Goal: Information Seeking & Learning: Compare options

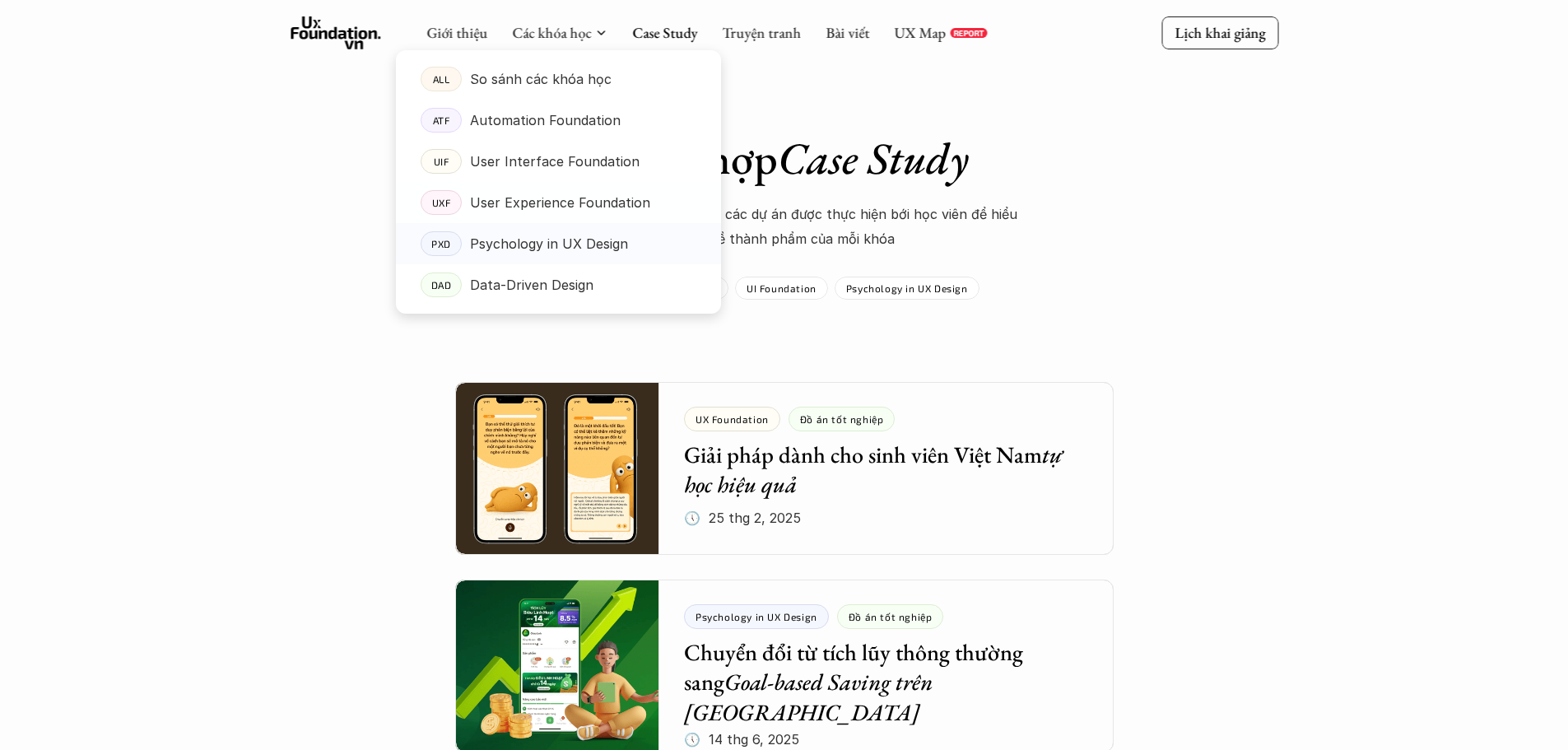
click at [491, 249] on p "Psychology in UX Design" at bounding box center [549, 243] width 158 height 25
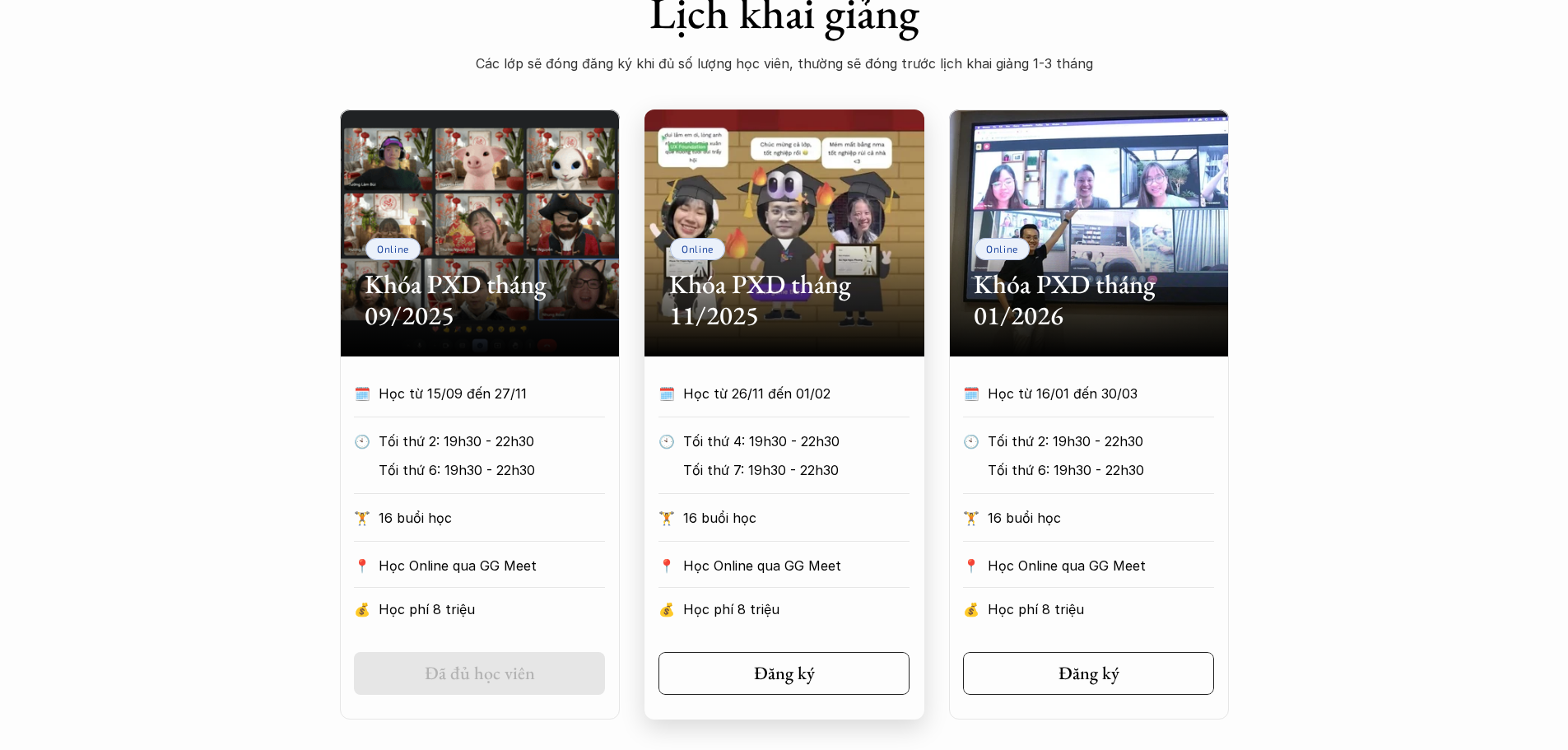
scroll to position [741, 0]
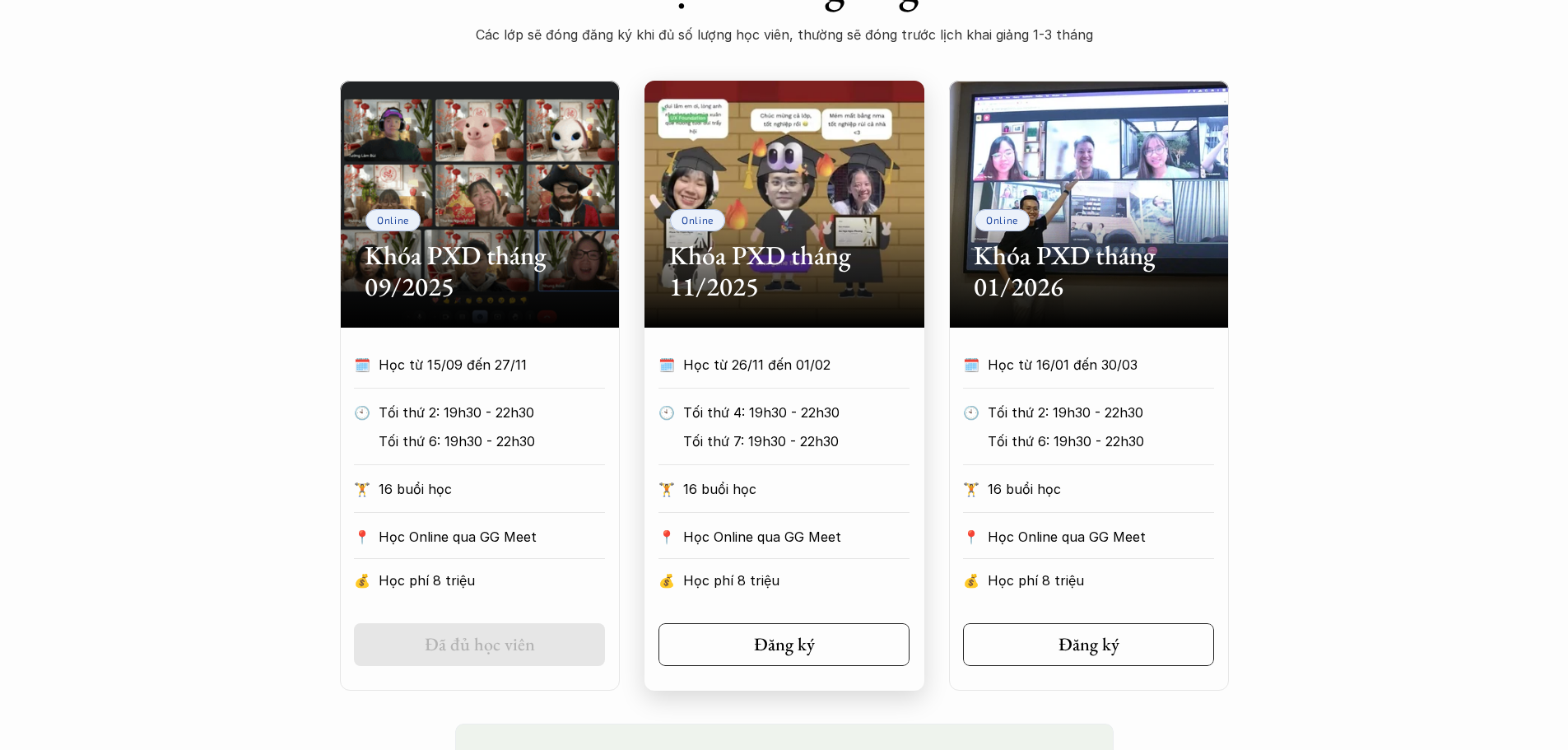
click at [788, 360] on p "Học từ 26/11 đến 01/02" at bounding box center [781, 364] width 196 height 25
click at [774, 256] on h2 "Khóa PXD tháng 11/2025" at bounding box center [784, 271] width 230 height 63
click at [802, 311] on div "Online Khóa PXD tháng 11/2025" at bounding box center [784, 204] width 280 height 247
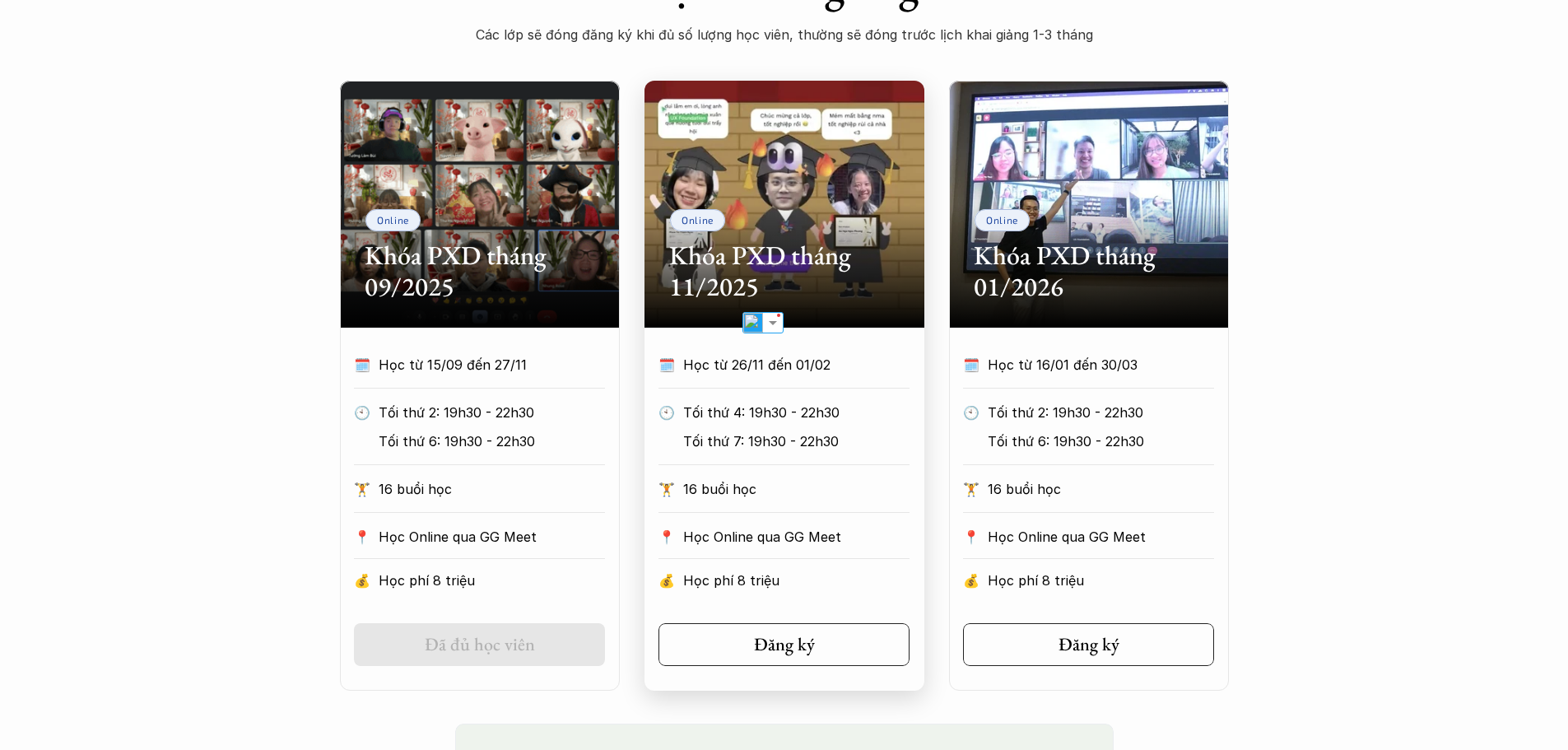
click at [769, 419] on p "Tối thứ 4: 19h30 - 22h30" at bounding box center [796, 412] width 226 height 25
click at [784, 407] on p "Tối thứ 4: 19h30 - 22h30" at bounding box center [796, 412] width 226 height 25
click at [810, 398] on div "🗓️ Học từ 26/11 đến 01/02 🕙 Tối thứ 4: 19h30 - 22h30 Tối thứ 7: 19h30 - 22h30 🏋…" at bounding box center [784, 476] width 300 height 249
click at [810, 177] on div "Online Khóa PXD tháng 11/2025" at bounding box center [784, 204] width 280 height 247
click at [785, 284] on h2 "Khóa PXD tháng 11/2025" at bounding box center [784, 271] width 230 height 63
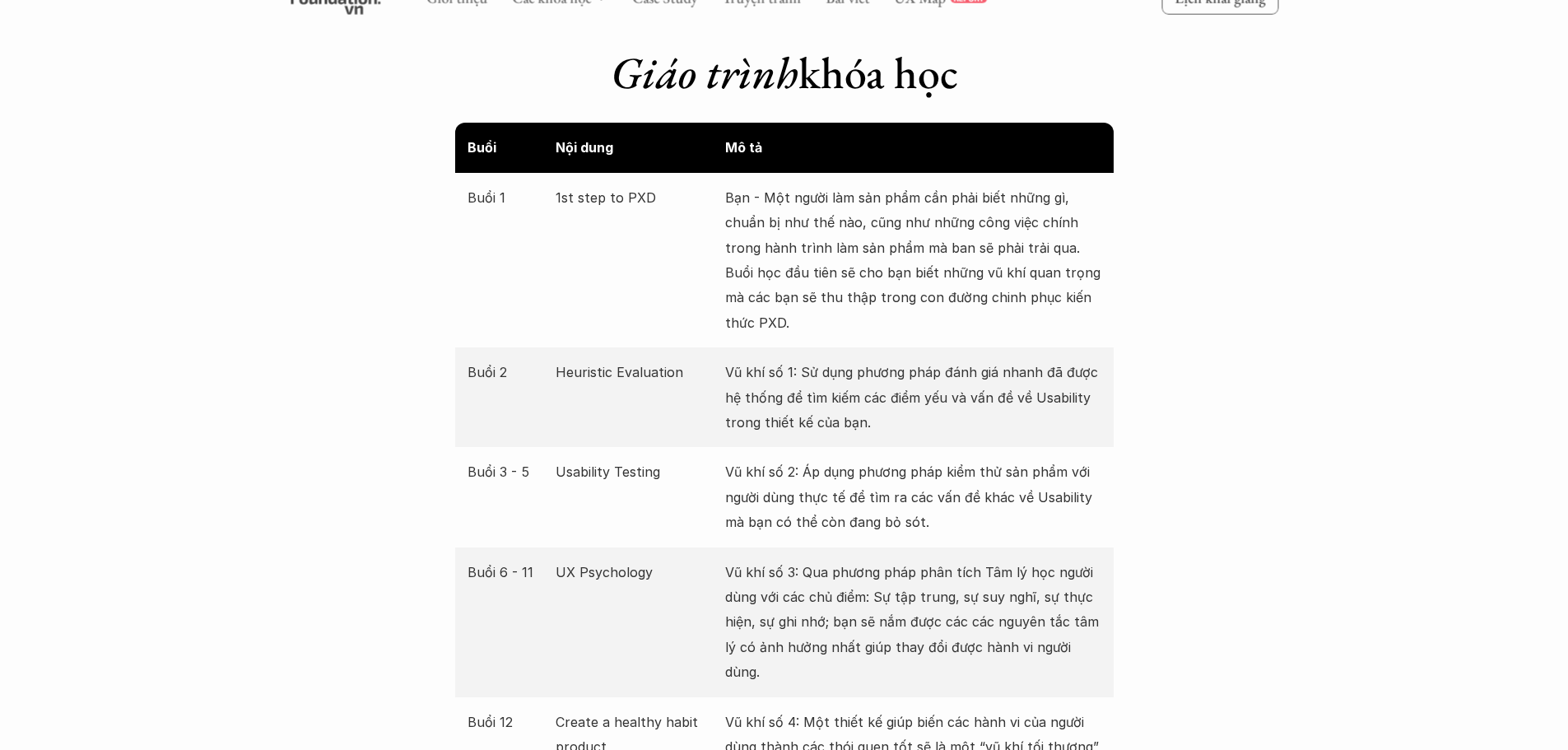
scroll to position [3045, 0]
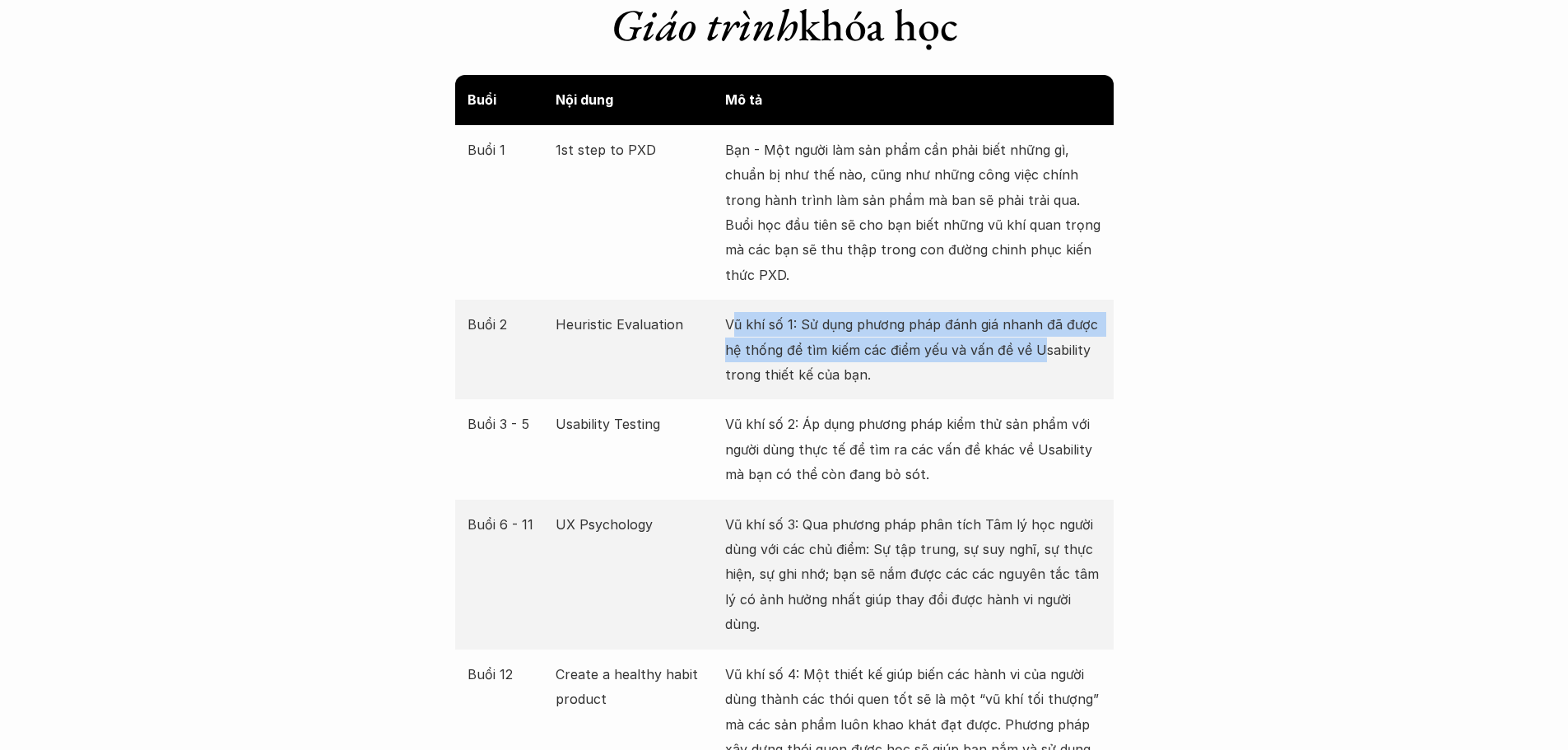
drag, startPoint x: 733, startPoint y: 322, endPoint x: 1038, endPoint y: 357, distance: 306.6
click at [1038, 357] on p "Vũ khí số 1: Sử dụng phương pháp đánh giá nhanh đã được hệ thống để tìm kiếm cá…" at bounding box center [913, 349] width 376 height 75
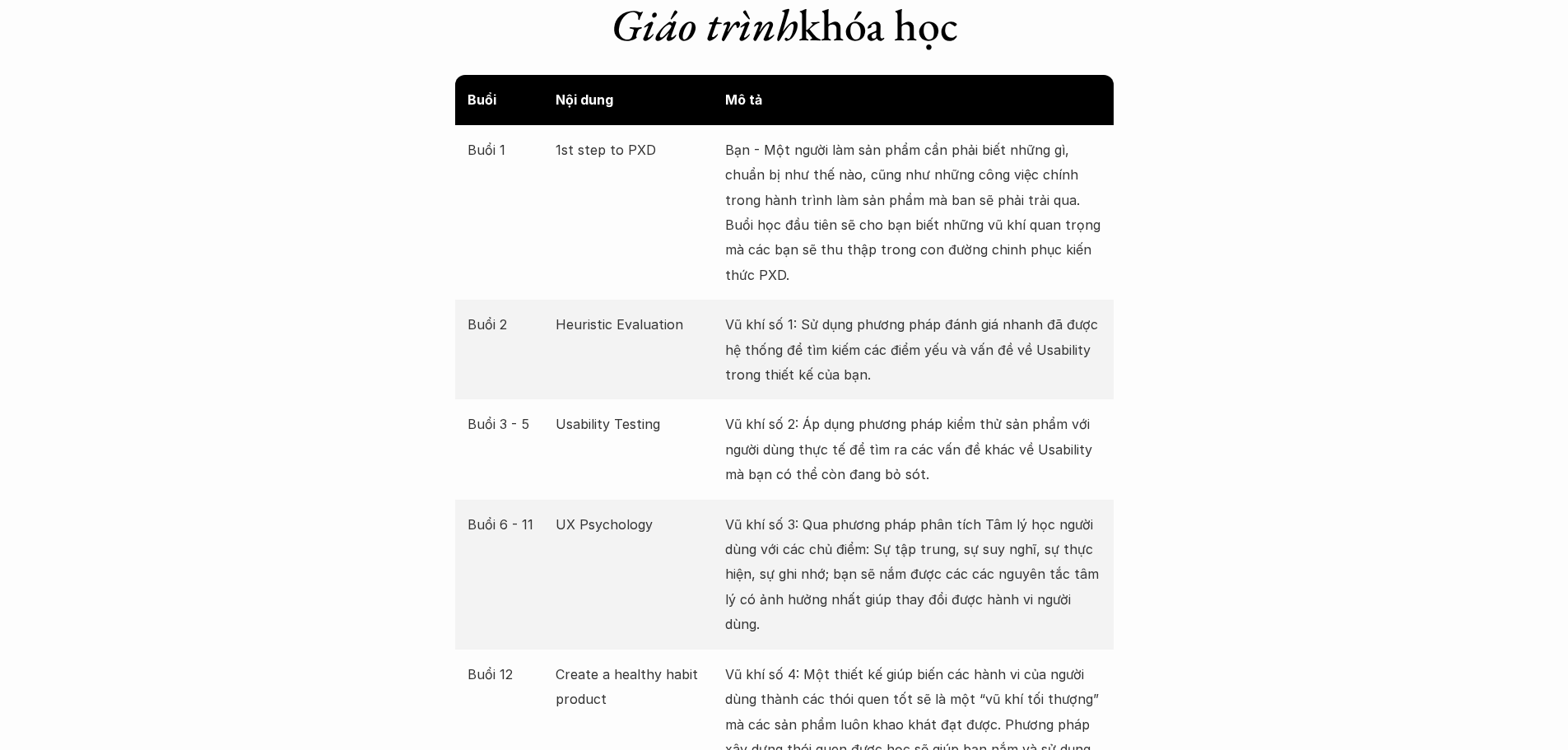
click at [1070, 362] on p "Vũ khí số 1: Sử dụng phương pháp đánh giá nhanh đã được hệ thống để tìm kiếm cá…" at bounding box center [913, 349] width 376 height 75
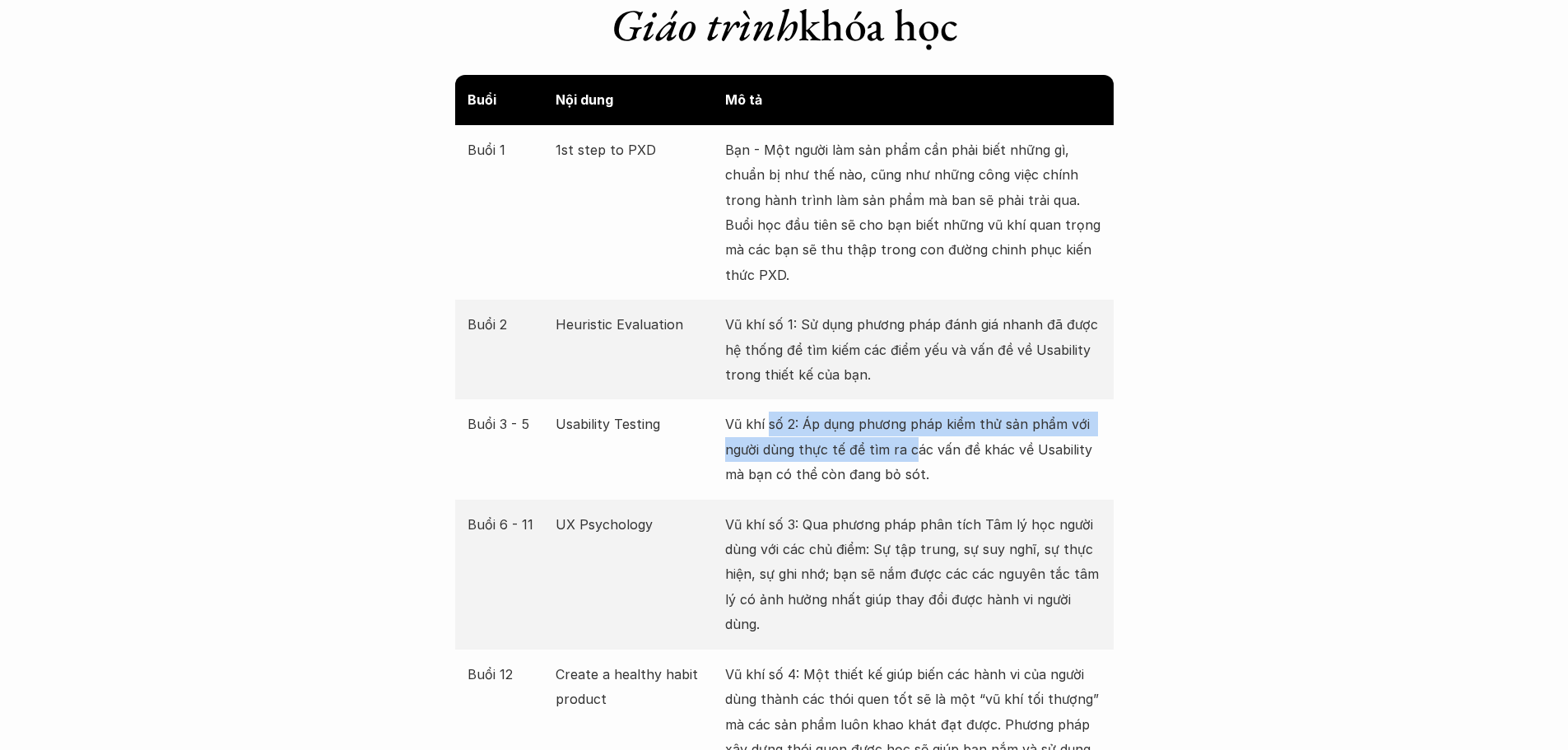
drag, startPoint x: 767, startPoint y: 425, endPoint x: 909, endPoint y: 444, distance: 142.9
click at [909, 444] on p "Vũ khí số 2: Áp dụng phương pháp kiểm thử sản phẩm với người dùng thực tế để tì…" at bounding box center [913, 449] width 376 height 75
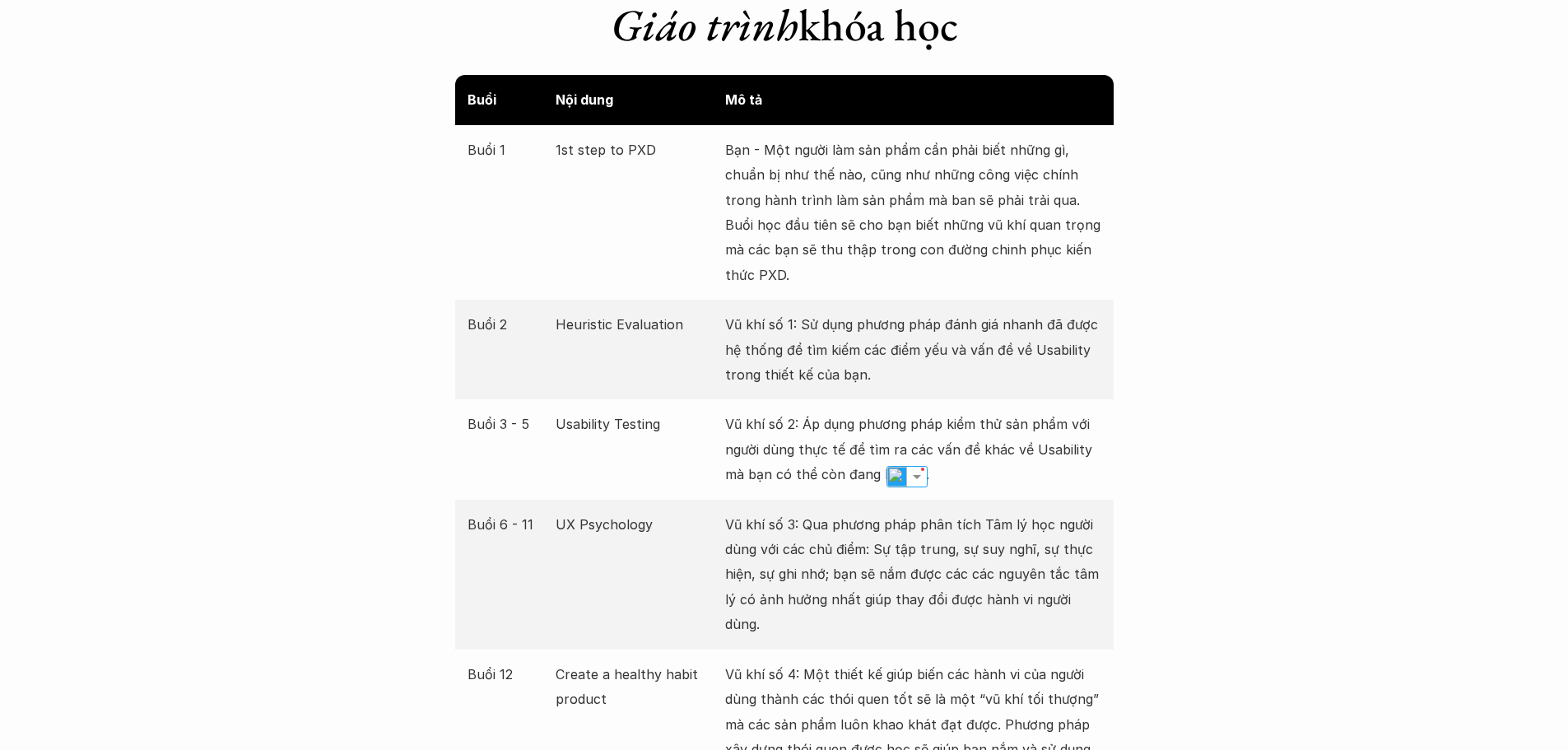
click at [949, 437] on p "Vũ khí số 2: Áp dụng phương pháp kiểm thử sản phẩm với người dùng thực tế để tì…" at bounding box center [913, 449] width 376 height 75
drag, startPoint x: 986, startPoint y: 429, endPoint x: 997, endPoint y: 431, distance: 11.0
click at [997, 431] on p "Vũ khí số 2: Áp dụng phương pháp kiểm thử sản phẩm với người dùng thực tế để tì…" at bounding box center [913, 449] width 376 height 75
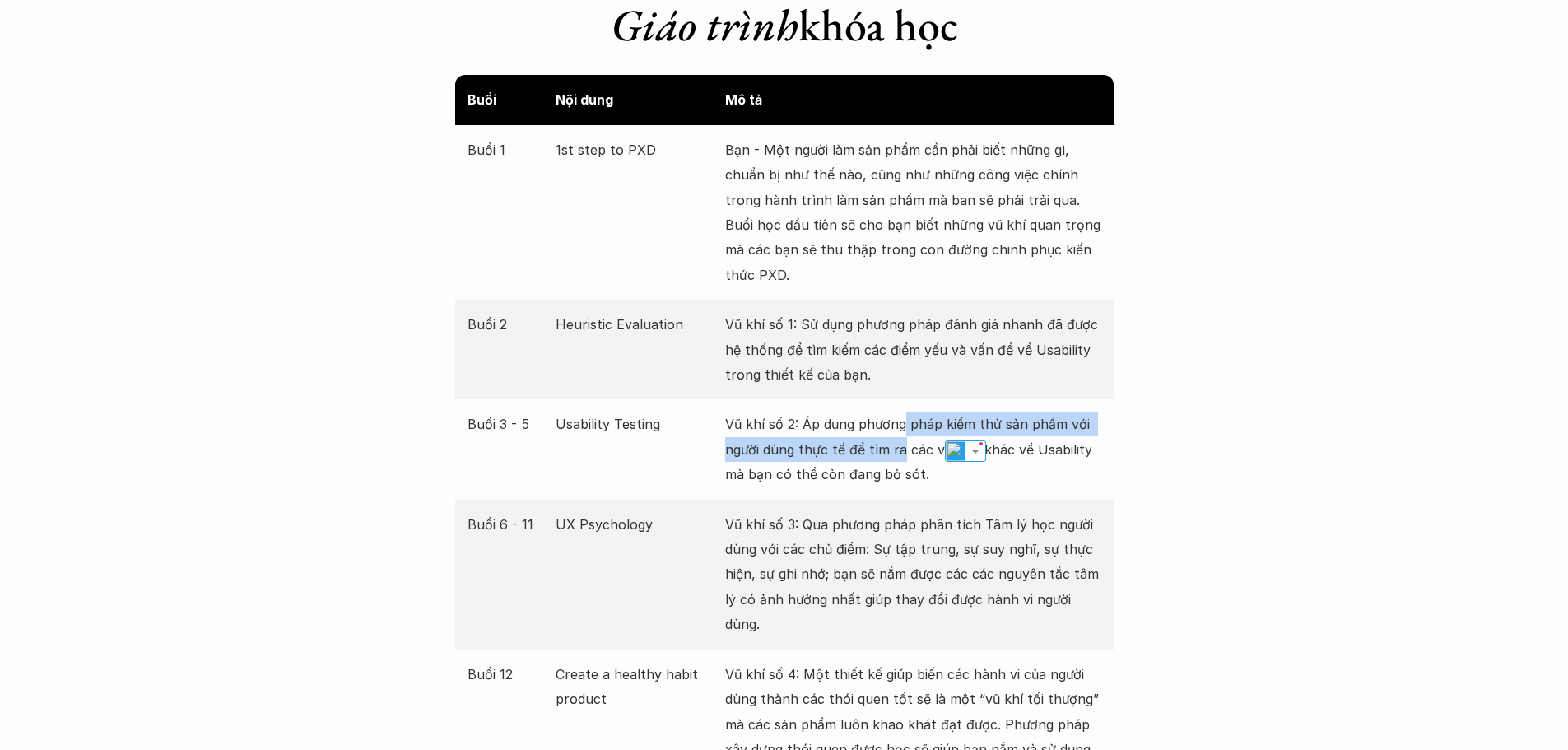
drag, startPoint x: 905, startPoint y: 423, endPoint x: 907, endPoint y: 412, distance: 10.8
click at [907, 414] on p "Vũ khí số 2: Áp dụng phương pháp kiểm thử sản phẩm với người dùng thực tế để tì…" at bounding box center [913, 449] width 376 height 75
click at [915, 437] on p "Vũ khí số 2: Áp dụng phương pháp kiểm thử sản phẩm với người dùng thực tế để tì…" at bounding box center [913, 449] width 376 height 75
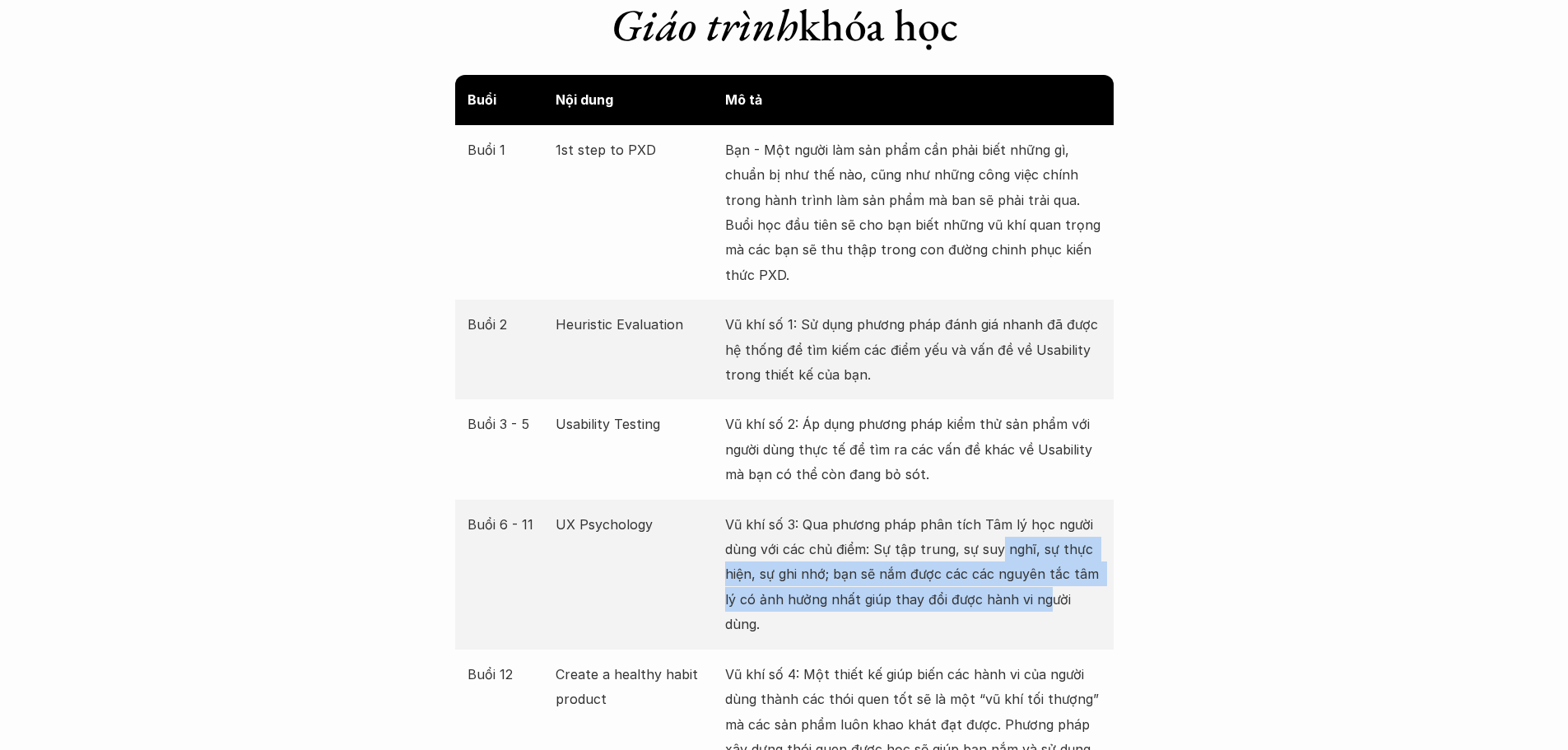
drag, startPoint x: 1010, startPoint y: 551, endPoint x: 1044, endPoint y: 607, distance: 65.8
click at [1044, 607] on p "Vũ khí số 3: Qua phương pháp phân tích Tâm lý học người dùng với các chủ điểm: …" at bounding box center [913, 574] width 376 height 125
click at [1055, 578] on p "Vũ khí số 3: Qua phương pháp phân tích Tâm lý học người dùng với các chủ điểm: …" at bounding box center [913, 574] width 376 height 125
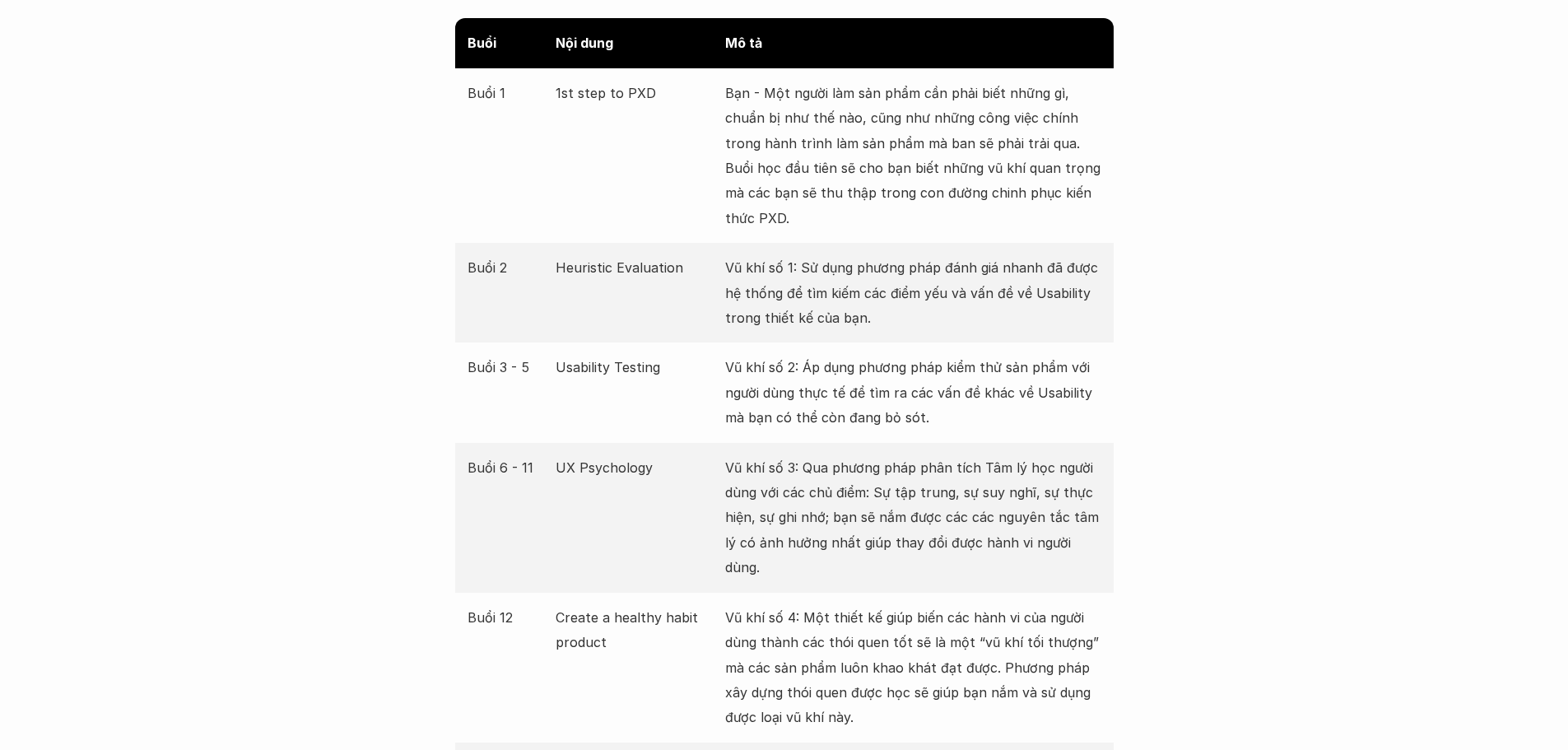
scroll to position [3128, 0]
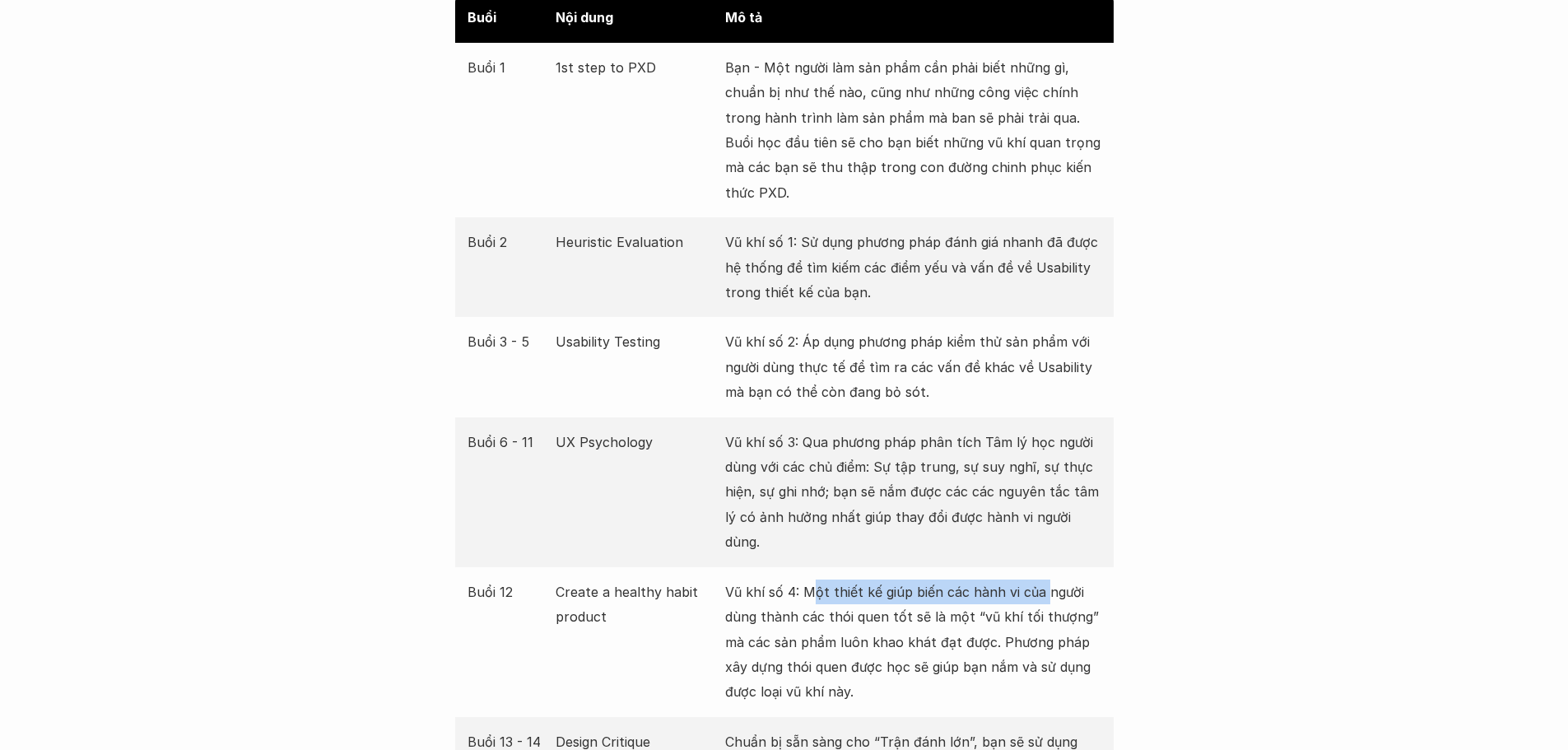
drag, startPoint x: 815, startPoint y: 563, endPoint x: 1044, endPoint y: 579, distance: 229.3
click at [1044, 579] on p "Vũ khí số 4: Một thiết kế giúp biến các hành vi của người dùng thành các thói q…" at bounding box center [913, 641] width 376 height 125
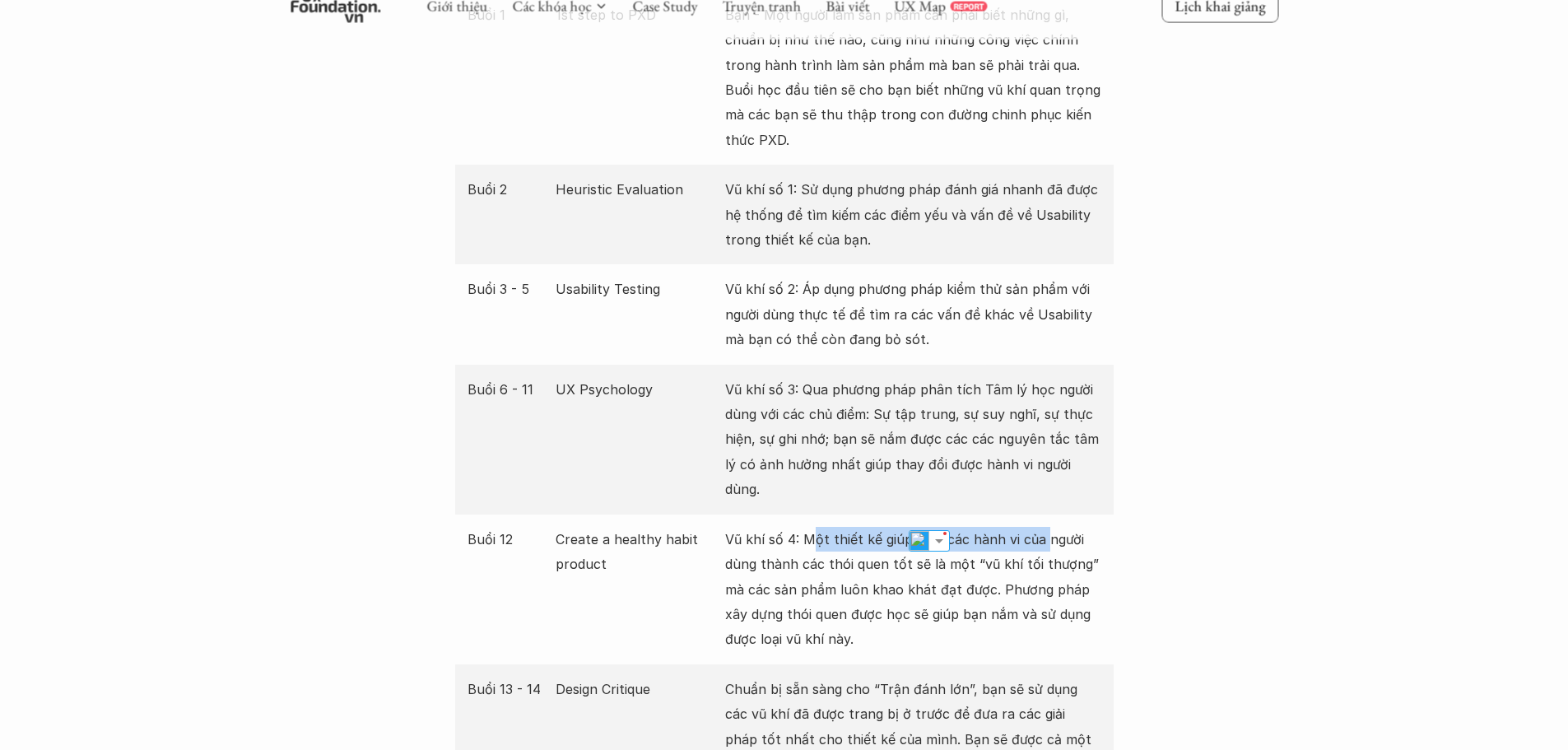
scroll to position [3210, 0]
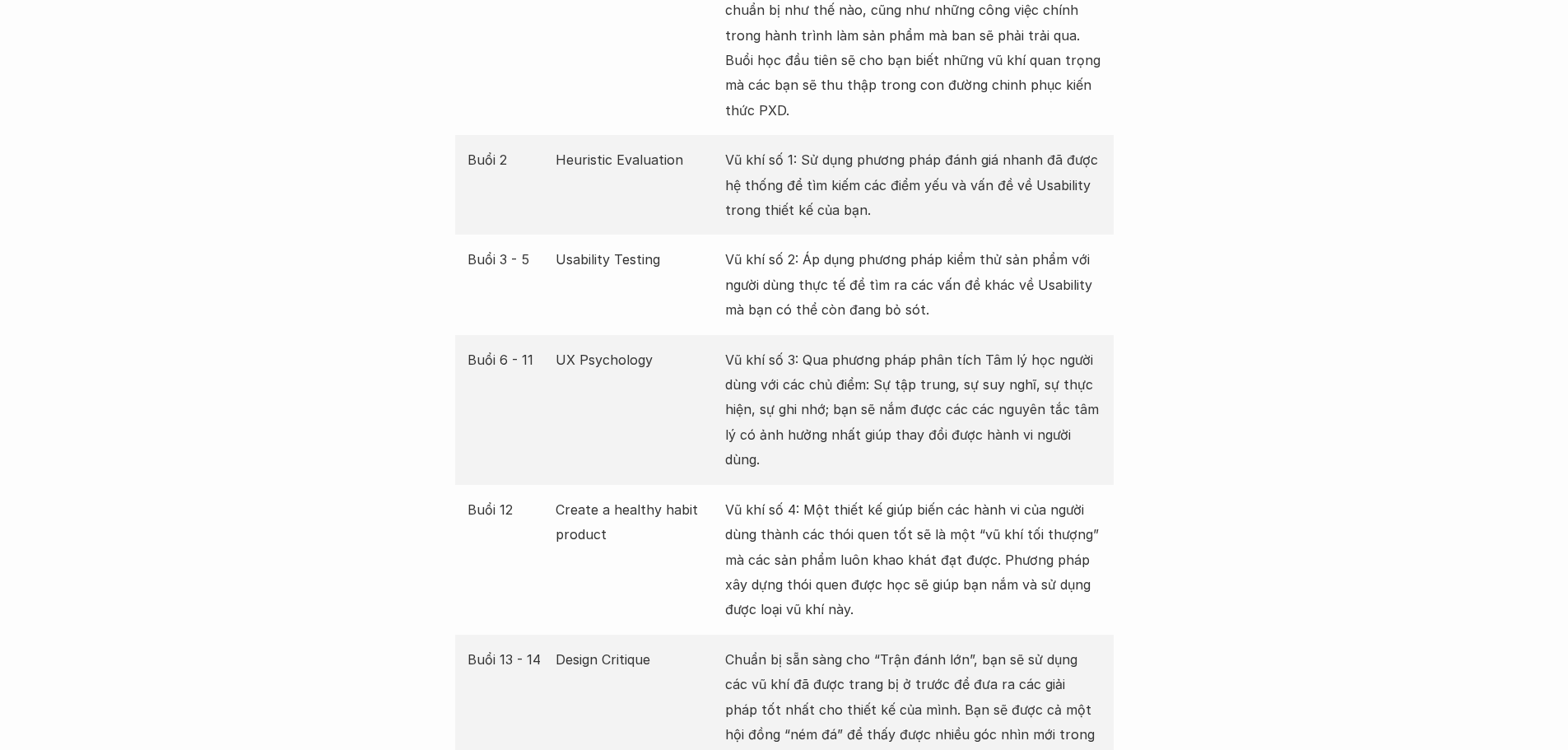
click at [816, 531] on p "Vũ khí số 4: Một thiết kế giúp biến các hành vi của người dùng thành các thói q…" at bounding box center [913, 559] width 376 height 125
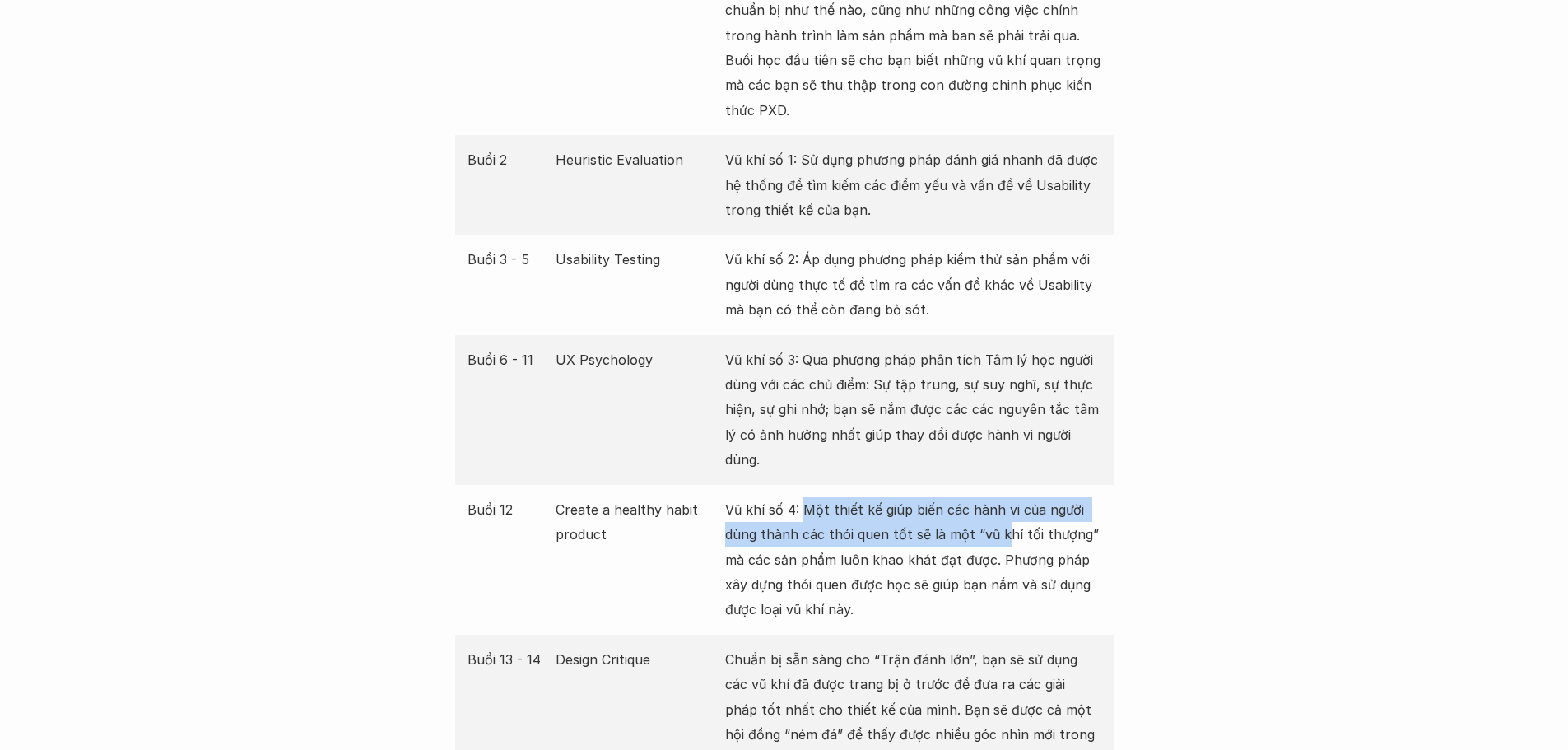
drag, startPoint x: 804, startPoint y: 489, endPoint x: 1002, endPoint y: 498, distance: 197.7
click at [1002, 498] on p "Vũ khí số 4: Một thiết kế giúp biến các hành vi của người dùng thành các thói q…" at bounding box center [913, 559] width 376 height 125
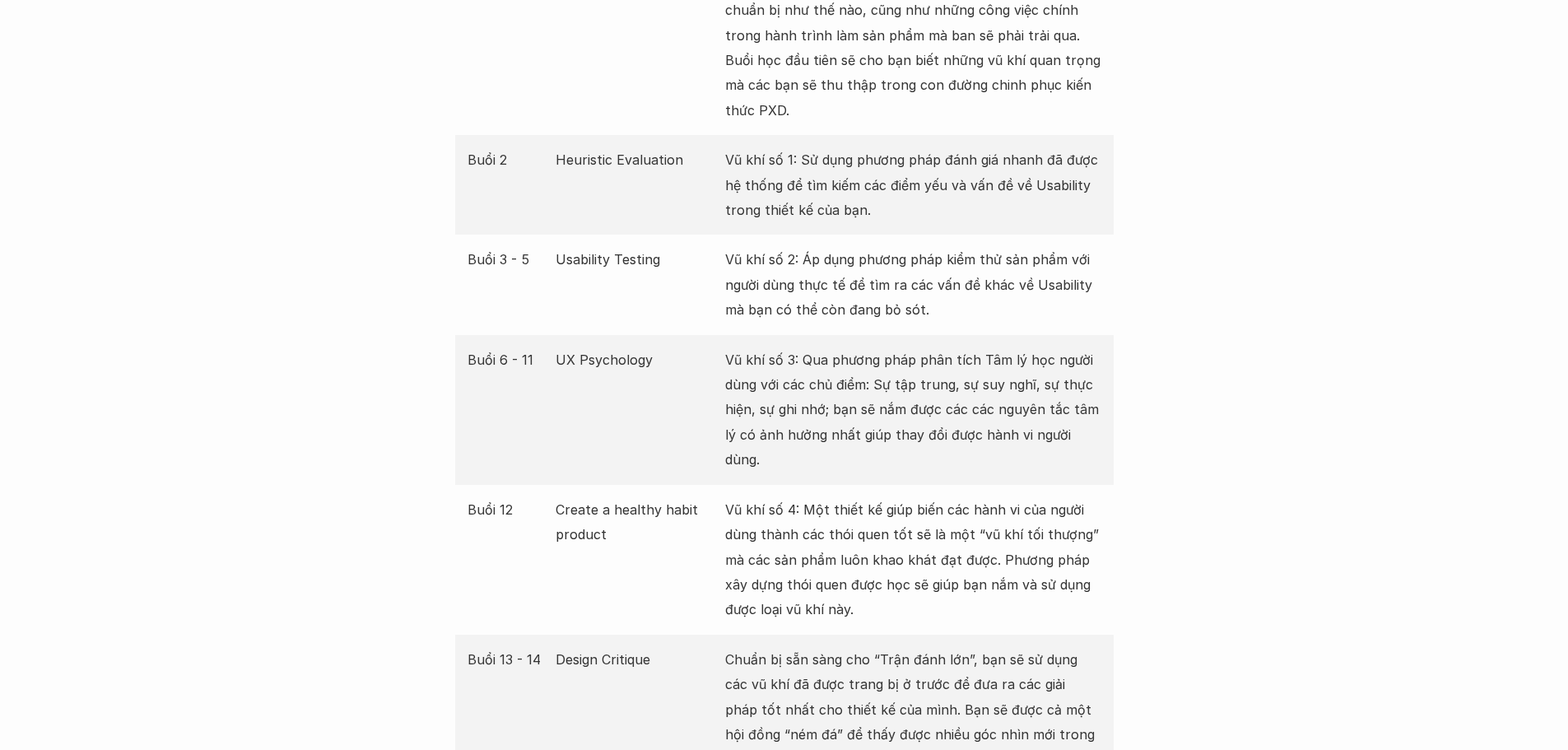
click at [1035, 500] on p "Vũ khí số 4: Một thiết kế giúp biến các hành vi của người dùng thành các thói q…" at bounding box center [913, 559] width 376 height 125
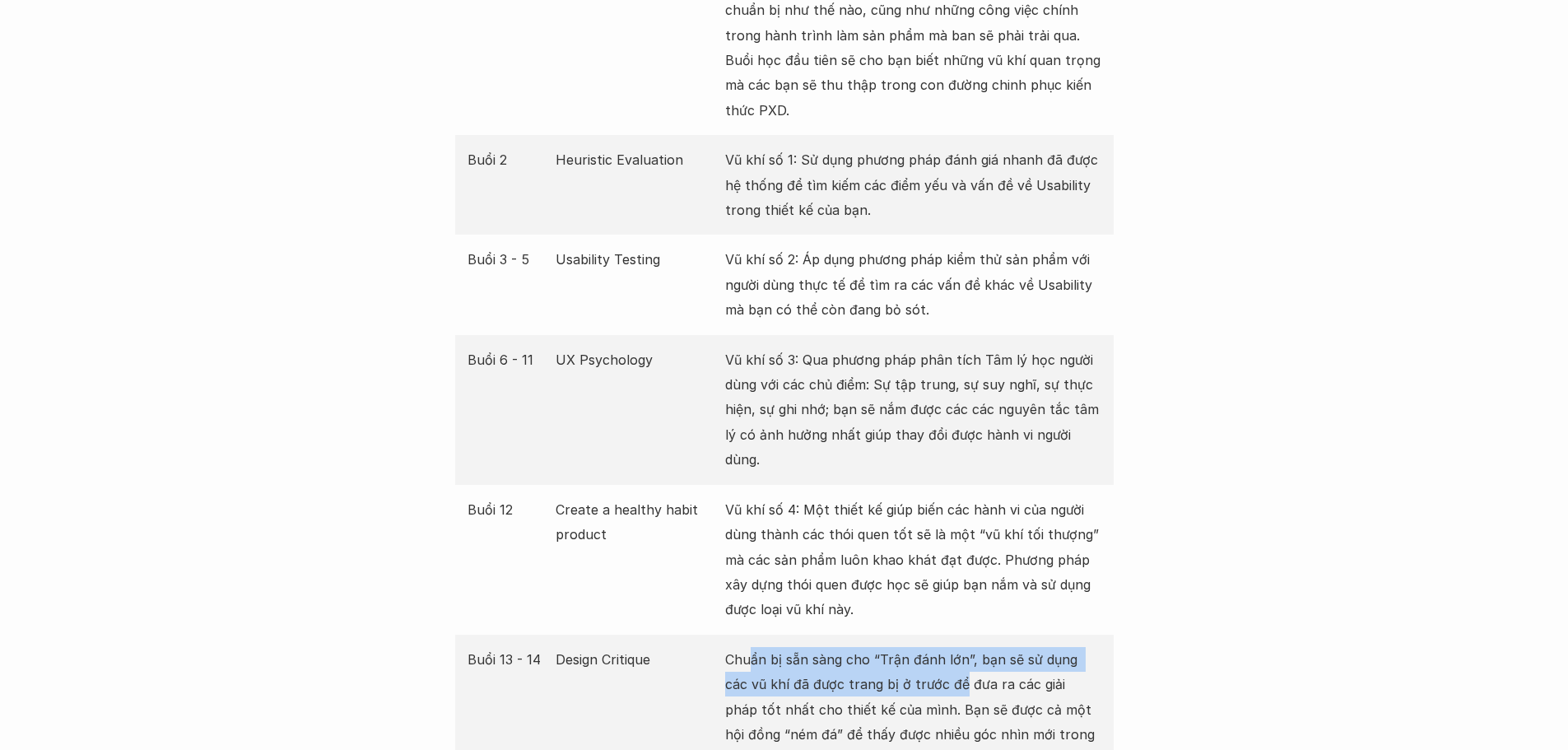
drag, startPoint x: 751, startPoint y: 630, endPoint x: 931, endPoint y: 652, distance: 181.5
click at [931, 652] on p "Chuẩn bị sẵn sàng cho “Trận đánh lớn”, bạn sẽ sử dụng các vũ khí đã được trang …" at bounding box center [913, 709] width 376 height 125
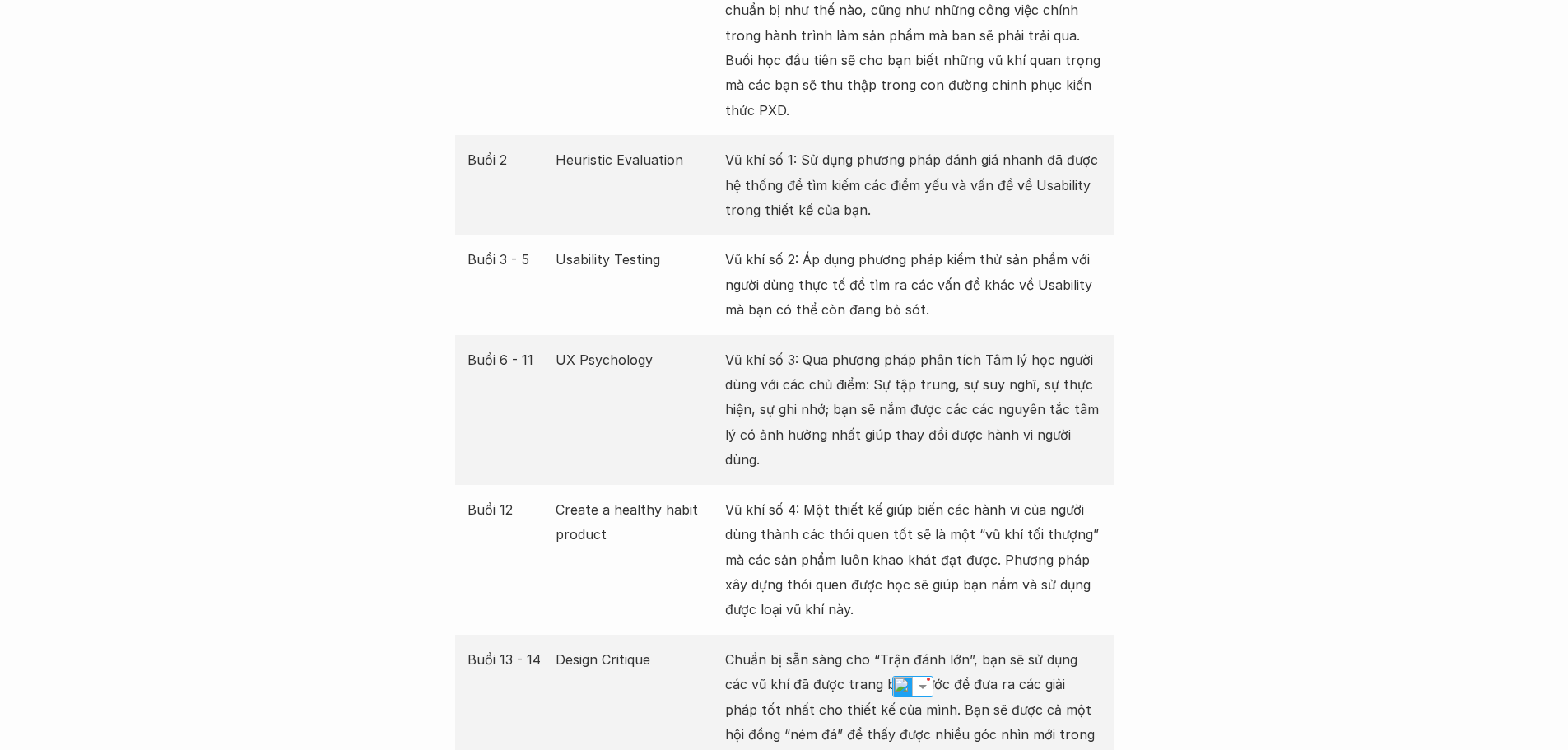
click at [971, 649] on p "Chuẩn bị sẵn sàng cho “Trận đánh lớn”, bạn sẽ sử dụng các vũ khí đã được trang …" at bounding box center [913, 709] width 376 height 125
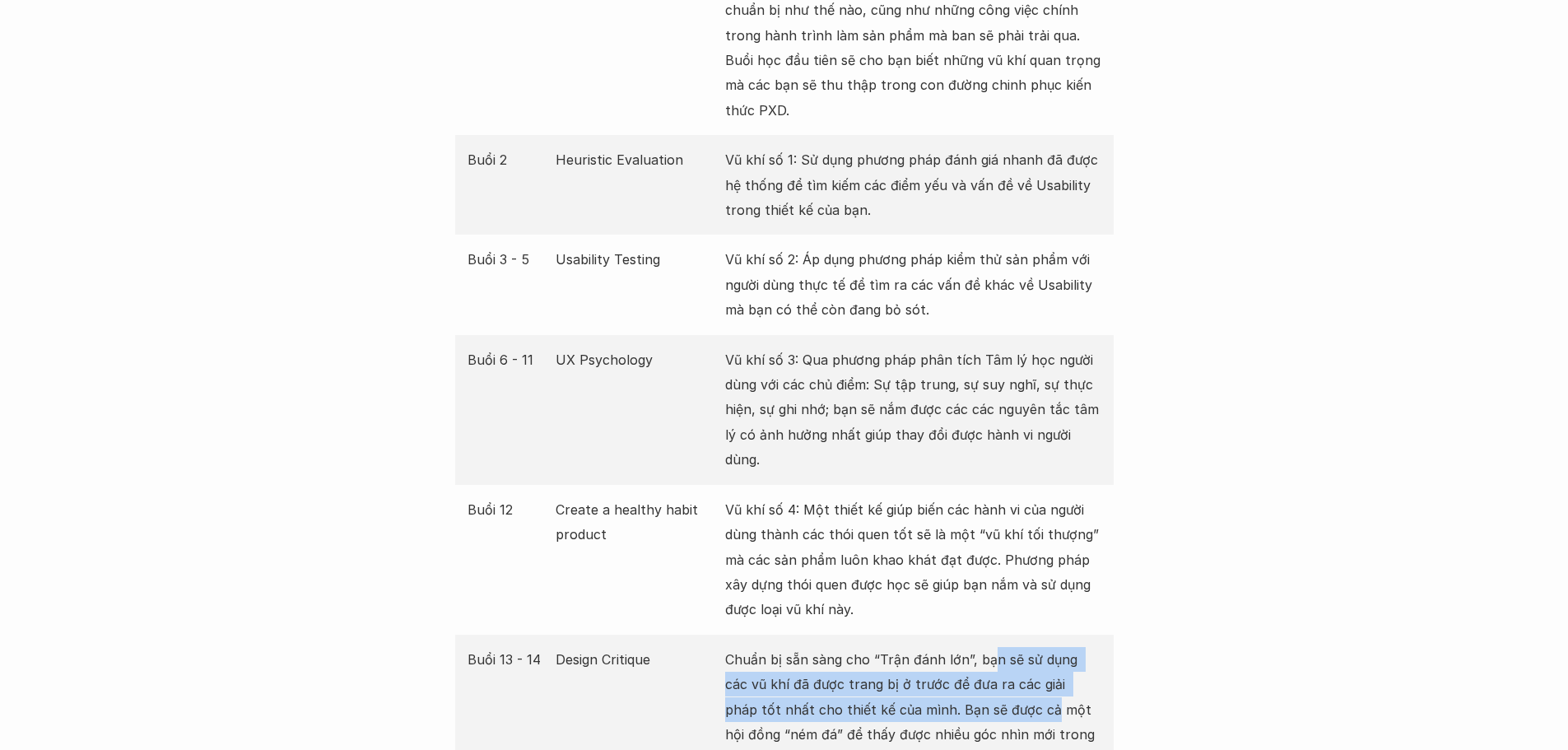
drag, startPoint x: 986, startPoint y: 638, endPoint x: 990, endPoint y: 694, distance: 56.1
click at [990, 694] on p "Chuẩn bị sẵn sàng cho “Trận đánh lớn”, bạn sẽ sử dụng các vũ khí đã được trang …" at bounding box center [913, 709] width 376 height 125
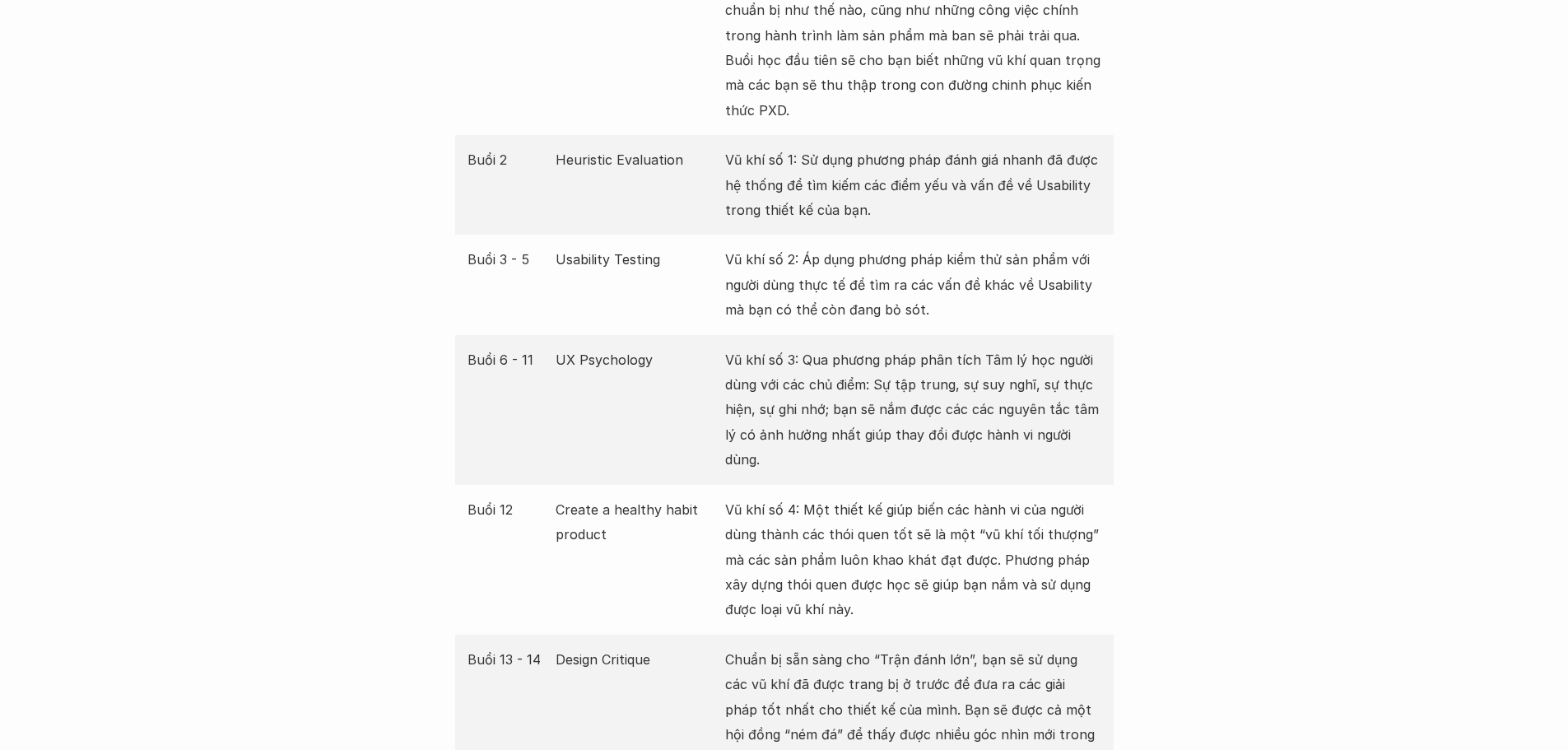
click at [1002, 682] on p "Chuẩn bị sẵn sàng cho “Trận đánh lớn”, bạn sẽ sử dụng các vũ khí đã được trang …" at bounding box center [913, 709] width 376 height 125
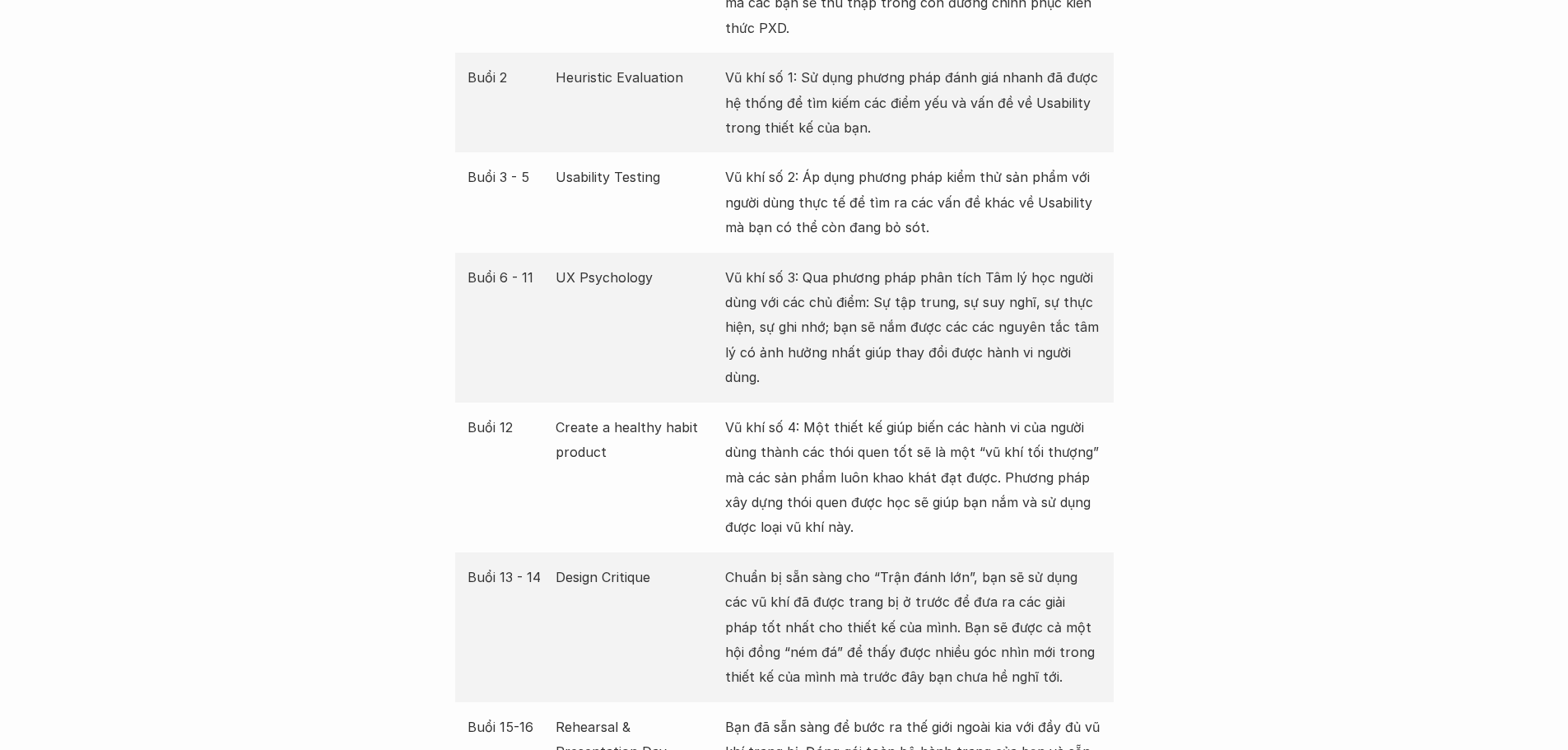
scroll to position [3457, 0]
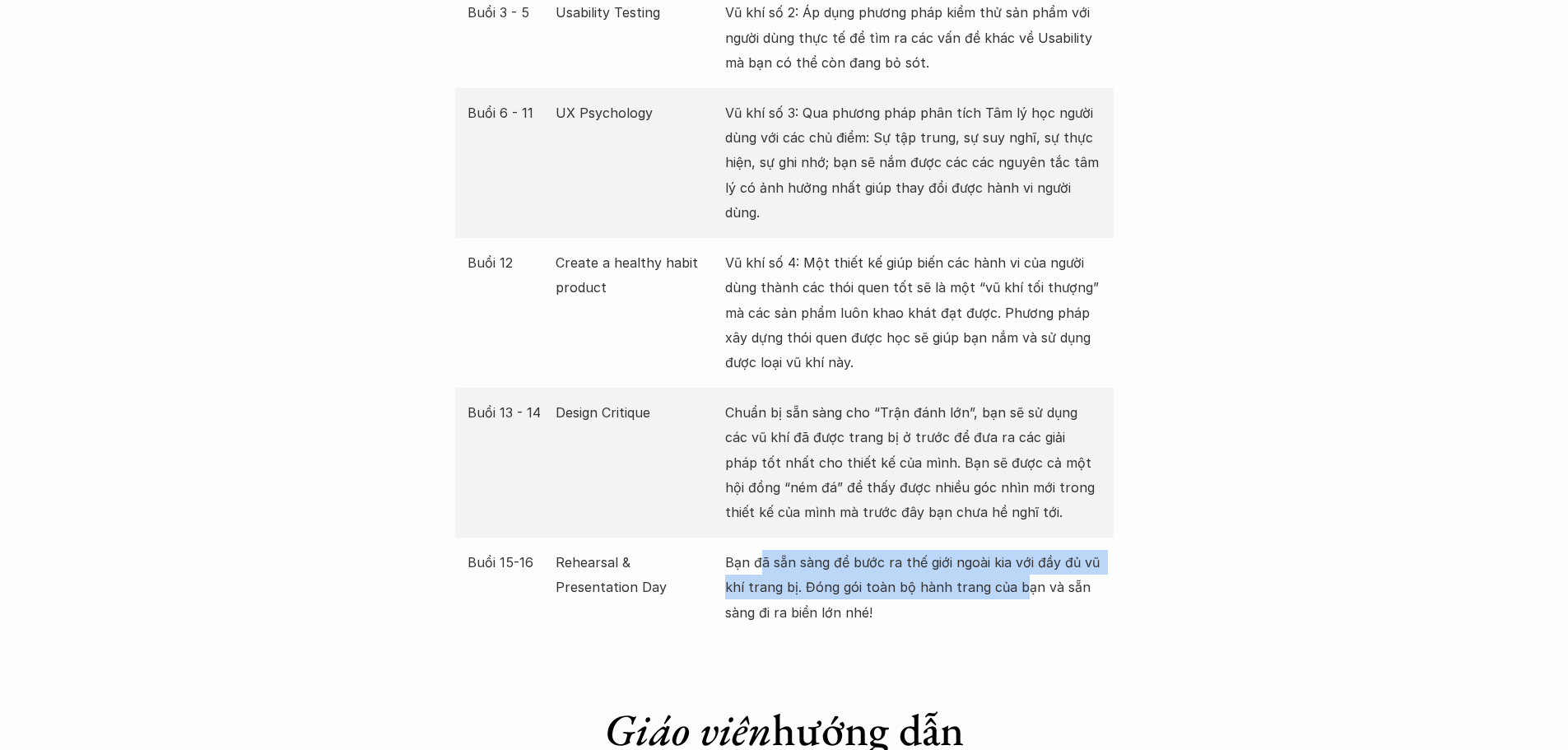
drag, startPoint x: 760, startPoint y: 541, endPoint x: 1019, endPoint y: 559, distance: 259.9
click at [1019, 559] on p "Bạn đã sẵn sàng để bước ra thế giới ngoài kia với đầy đủ vũ khí trang bị. Đóng …" at bounding box center [913, 587] width 376 height 75
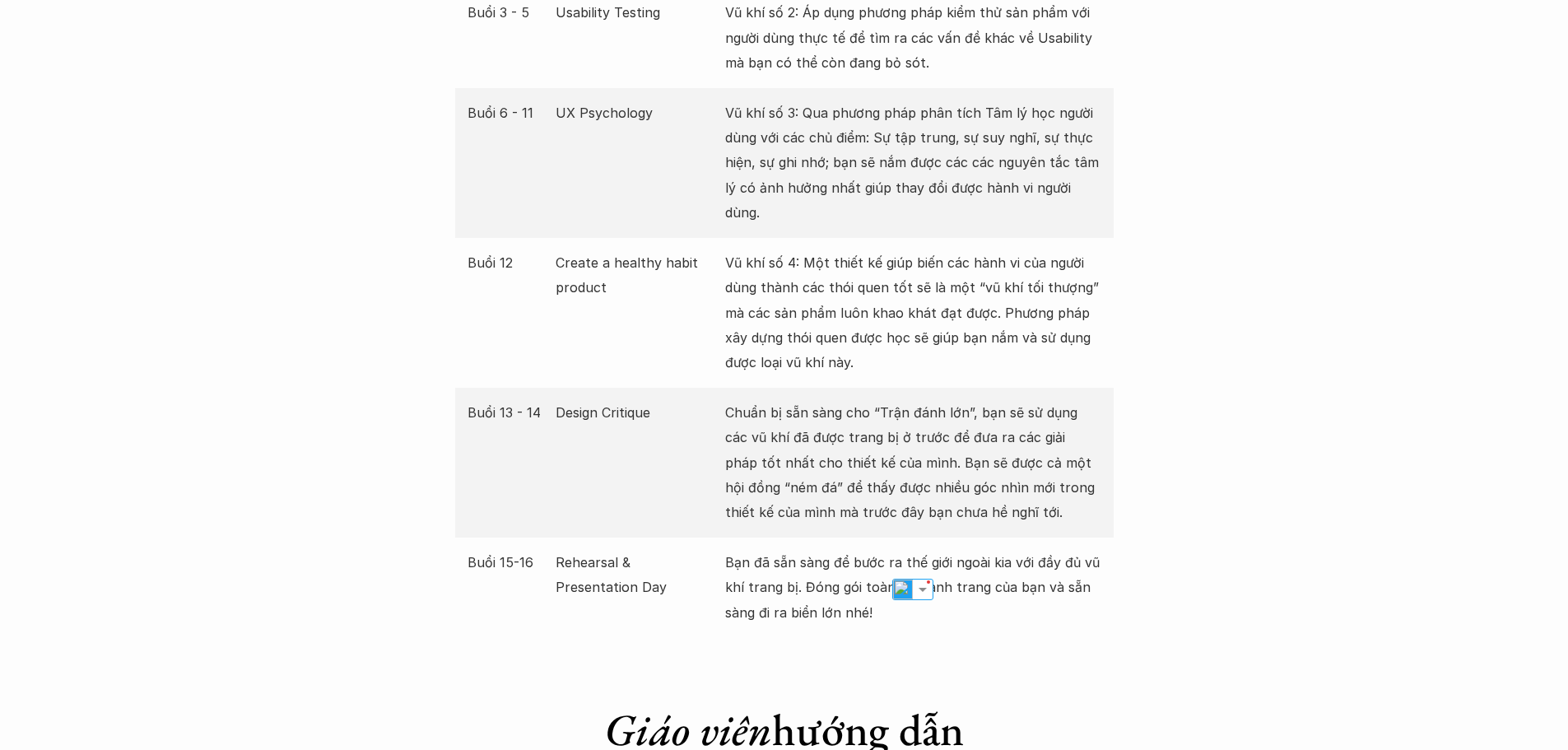
click at [1082, 555] on p "Bạn đã sẵn sàng để bước ra thế giới ngoài kia với đầy đủ vũ khí trang bị. Đóng …" at bounding box center [913, 587] width 376 height 75
drag, startPoint x: 867, startPoint y: 563, endPoint x: 993, endPoint y: 580, distance: 127.9
click at [993, 580] on p "Bạn đã sẵn sàng để bước ra thế giới ngoài kia với đầy đủ vũ khí trang bị. Đóng …" at bounding box center [913, 587] width 376 height 75
click at [1007, 574] on p "Bạn đã sẵn sàng để bước ra thế giới ngoài kia với đầy đủ vũ khí trang bị. Đóng …" at bounding box center [913, 587] width 376 height 75
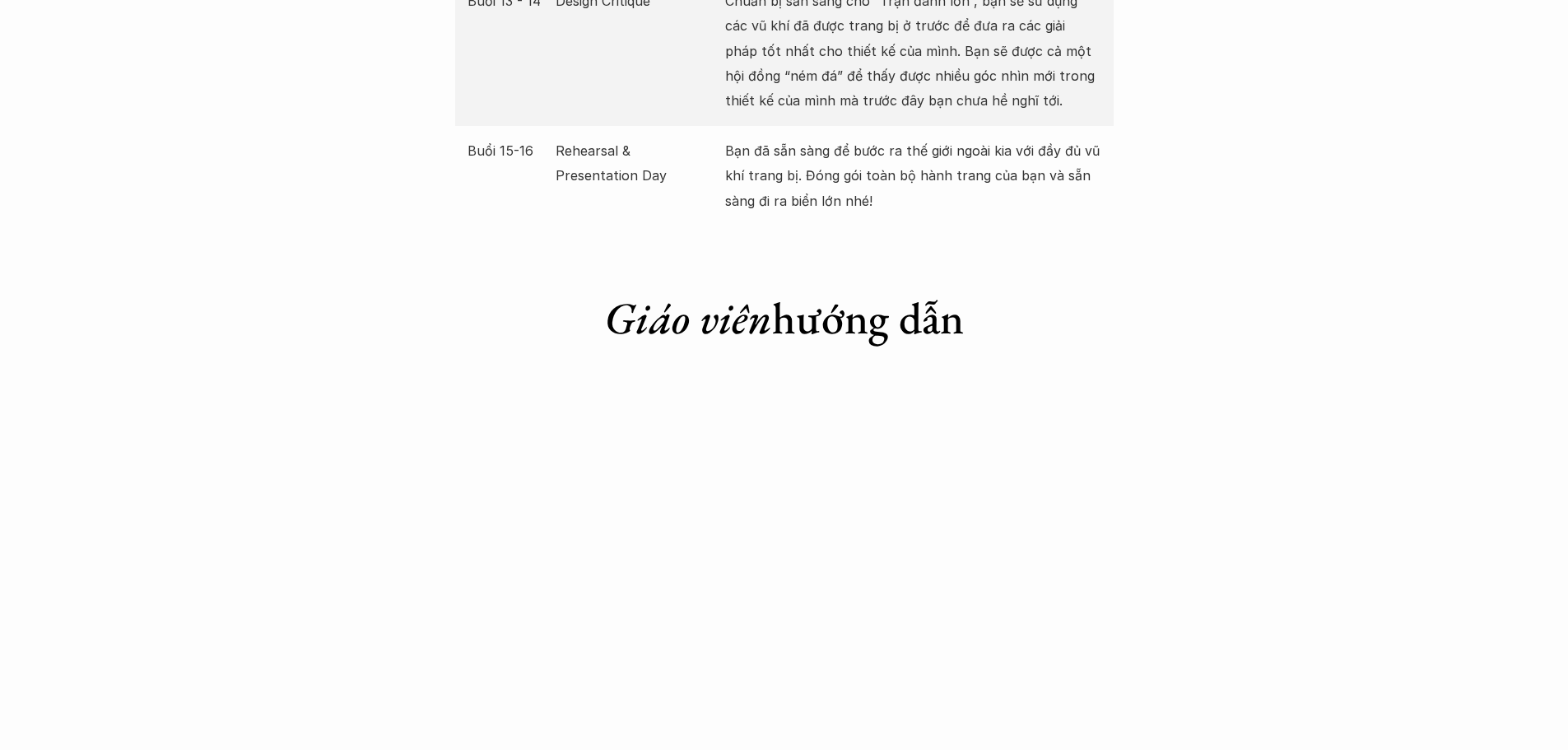
scroll to position [4033, 0]
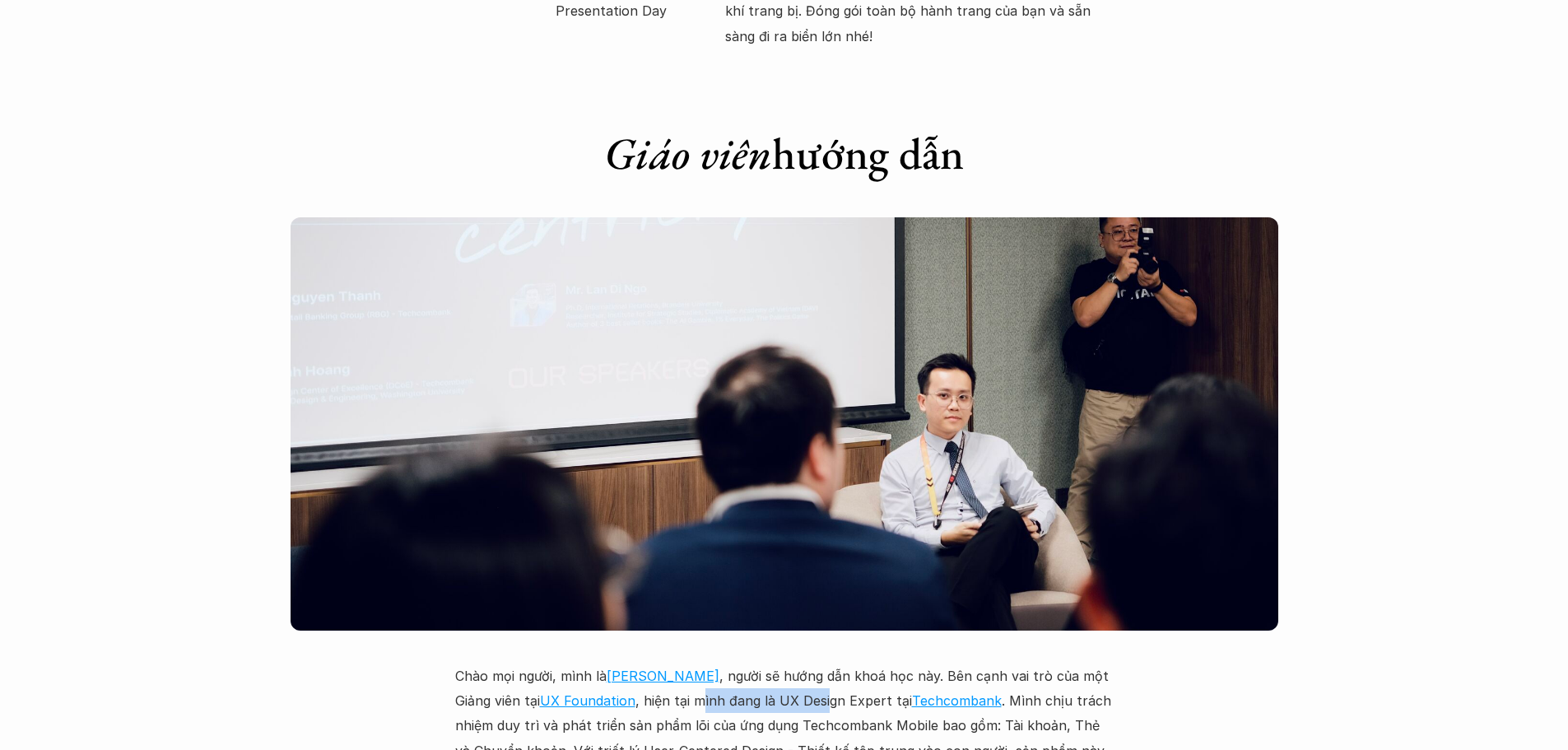
drag, startPoint x: 700, startPoint y: 673, endPoint x: 828, endPoint y: 681, distance: 128.7
click at [828, 681] on p "Chào mọi người, mình là [PERSON_NAME] , người sẽ hướng dẫn khoá học này. Bên cạ…" at bounding box center [784, 738] width 658 height 150
click at [856, 684] on p "Chào mọi người, mình là [PERSON_NAME] , người sẽ hướng dẫn khoá học này. Bên cạ…" at bounding box center [784, 738] width 658 height 150
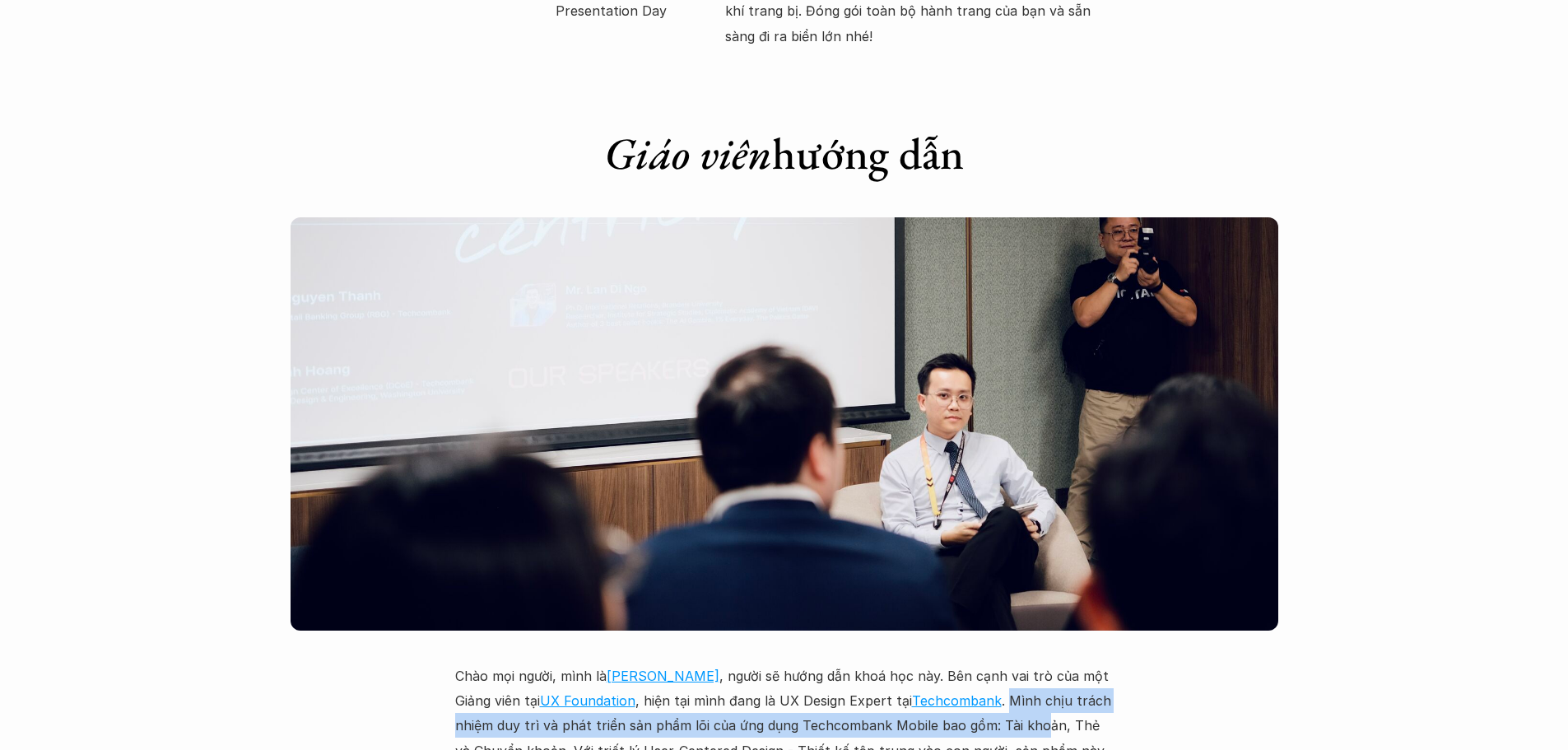
drag, startPoint x: 1003, startPoint y: 670, endPoint x: 1040, endPoint y: 695, distance: 43.8
click at [1040, 695] on p "Chào mọi người, mình là [PERSON_NAME] , người sẽ hướng dẫn khoá học này. Bên cạ…" at bounding box center [784, 738] width 658 height 150
click at [1035, 695] on p "Chào mọi người, mình là [PERSON_NAME] , người sẽ hướng dẫn khoá học này. Bên cạ…" at bounding box center [784, 738] width 658 height 150
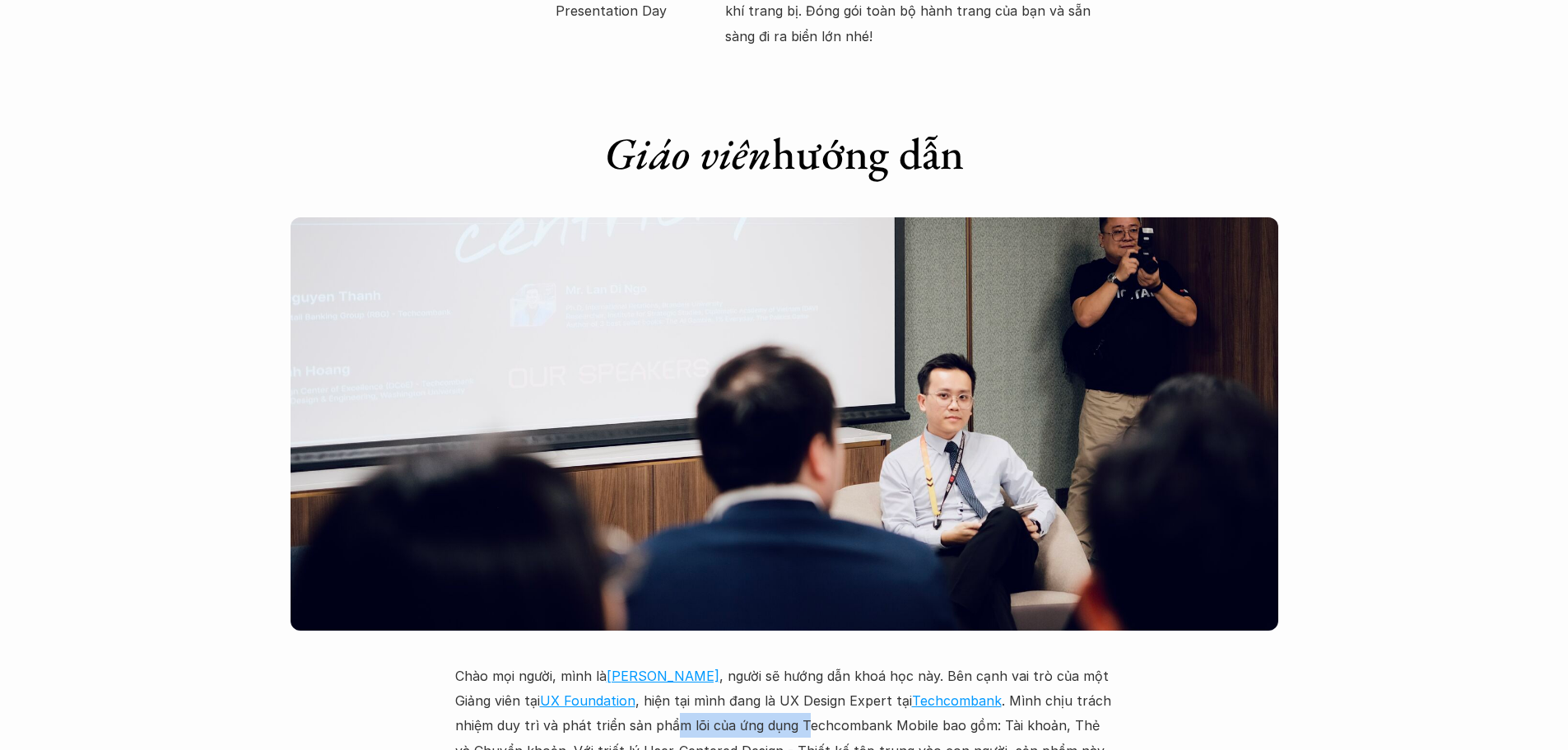
drag, startPoint x: 669, startPoint y: 706, endPoint x: 803, endPoint y: 713, distance: 134.3
click at [803, 713] on p "Chào mọi người, mình là [PERSON_NAME] , người sẽ hướng dẫn khoá học này. Bên cạ…" at bounding box center [784, 738] width 658 height 150
click at [877, 705] on p "Chào mọi người, mình là [PERSON_NAME] , người sẽ hướng dẫn khoá học này. Bên cạ…" at bounding box center [784, 738] width 658 height 150
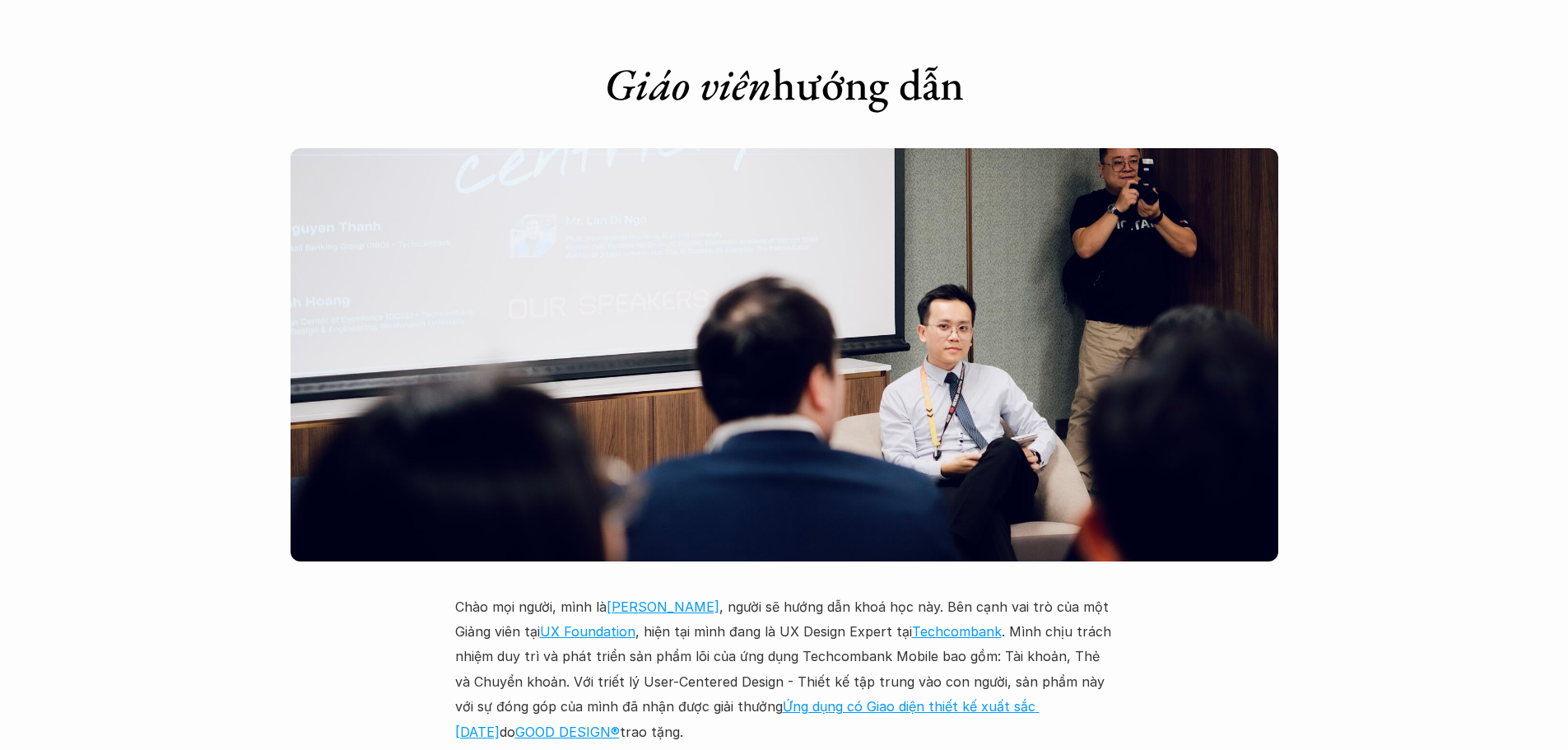
scroll to position [4198, 0]
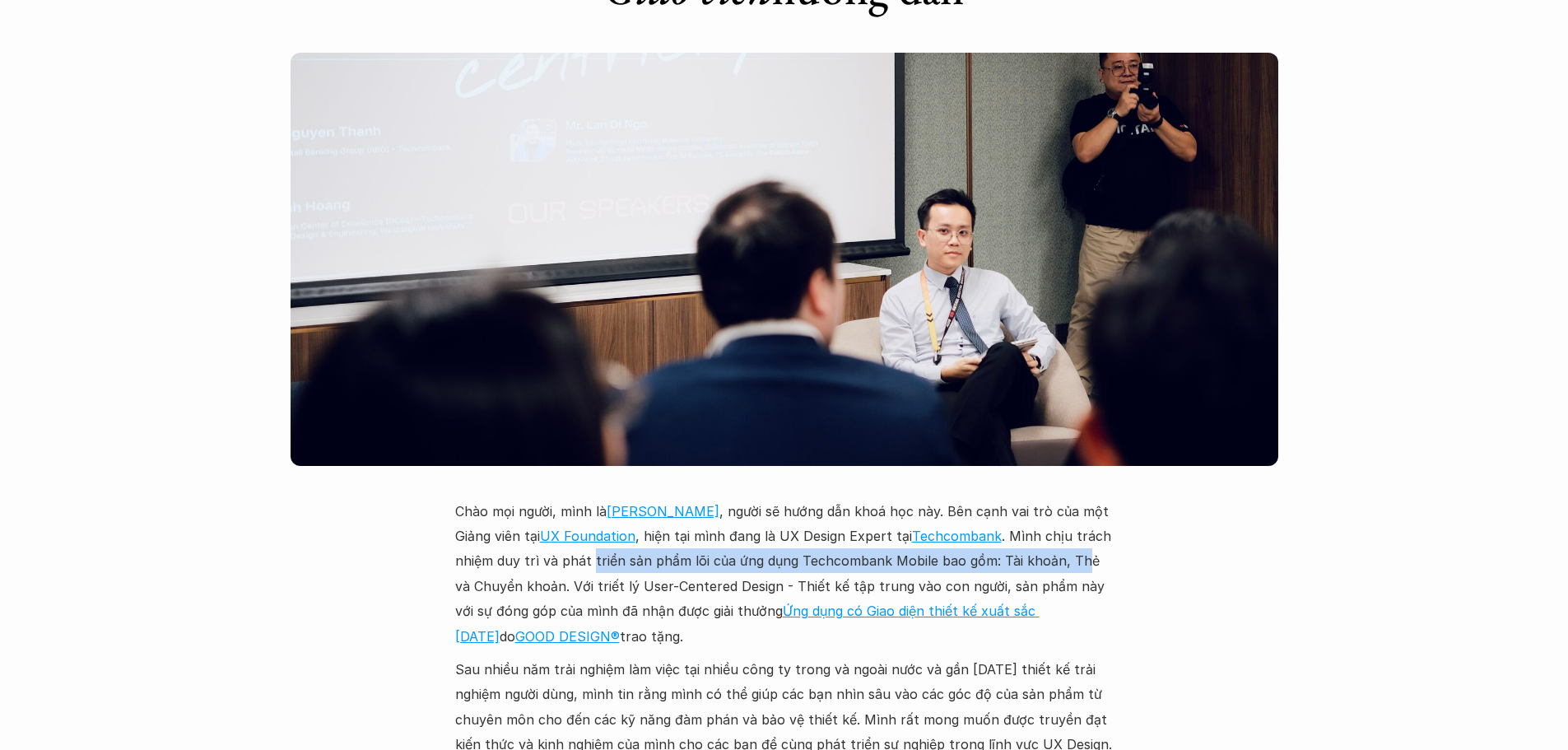
drag, startPoint x: 1058, startPoint y: 542, endPoint x: 588, endPoint y: 542, distance: 470.8
click at [588, 542] on p "Chào mọi người, mình là [PERSON_NAME] , người sẽ hướng dẫn khoá học này. Bên cạ…" at bounding box center [784, 574] width 658 height 150
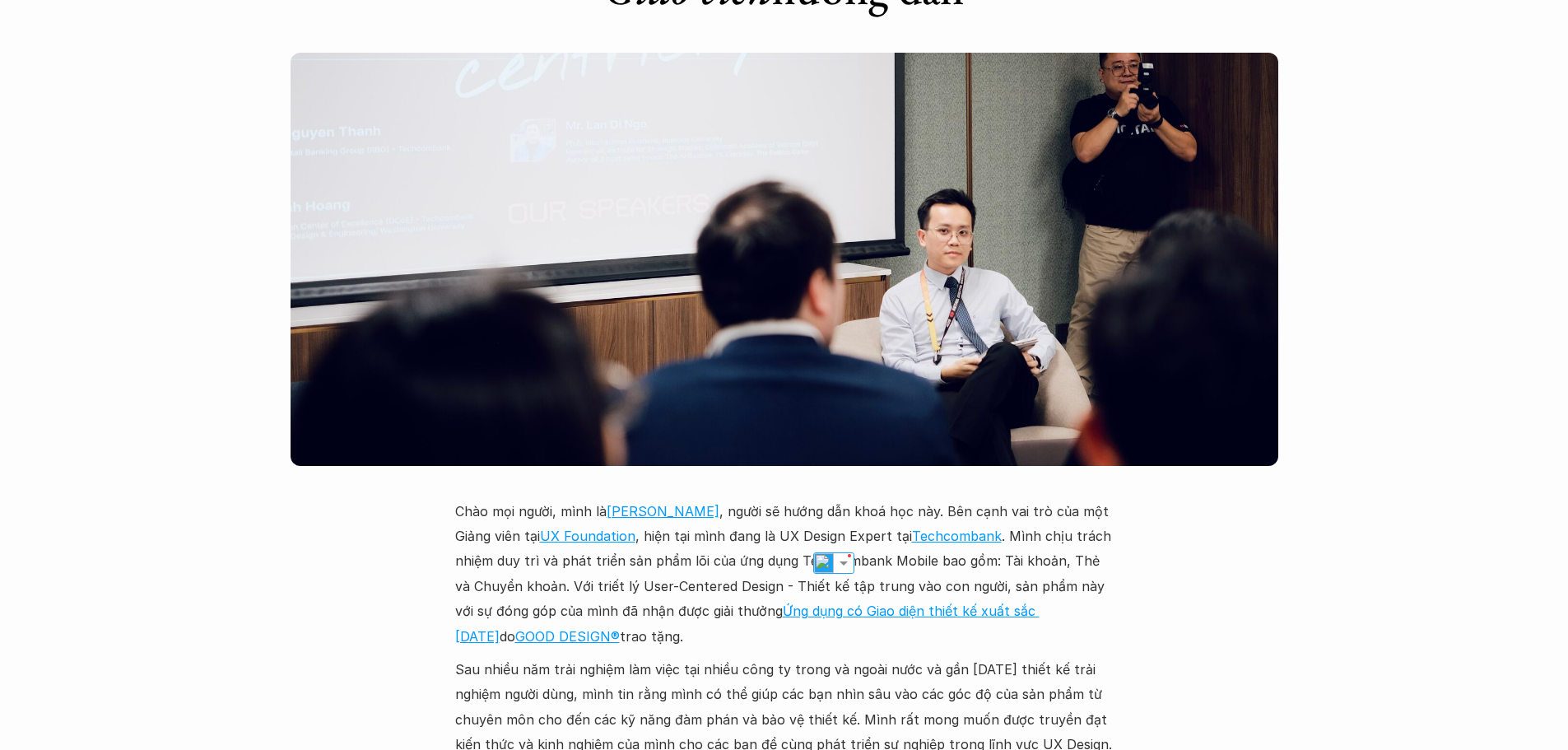
click at [643, 559] on p "Chào mọi người, mình là [PERSON_NAME] , người sẽ hướng dẫn khoá học này. Bên cạ…" at bounding box center [784, 574] width 658 height 150
drag, startPoint x: 604, startPoint y: 562, endPoint x: 749, endPoint y: 568, distance: 145.0
click at [749, 568] on p "Chào mọi người, mình là [PERSON_NAME] , người sẽ hướng dẫn khoá học này. Bên cạ…" at bounding box center [784, 574] width 658 height 150
click at [820, 572] on p "Chào mọi người, mình là [PERSON_NAME] , người sẽ hướng dẫn khoá học này. Bên cạ…" at bounding box center [784, 574] width 658 height 150
drag, startPoint x: 795, startPoint y: 556, endPoint x: 1063, endPoint y: 565, distance: 268.5
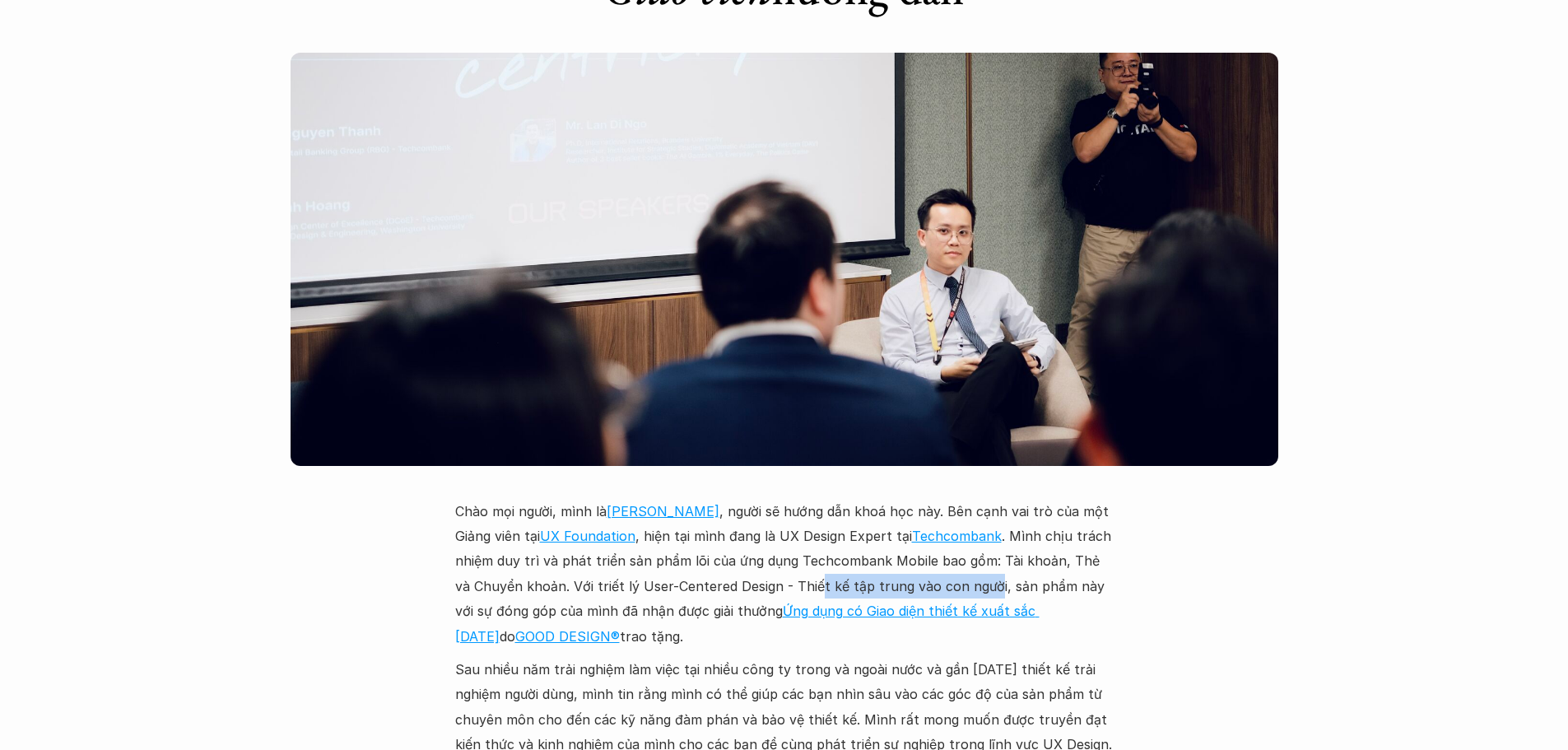
click at [973, 565] on p "Chào mọi người, mình là [PERSON_NAME] , người sẽ hướng dẫn khoá học này. Bên cạ…" at bounding box center [784, 574] width 658 height 150
click at [1065, 565] on p "Chào mọi người, mình là [PERSON_NAME] , người sẽ hướng dẫn khoá học này. Bên cạ…" at bounding box center [784, 574] width 658 height 150
click at [835, 602] on link "Ứng dụng có Giao diện thiết kế xuất sắc [DATE]" at bounding box center [747, 622] width 584 height 41
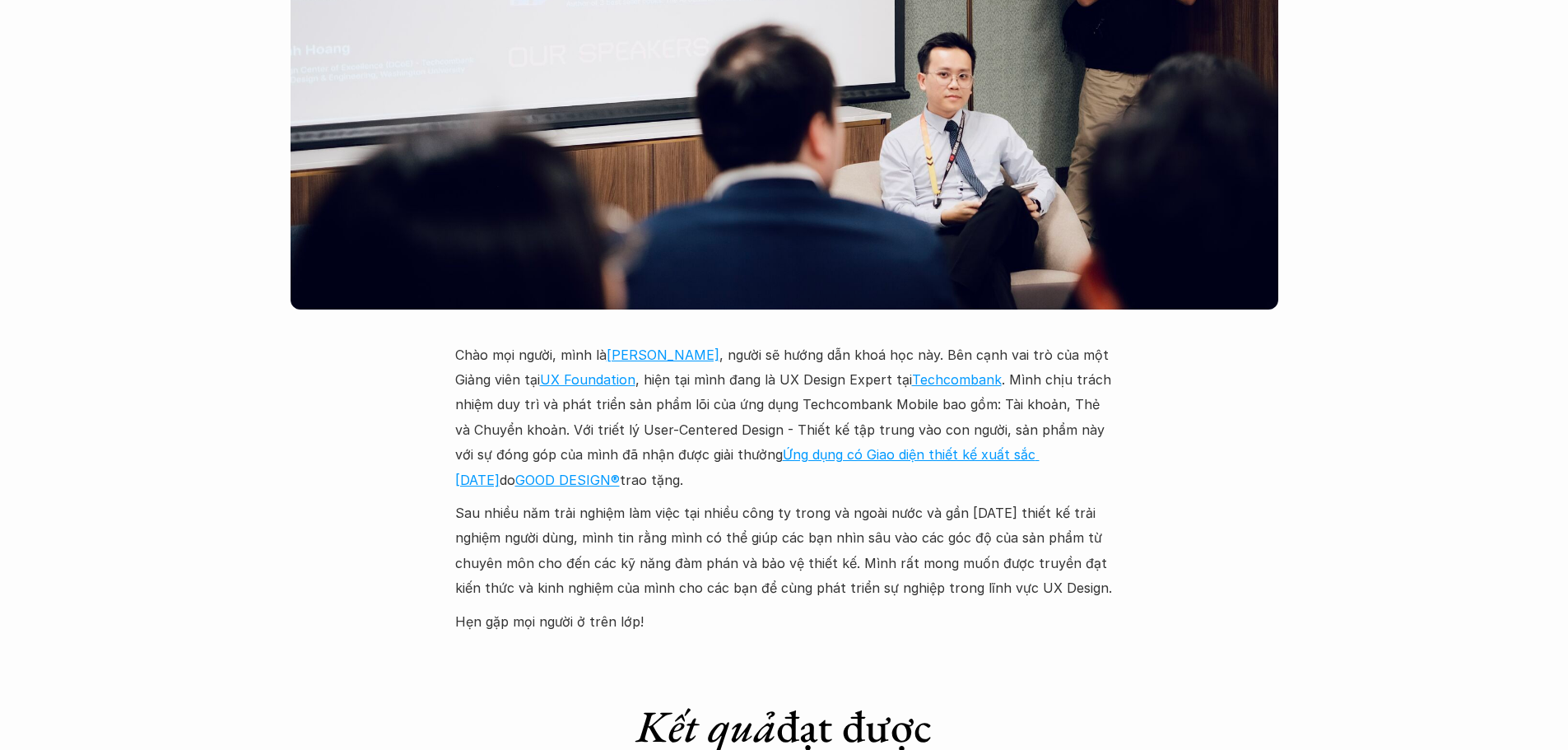
scroll to position [4691, 0]
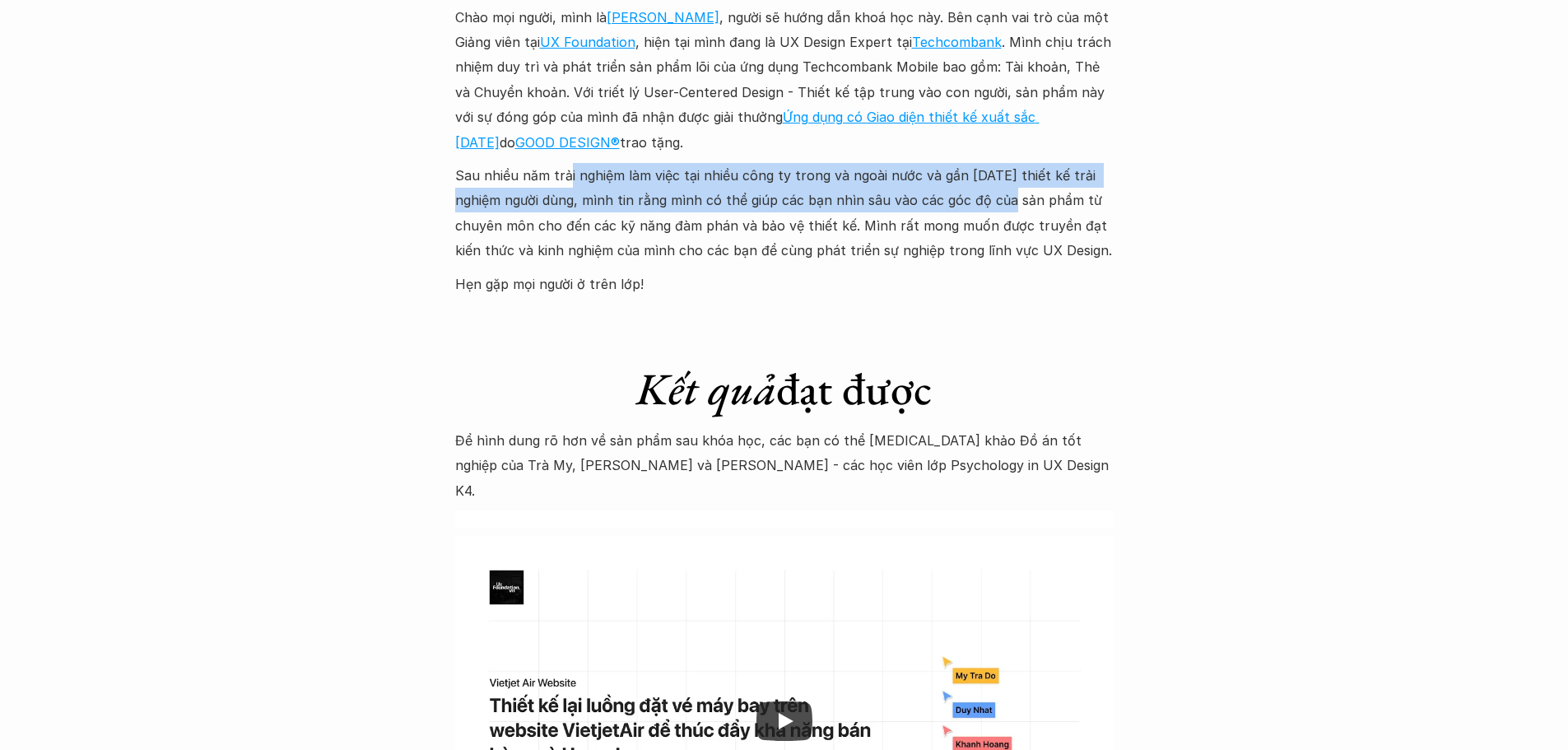
drag, startPoint x: 567, startPoint y: 163, endPoint x: 1006, endPoint y: 166, distance: 438.7
click at [1006, 166] on p "Sau nhiều năm trải nghiệm làm việc tại nhiều công ty trong và ngoài nước và gần…" at bounding box center [784, 213] width 658 height 100
click at [1031, 163] on p "Sau nhiều năm trải nghiệm làm việc tại nhiều công ty trong và ngoài nước và gần…" at bounding box center [784, 213] width 658 height 100
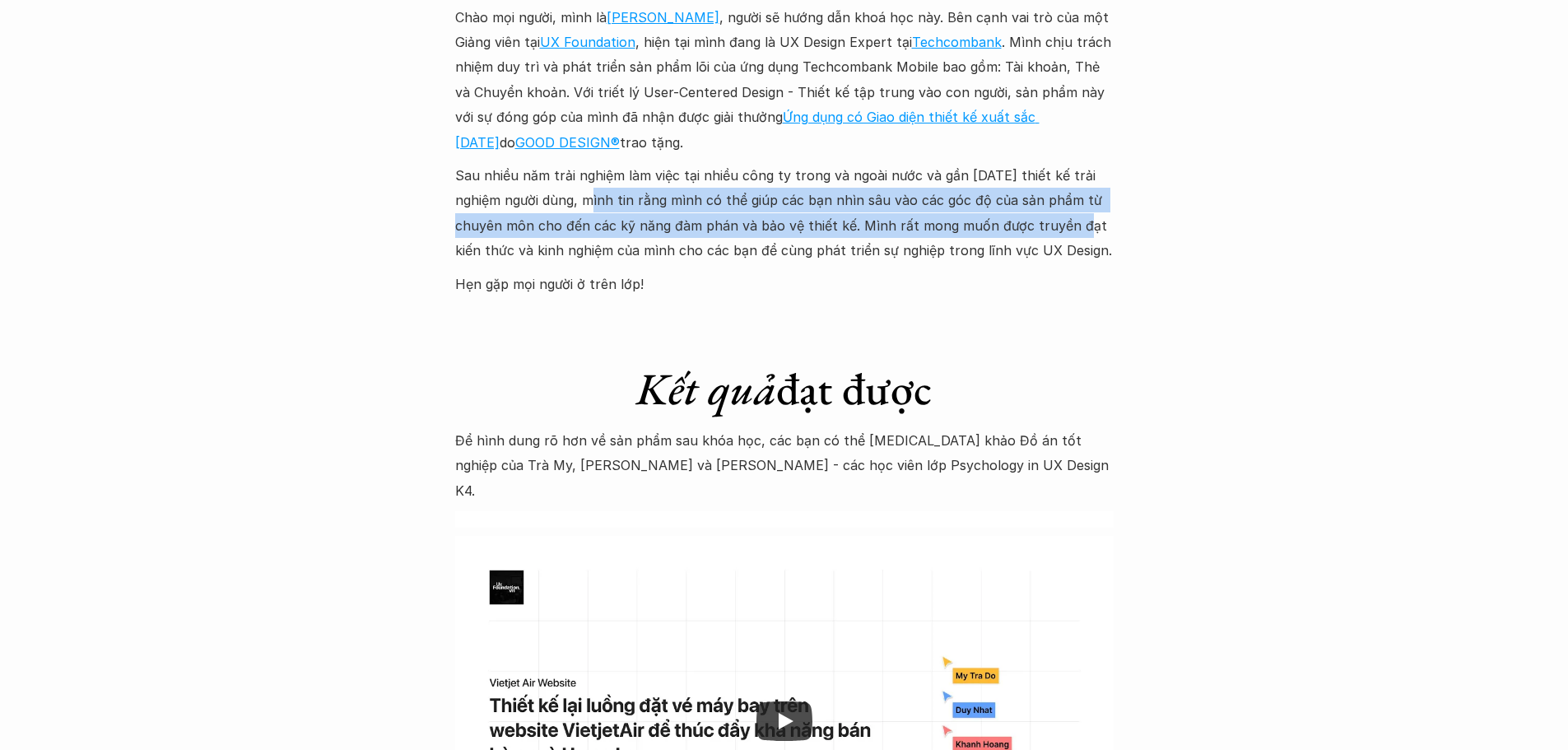
drag, startPoint x: 632, startPoint y: 175, endPoint x: 1073, endPoint y: 189, distance: 441.4
click at [1073, 189] on p "Sau nhiều năm trải nghiệm làm việc tại nhiều công ty trong và ngoài nước và gần…" at bounding box center [784, 213] width 658 height 100
click at [1105, 178] on p "Sau nhiều năm trải nghiệm làm việc tại nhiều công ty trong và ngoài nước và gần…" at bounding box center [784, 213] width 658 height 100
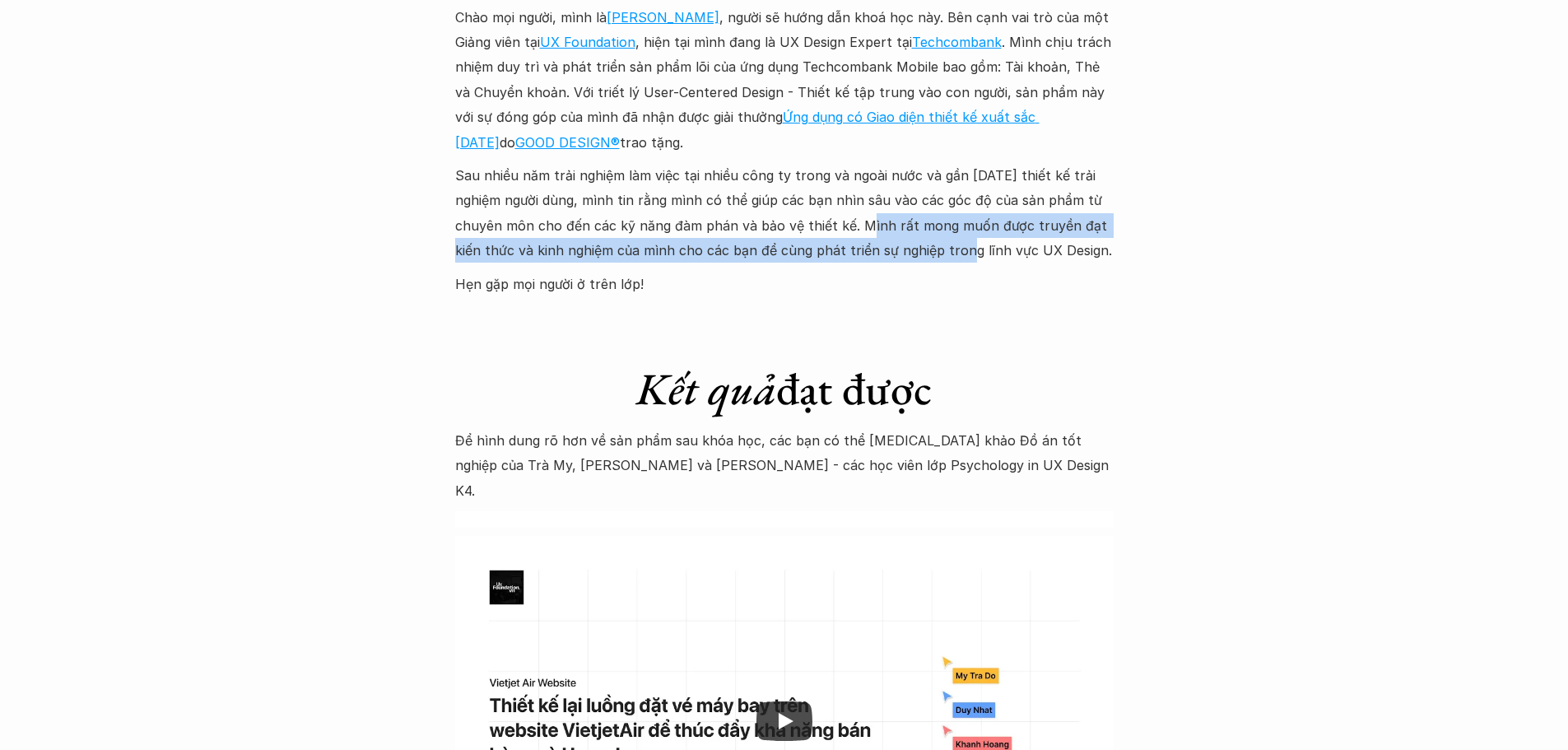
drag, startPoint x: 860, startPoint y: 200, endPoint x: 952, endPoint y: 228, distance: 96.3
click at [929, 221] on p "Sau nhiều năm trải nghiệm làm việc tại nhiều công ty trong và ngoài nước và gần…" at bounding box center [784, 213] width 658 height 100
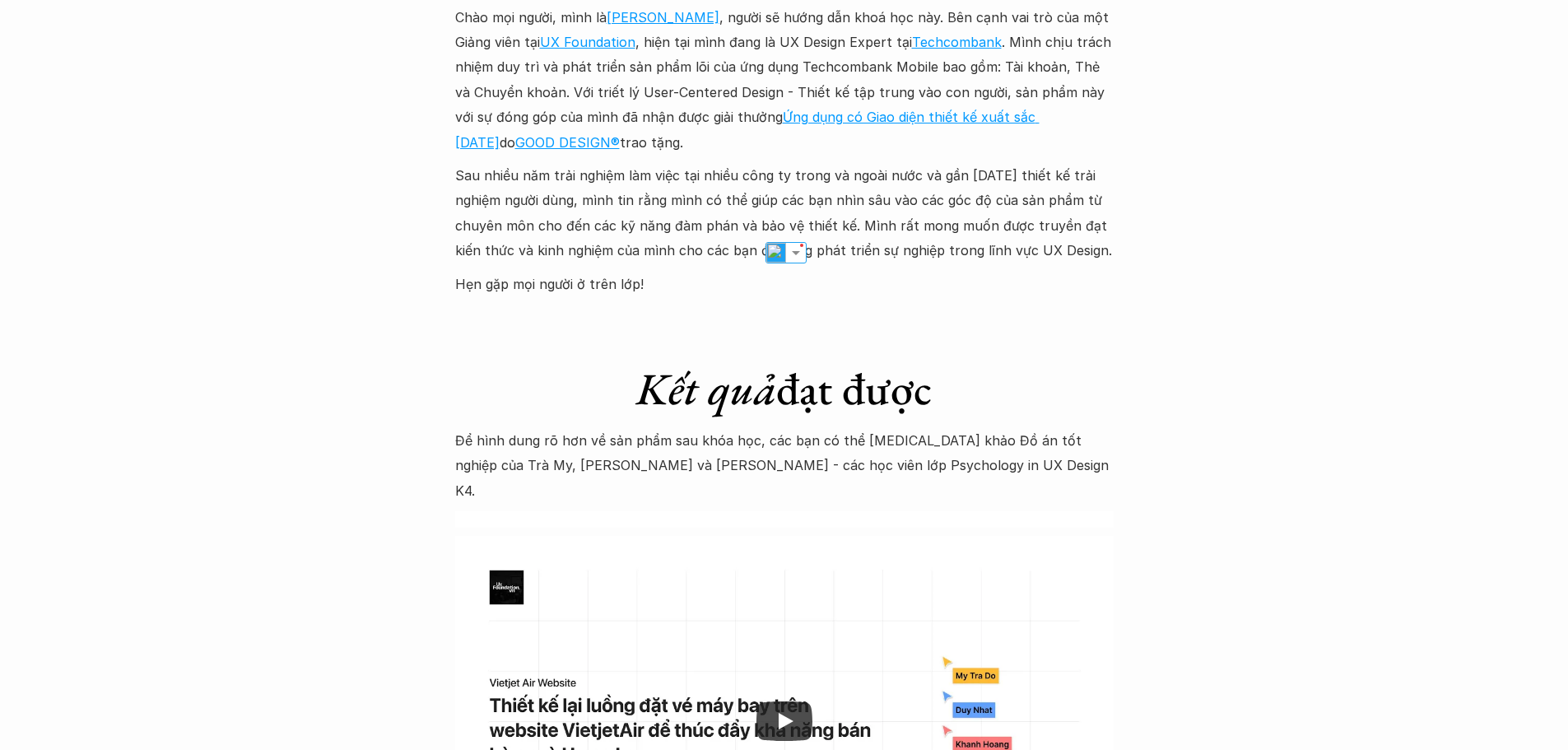
click at [977, 225] on p "Sau nhiều năm trải nghiệm làm việc tại nhiều công ty trong và ngoài nước và gần…" at bounding box center [784, 213] width 658 height 100
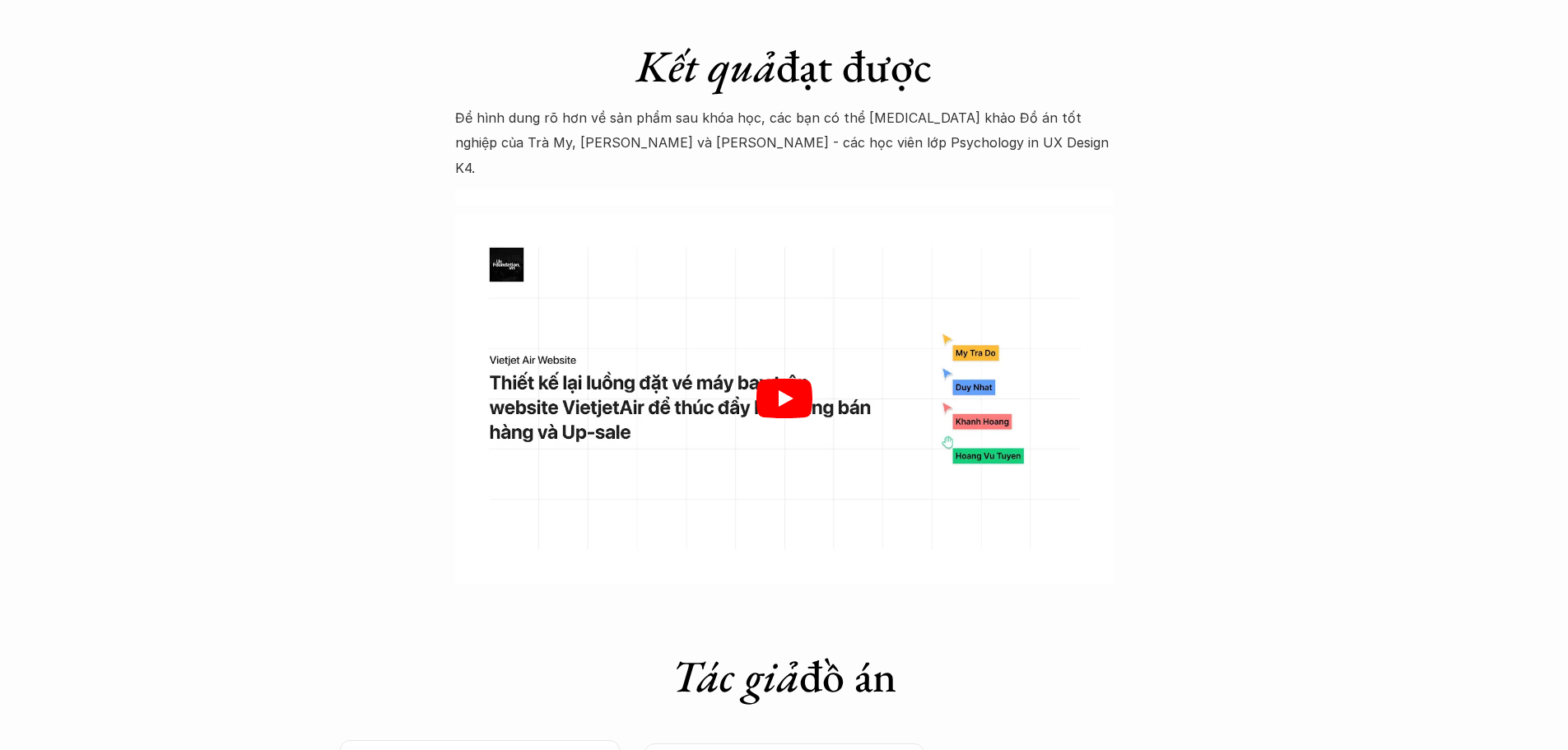
scroll to position [5021, 0]
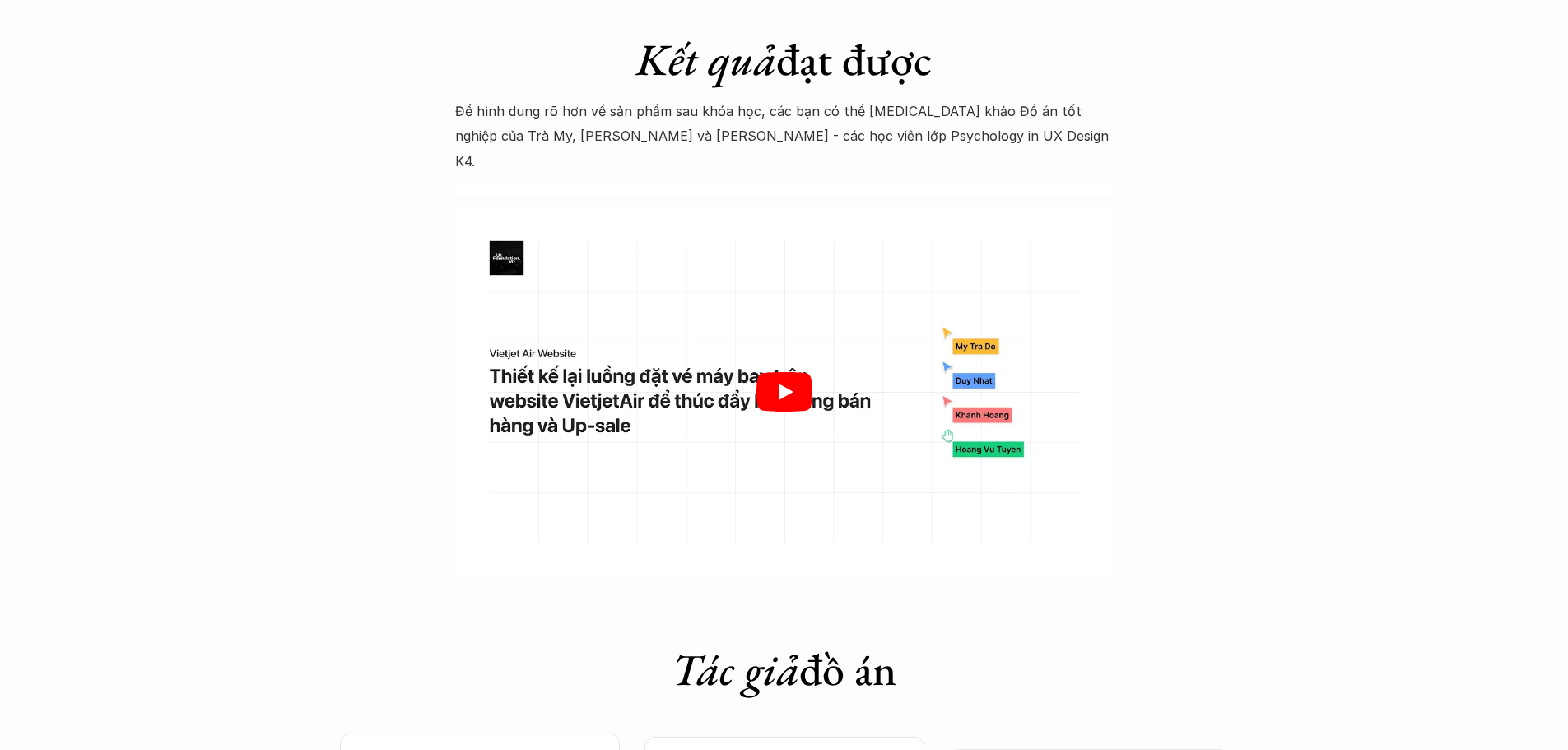
click at [817, 342] on div at bounding box center [784, 392] width 658 height 370
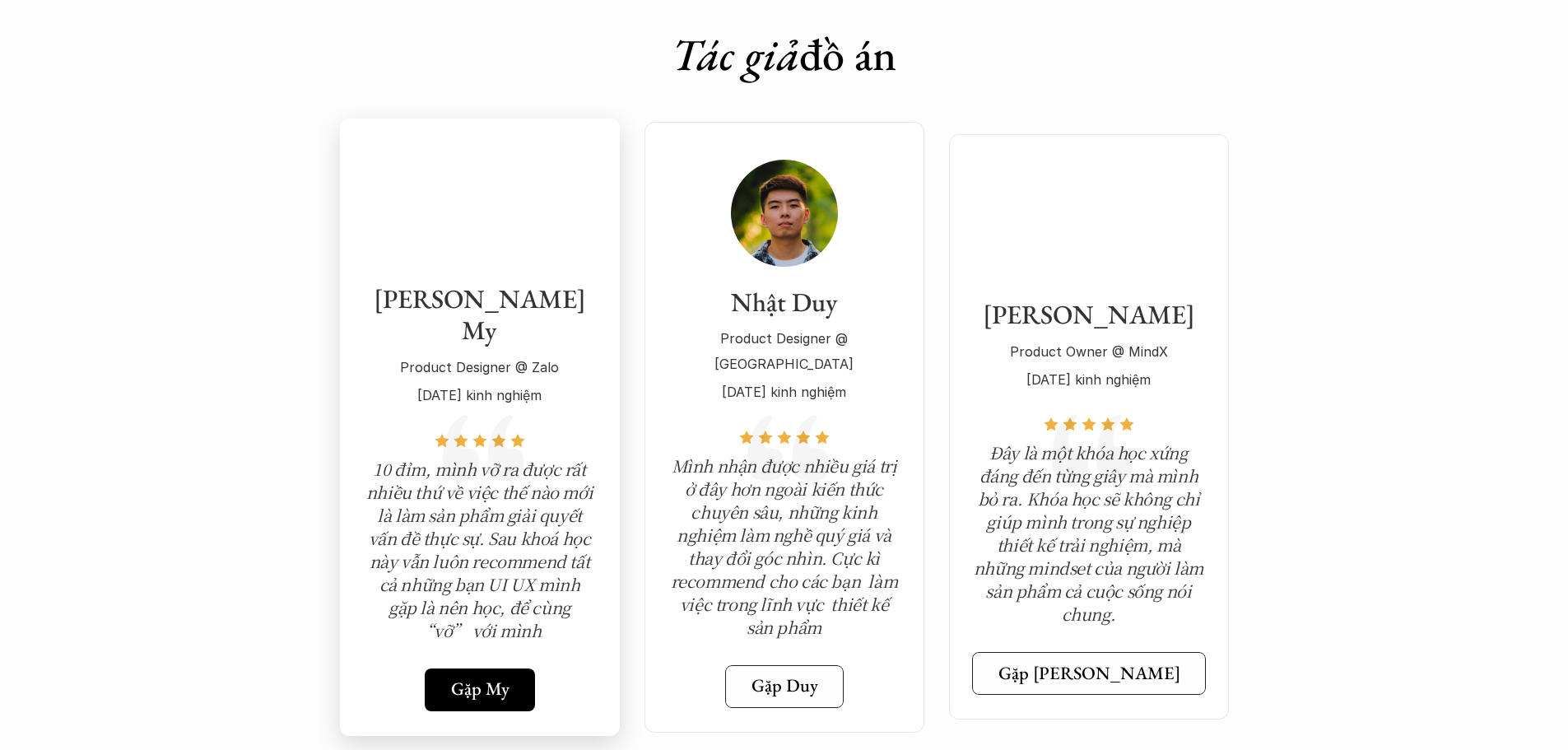
scroll to position [5844, 0]
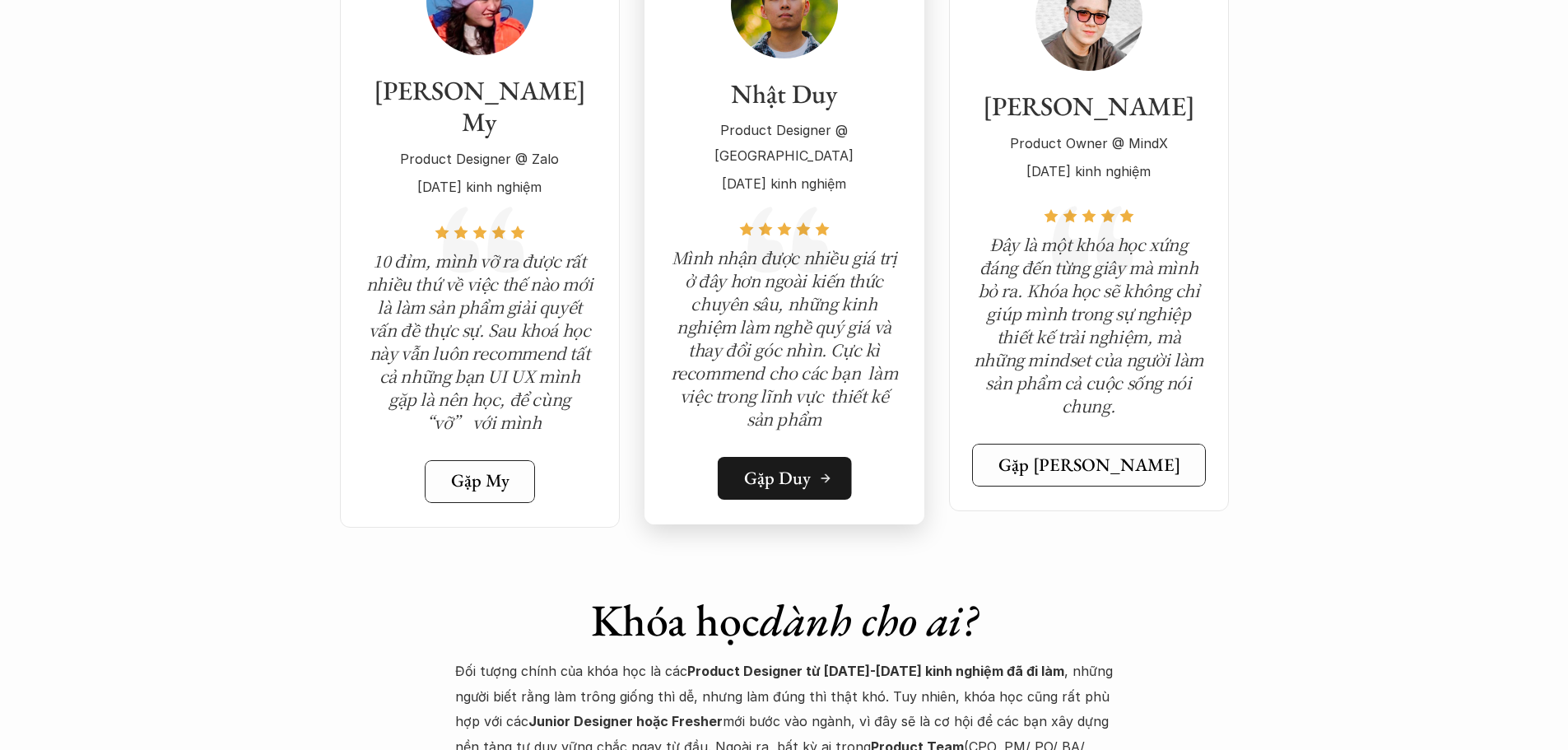
click at [782, 467] on h5 "Gặp Duy" at bounding box center [777, 477] width 67 height 21
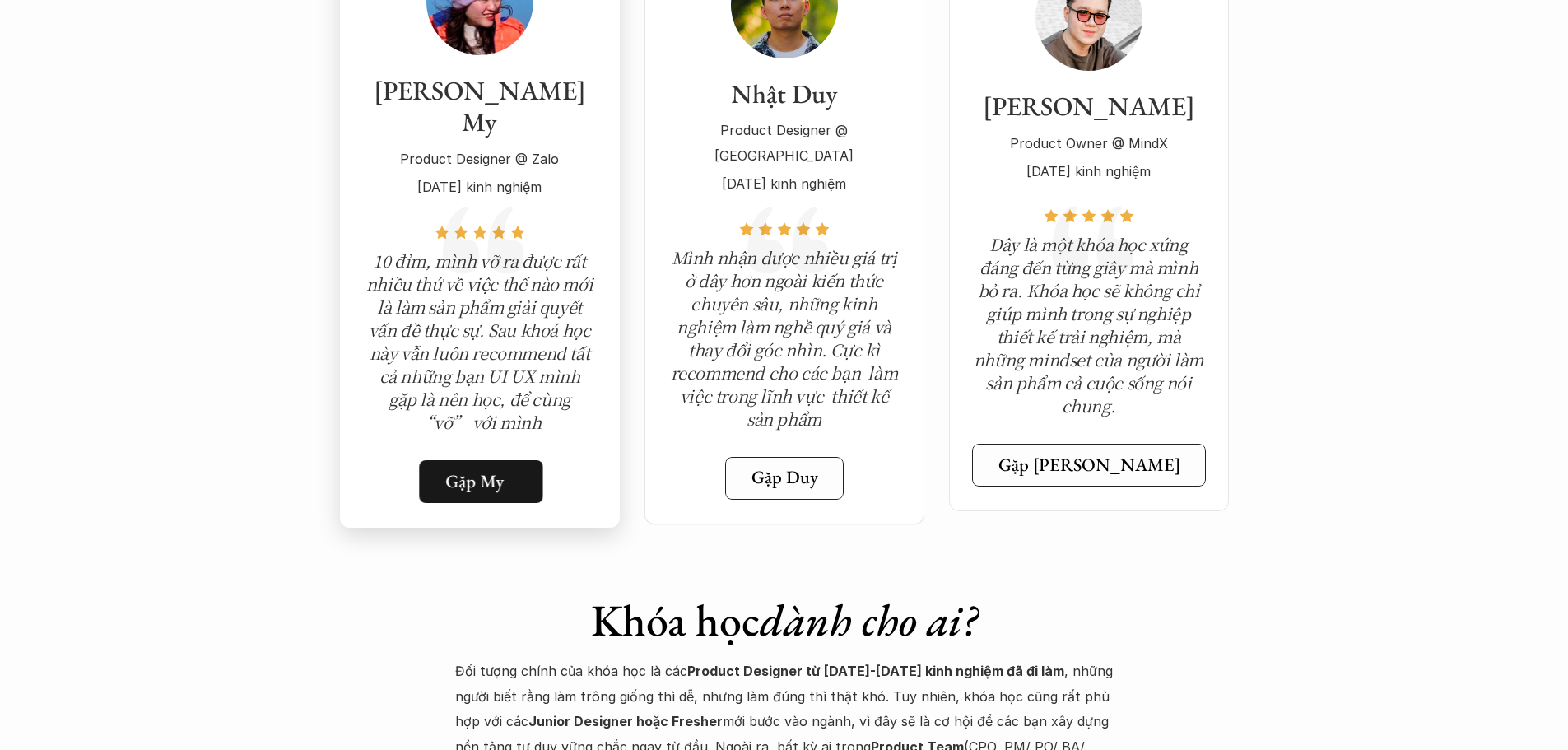
click at [501, 460] on link "Gặp My" at bounding box center [481, 481] width 124 height 43
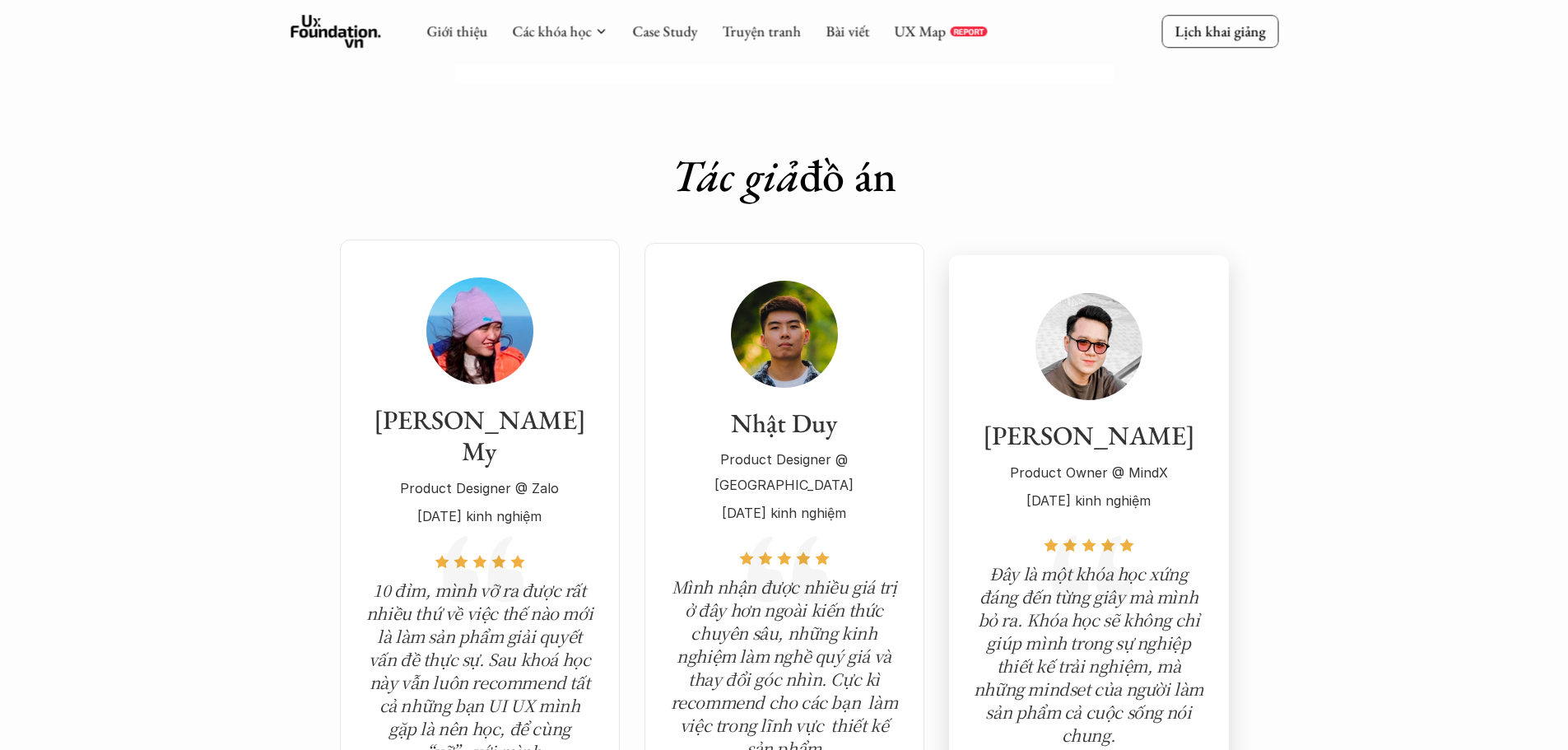
scroll to position [5761, 0]
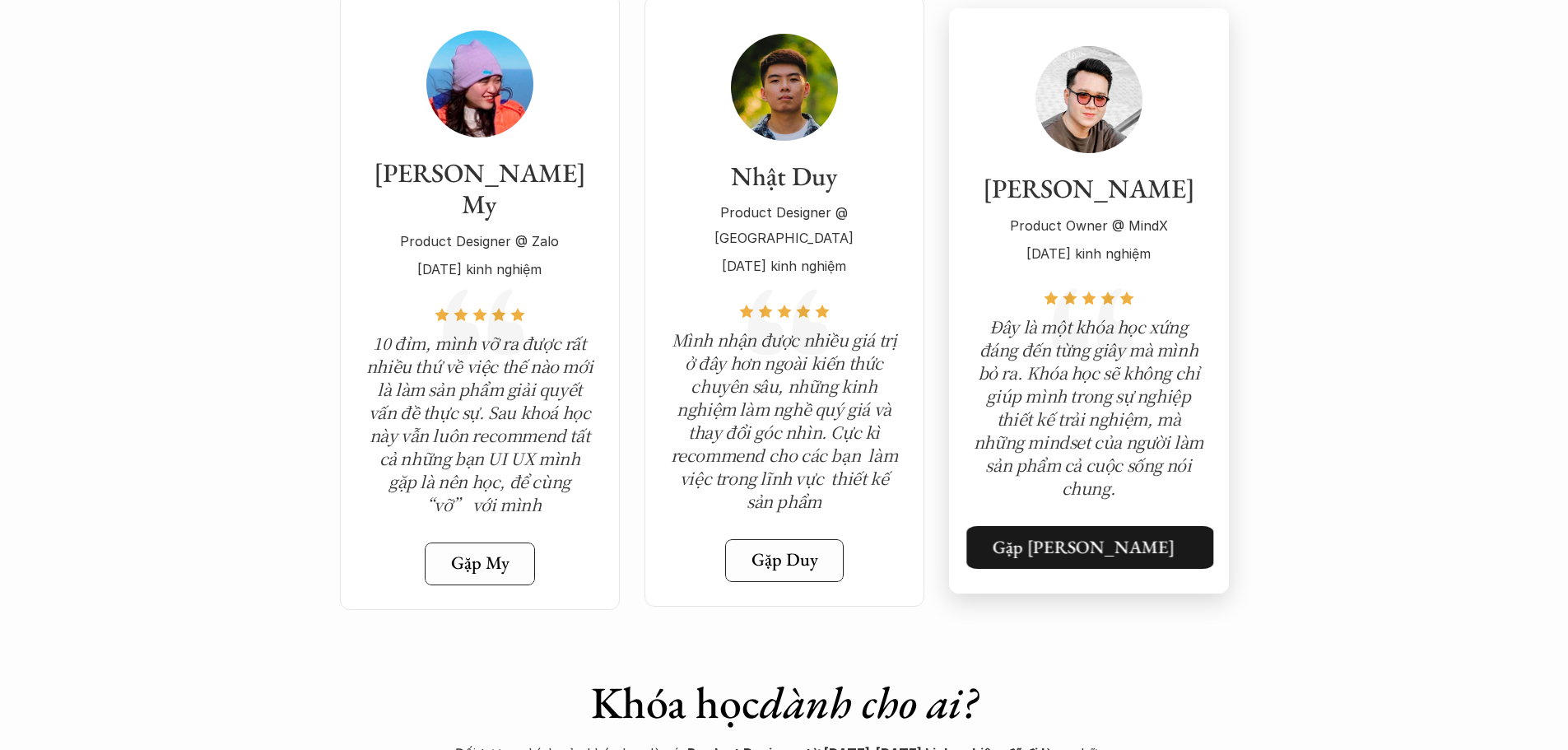
click at [1100, 526] on link "Gặp [PERSON_NAME]" at bounding box center [1089, 547] width 247 height 43
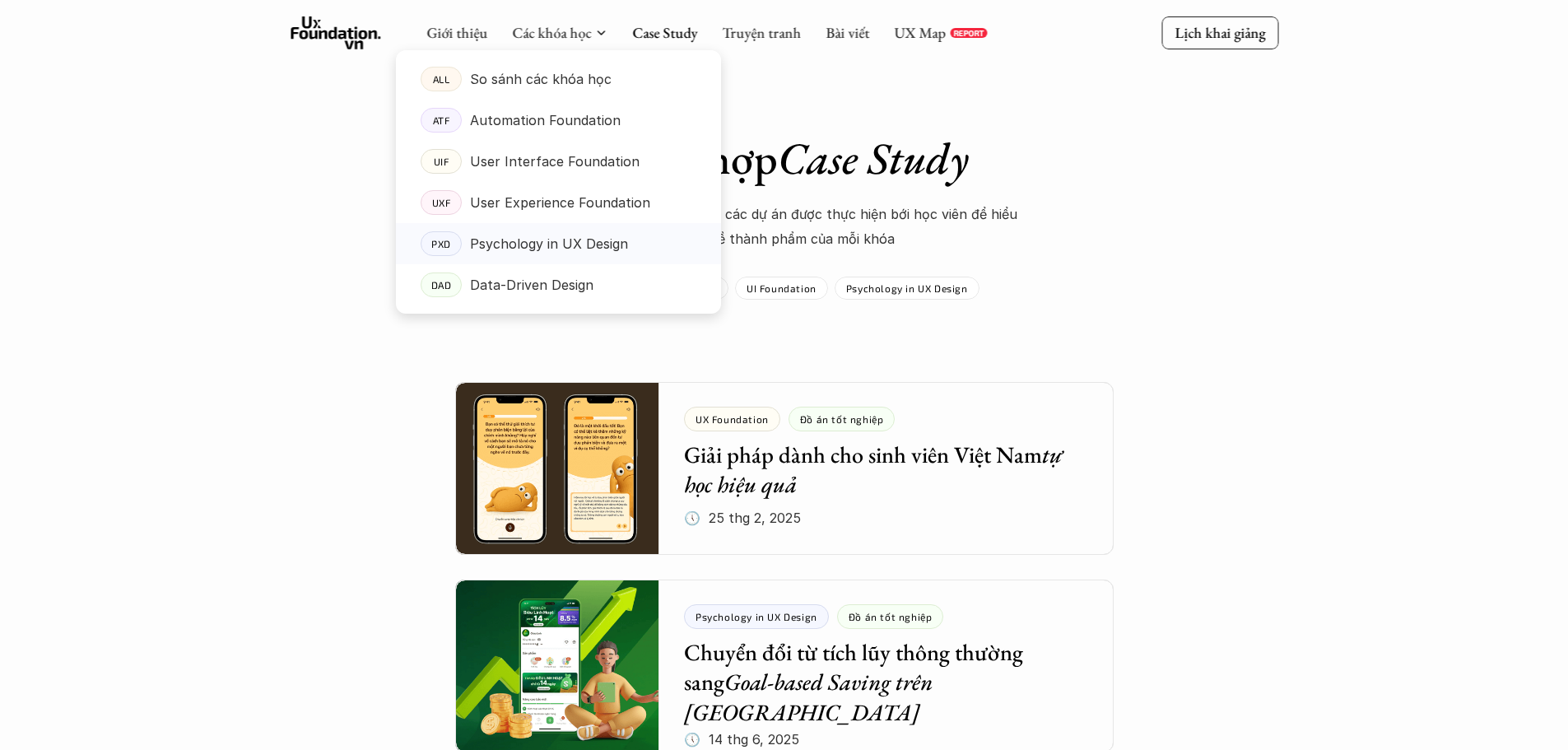
click at [537, 249] on p "Psychology in UX Design" at bounding box center [549, 243] width 158 height 25
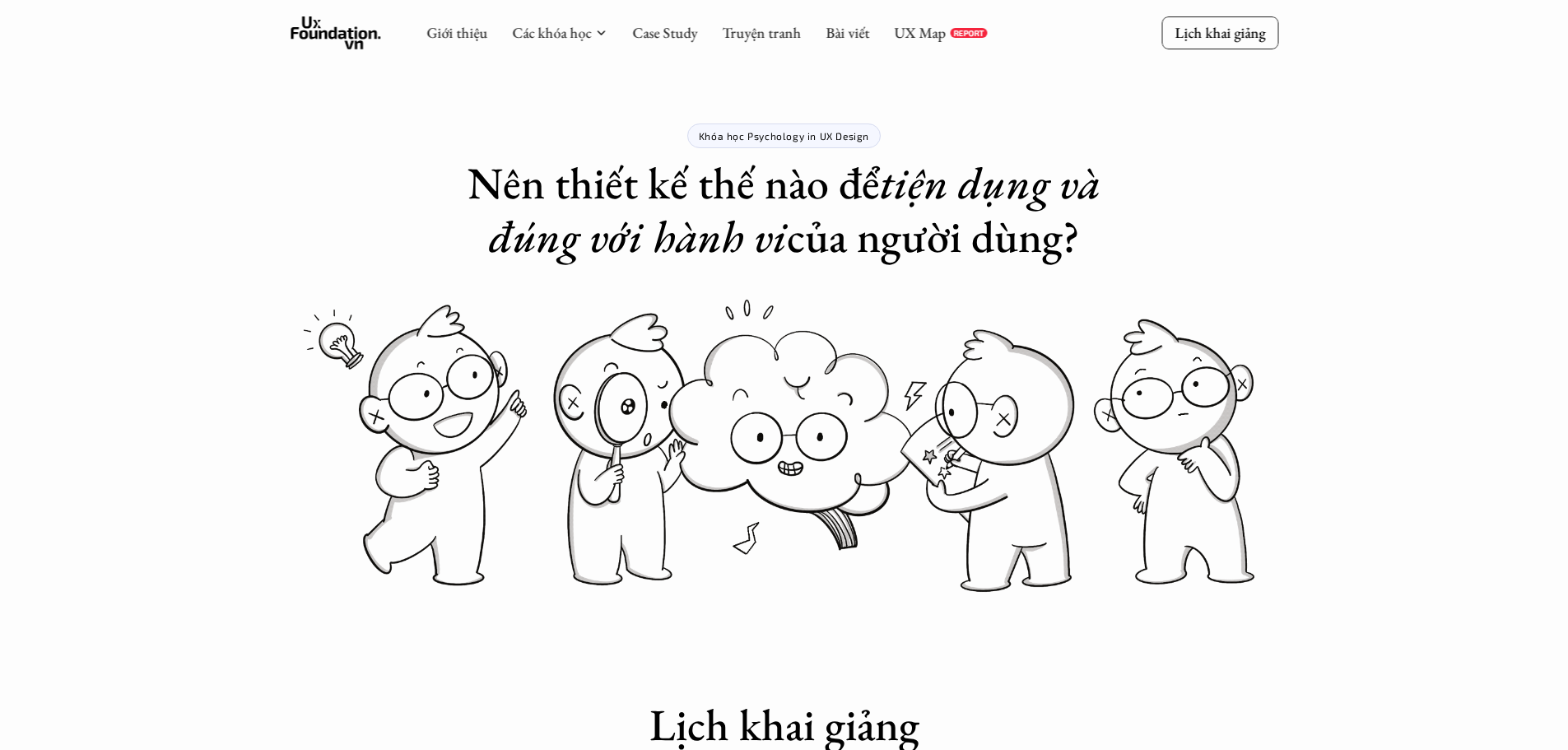
drag, startPoint x: 1254, startPoint y: 471, endPoint x: 1202, endPoint y: 187, distance: 288.7
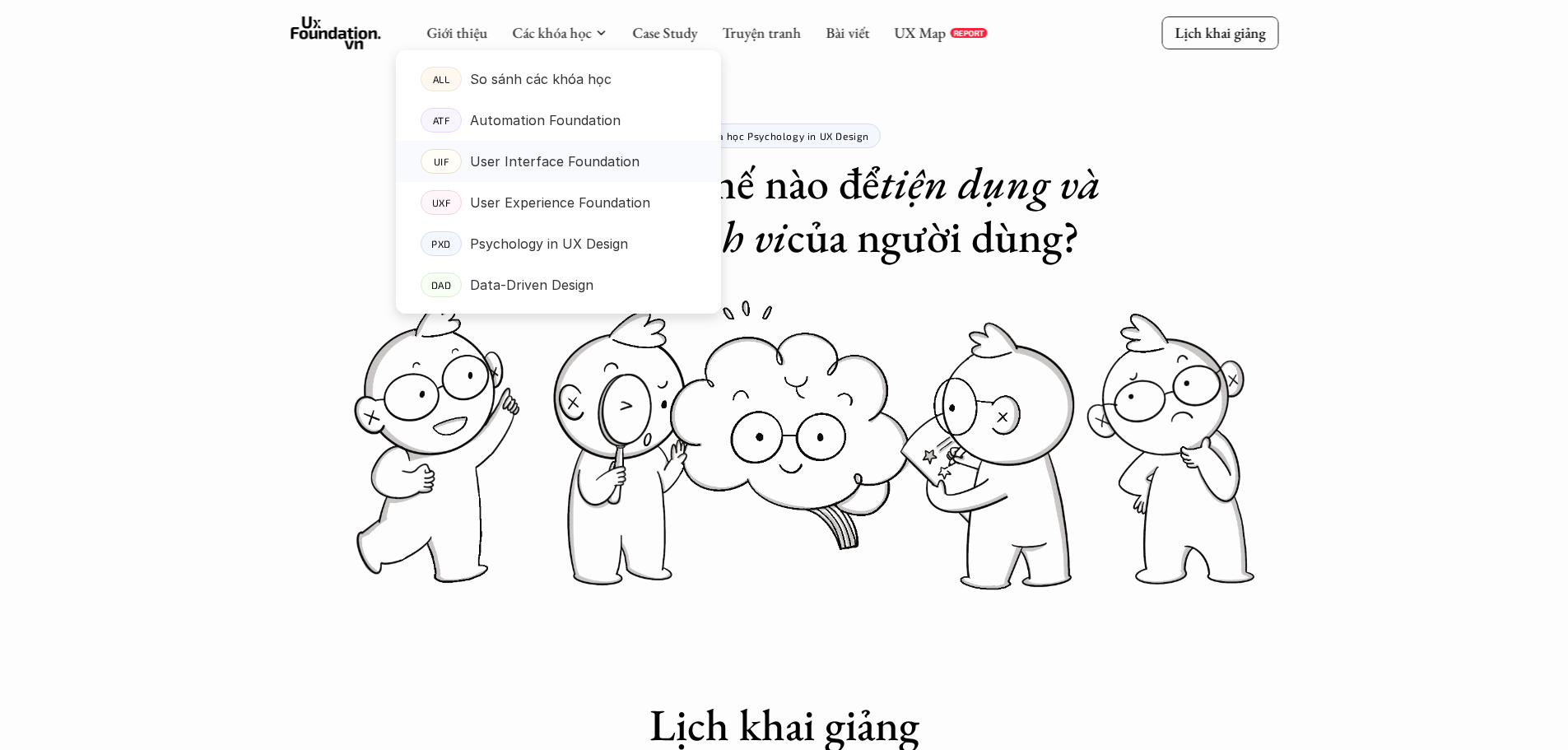
click at [526, 158] on p "User Interface Foundation" at bounding box center [555, 161] width 170 height 25
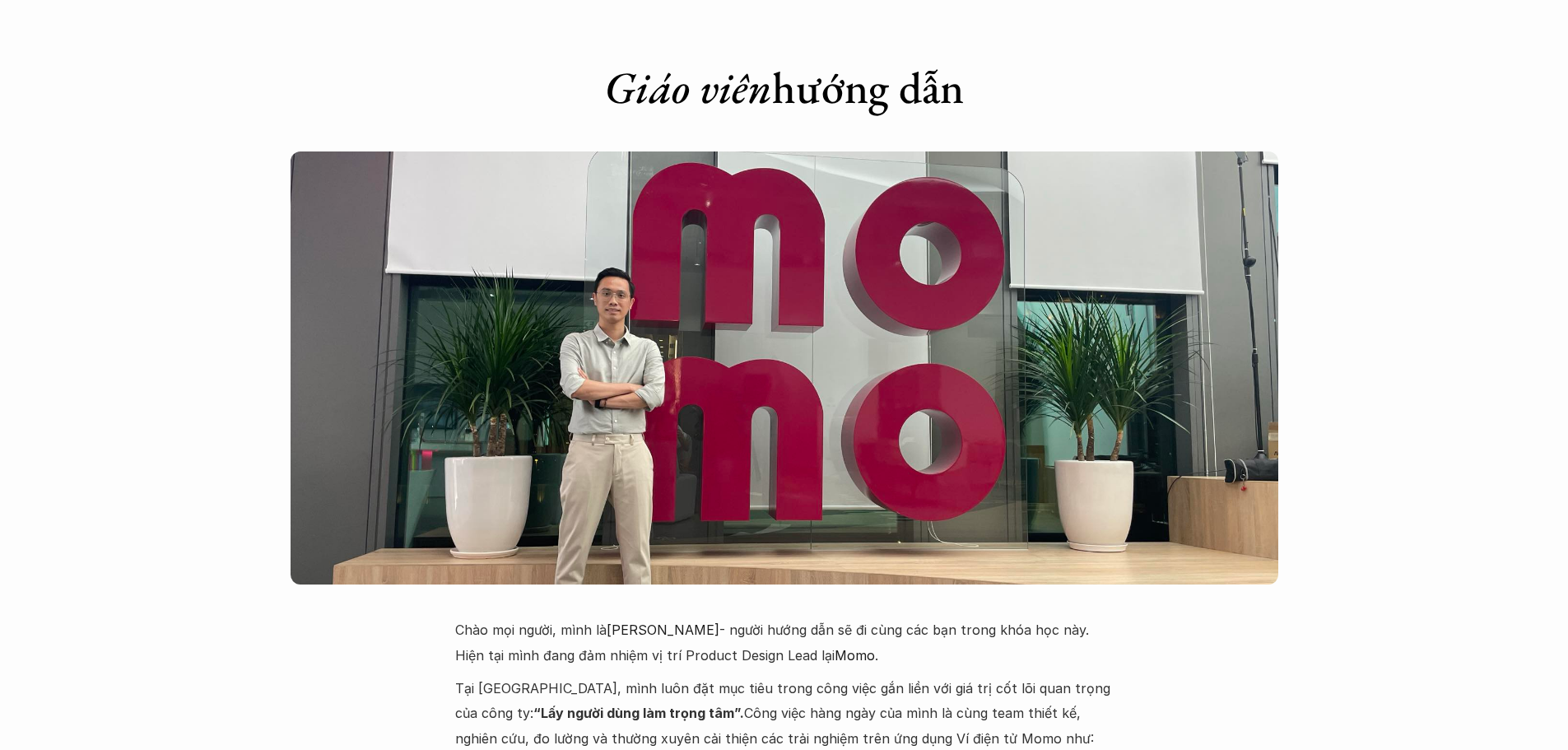
scroll to position [3621, 0]
drag, startPoint x: 1298, startPoint y: 585, endPoint x: 1289, endPoint y: 563, distance: 24.0
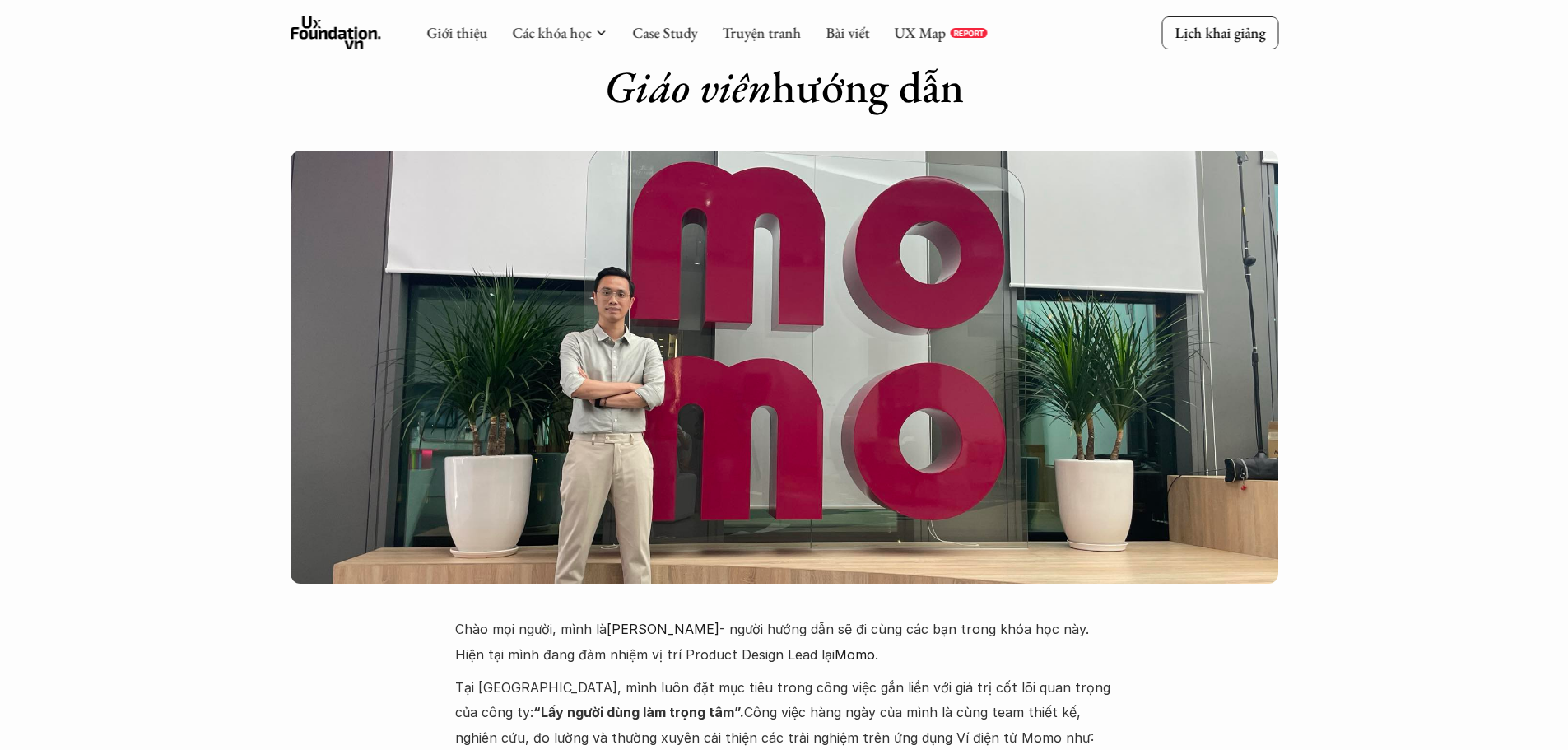
scroll to position [3598, 0]
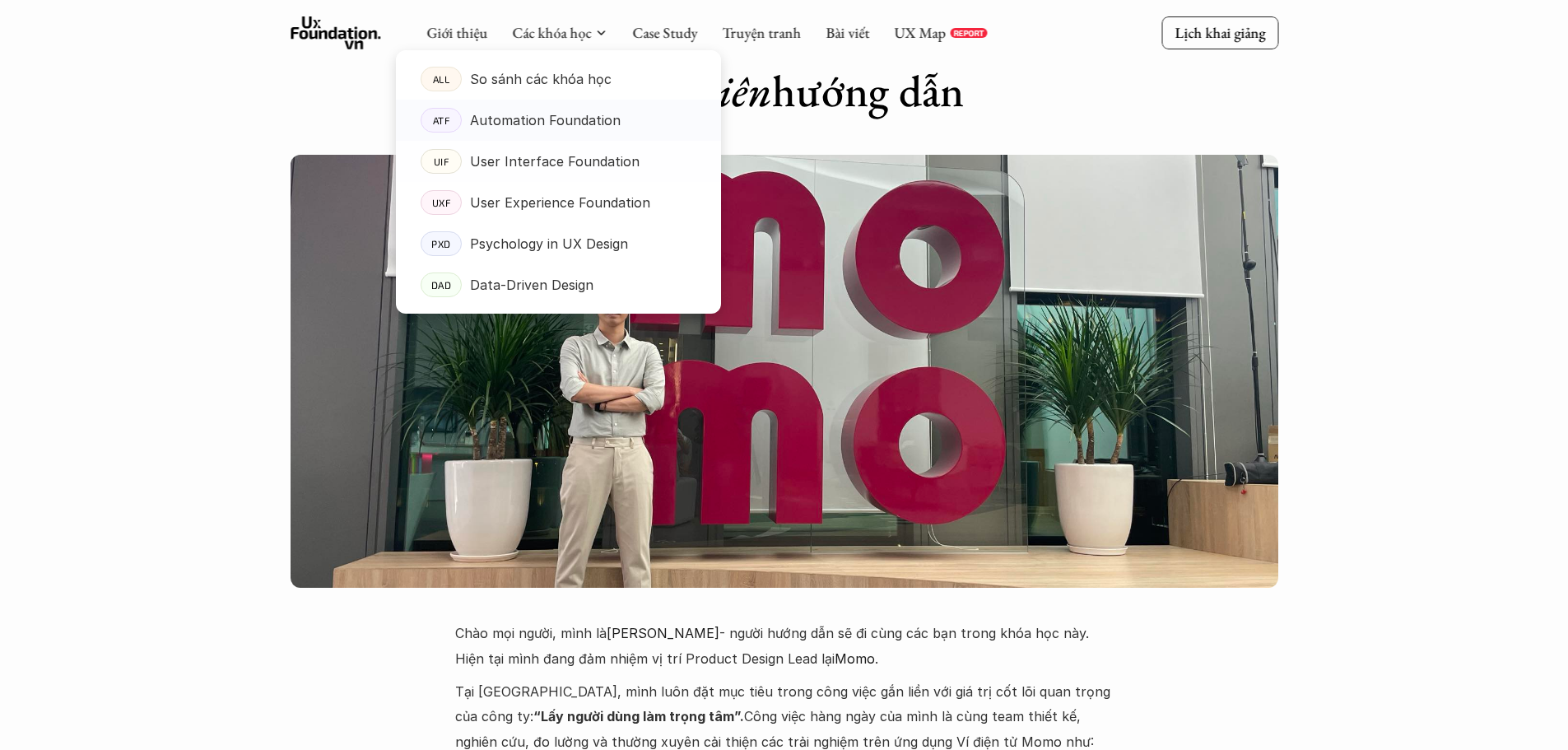
click at [535, 122] on p "Automation Foundation" at bounding box center [545, 120] width 151 height 25
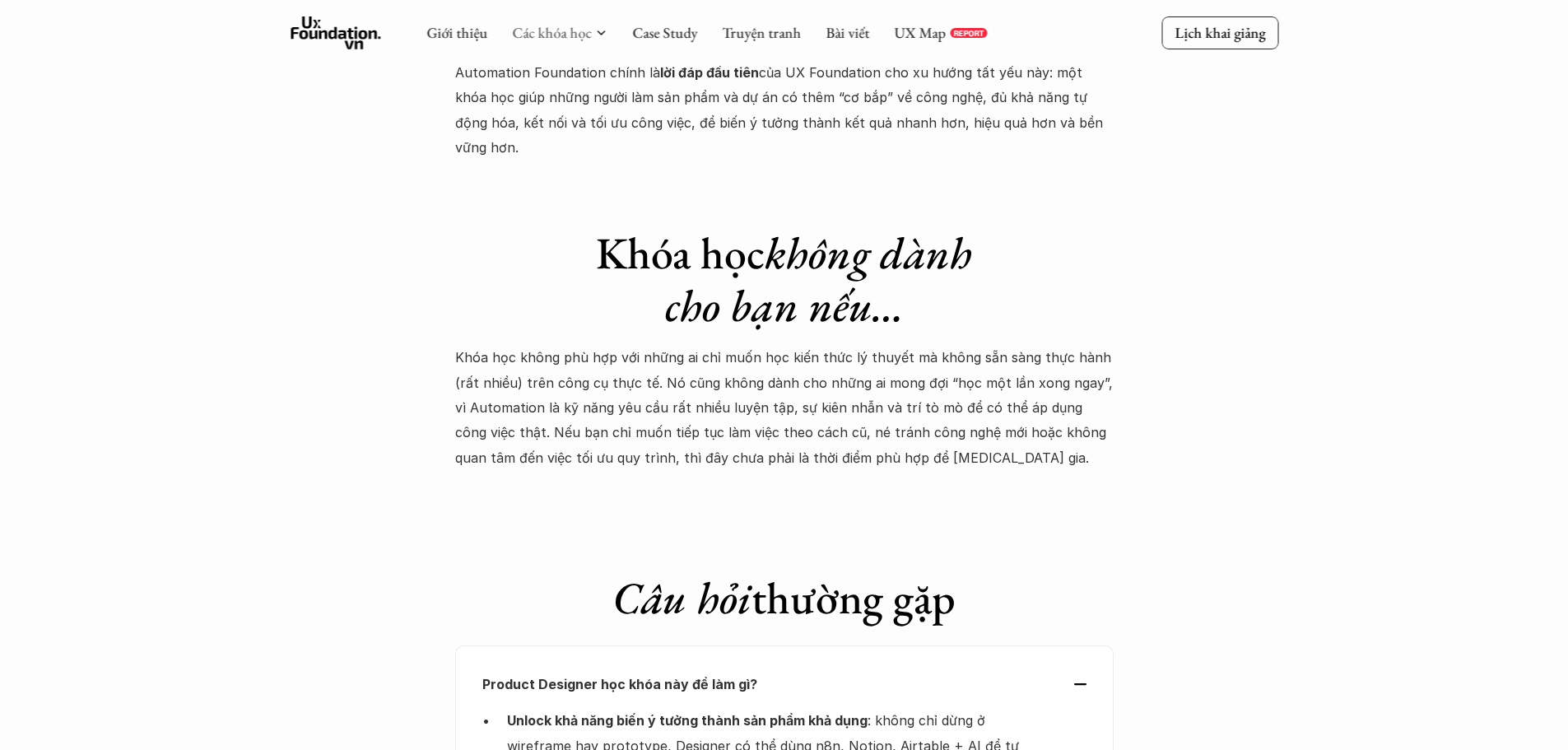
scroll to position [4856, 0]
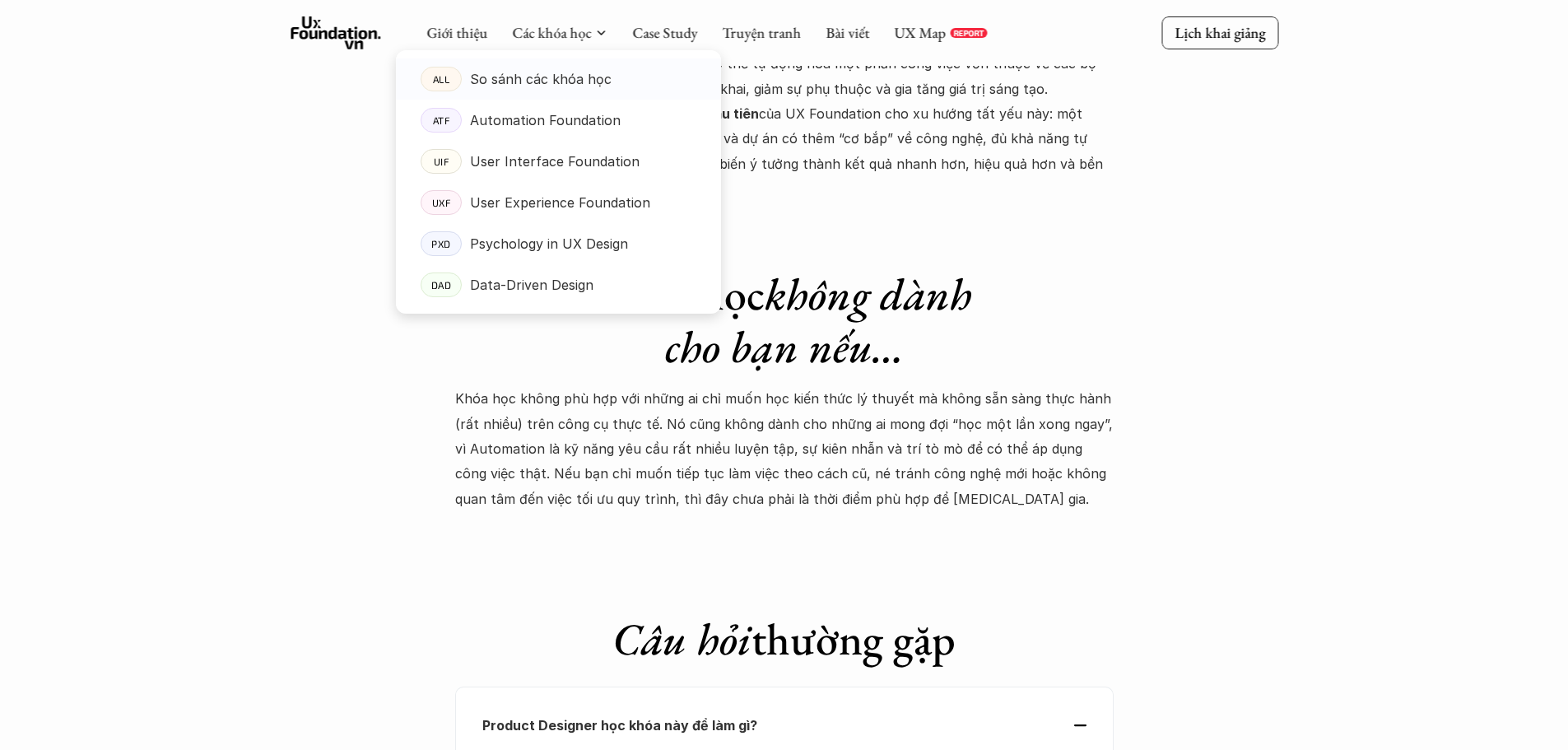
click at [538, 80] on p "So sánh các khóa học" at bounding box center [541, 79] width 142 height 25
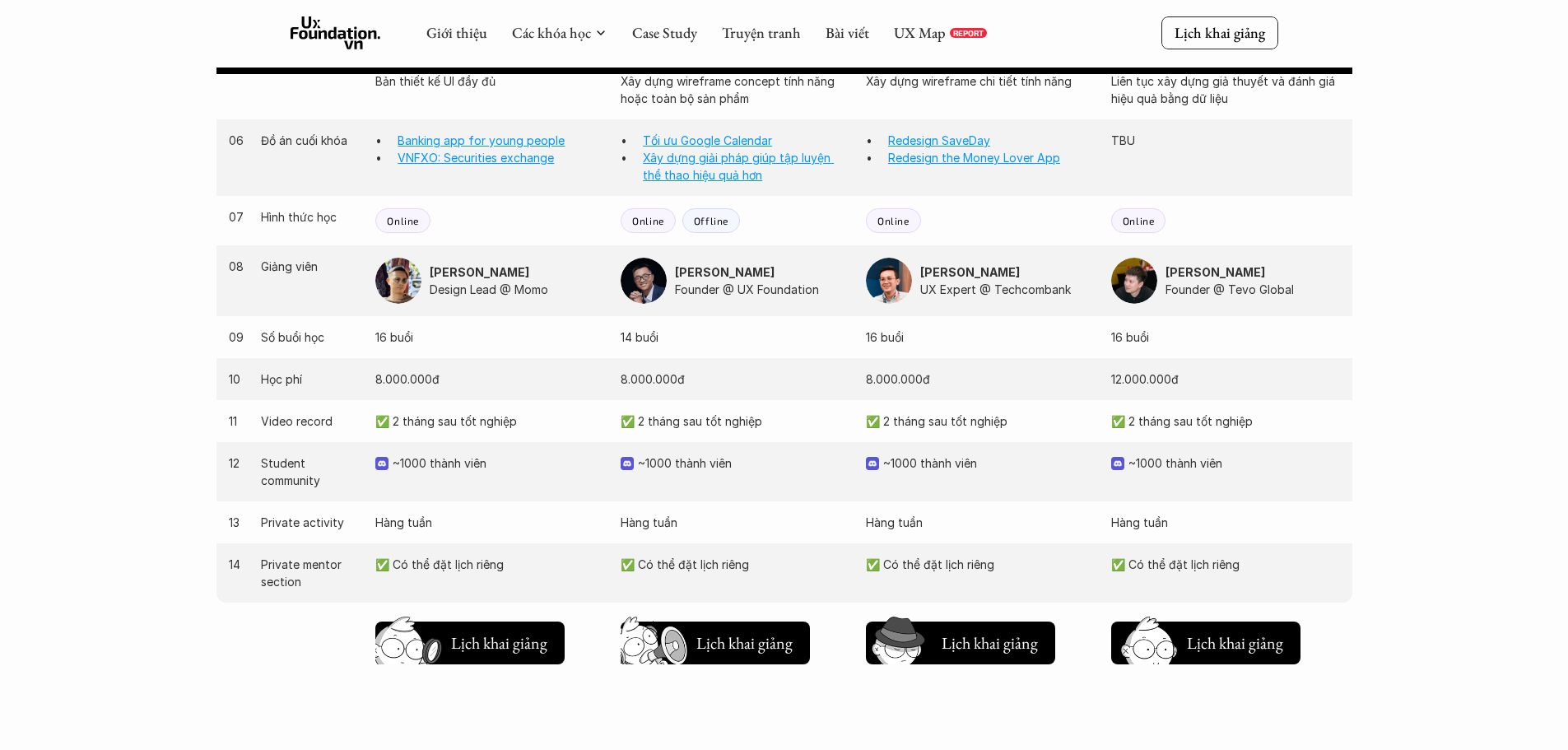
scroll to position [1482, 0]
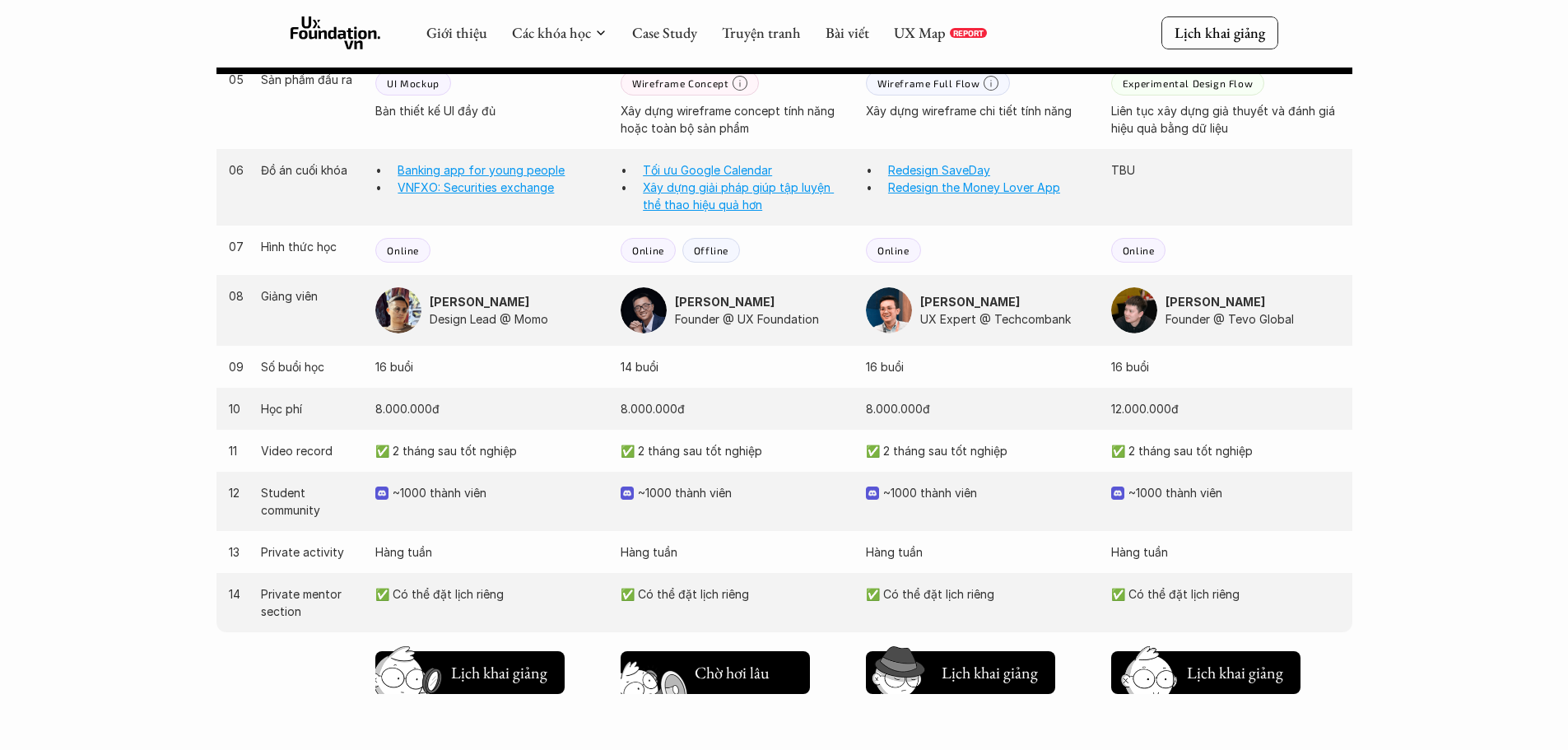
click at [741, 658] on button "Chờ hơi lâu Lịch khai giảng" at bounding box center [715, 672] width 189 height 43
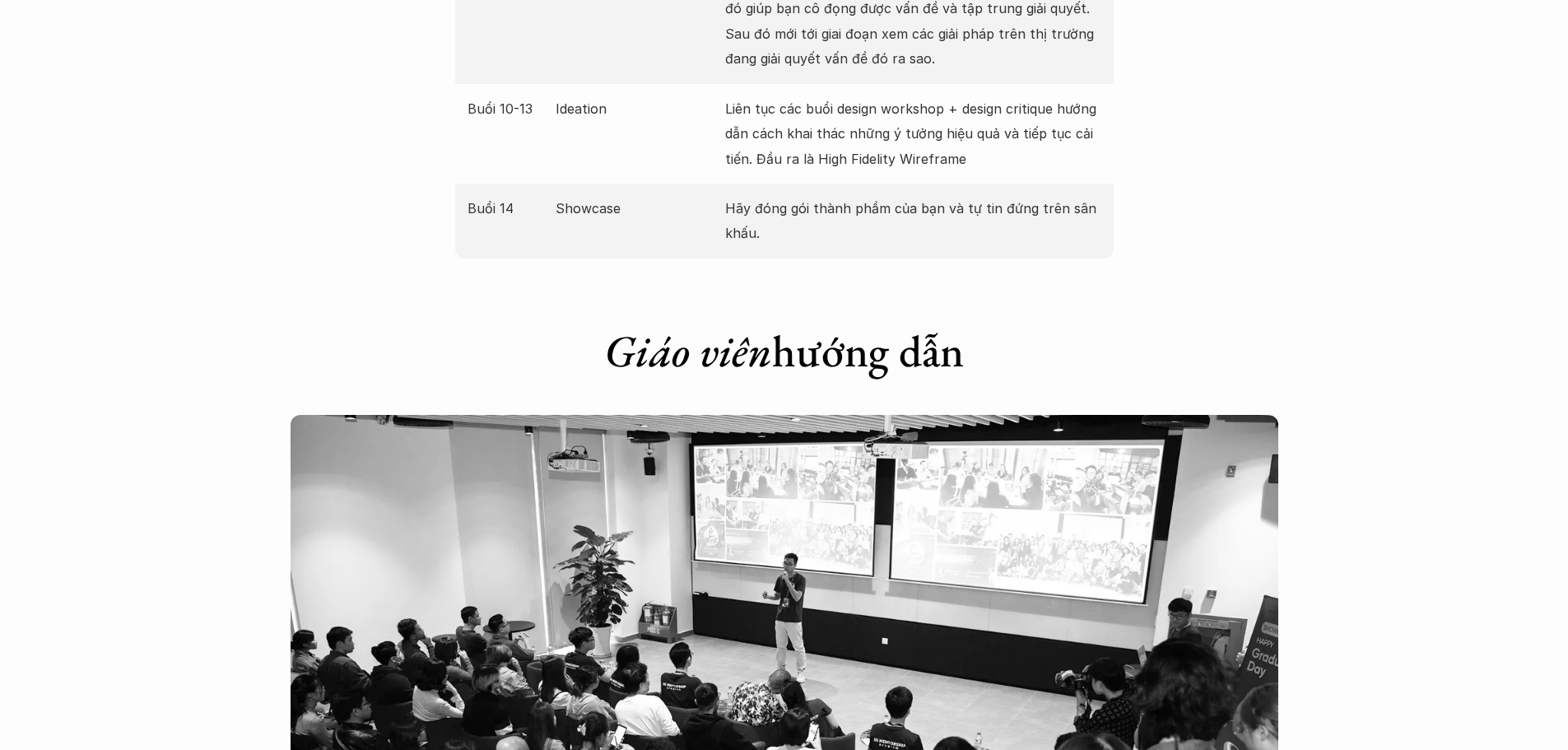
scroll to position [3348, 0]
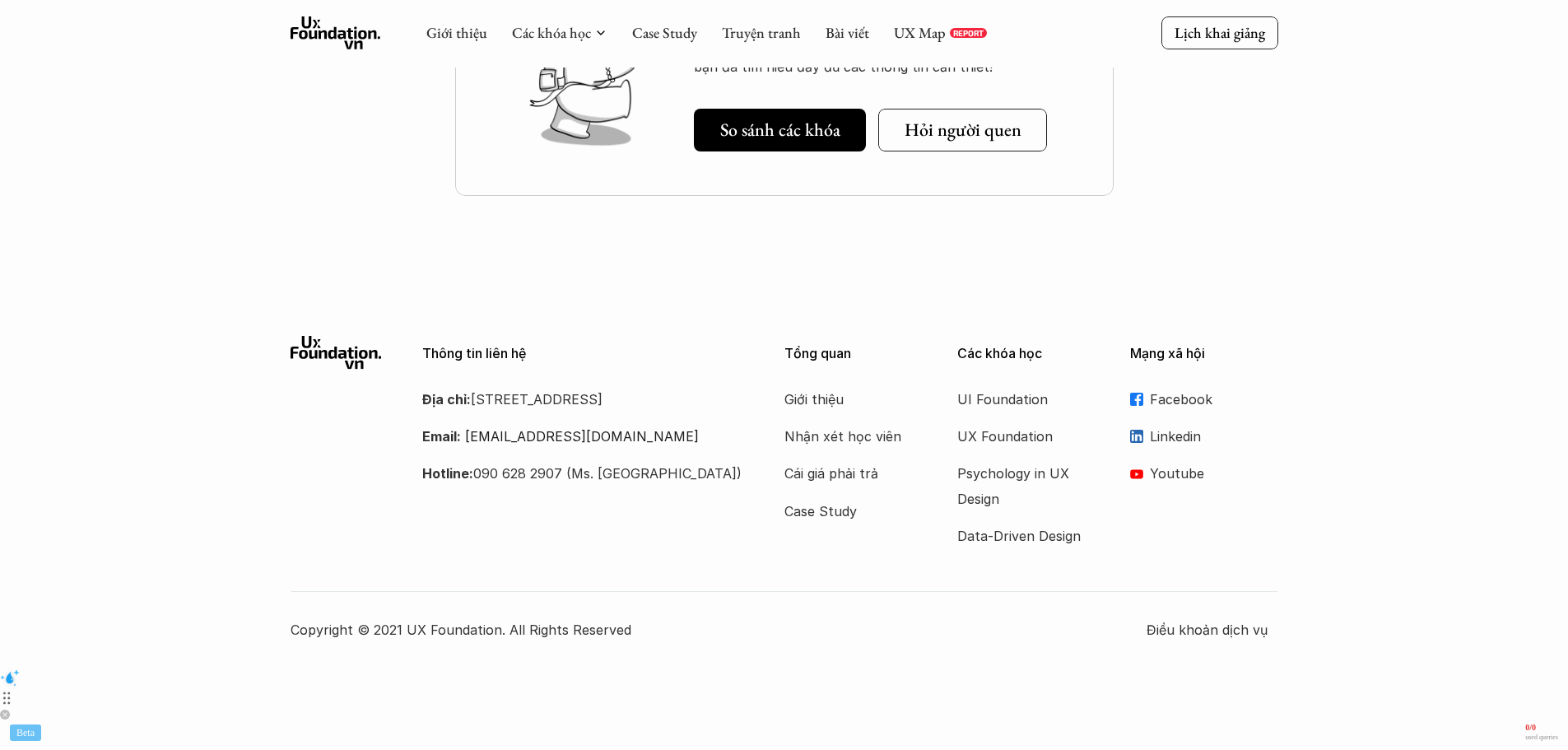
scroll to position [1482, 0]
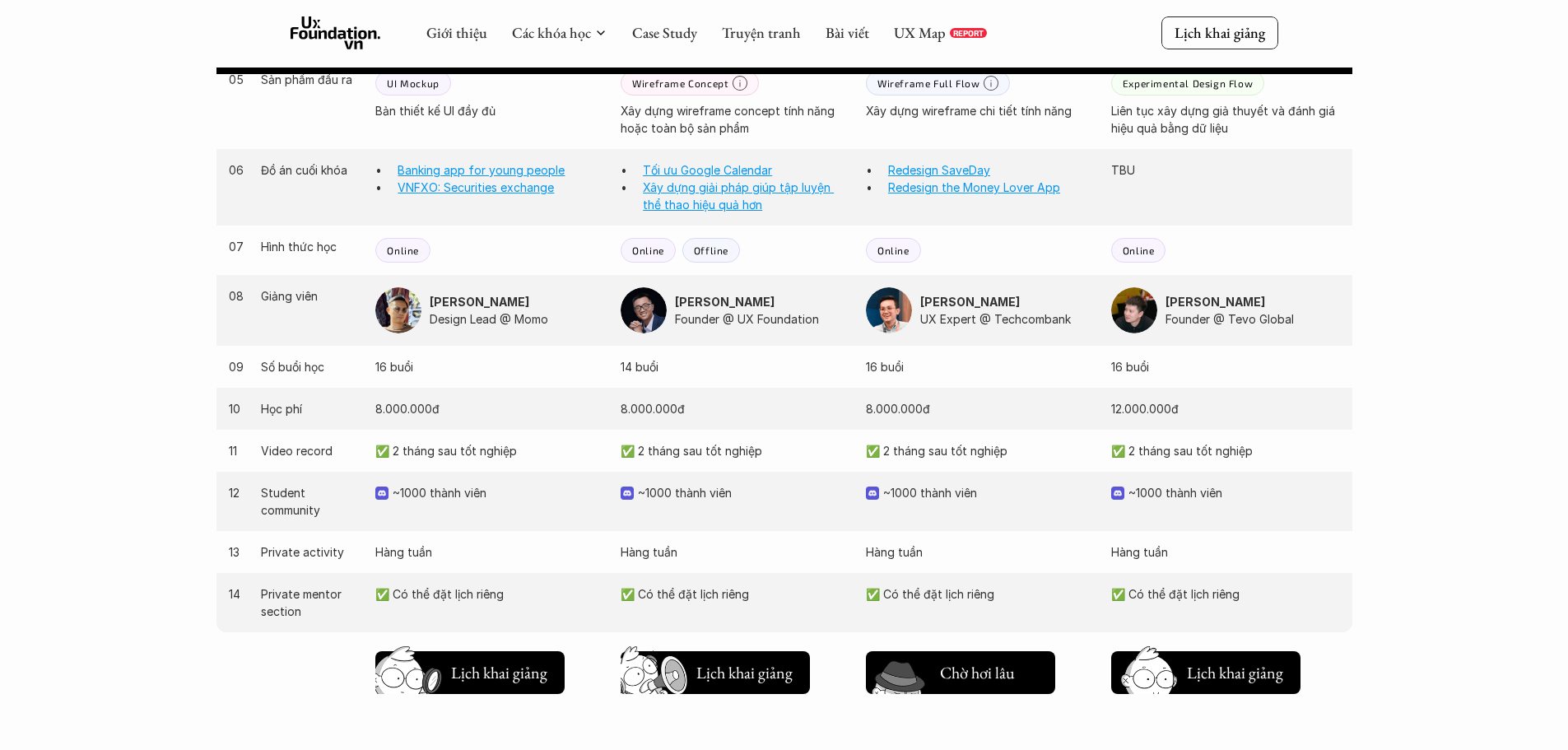
click at [1008, 665] on h5 "Lịch khai giảng" at bounding box center [989, 675] width 99 height 23
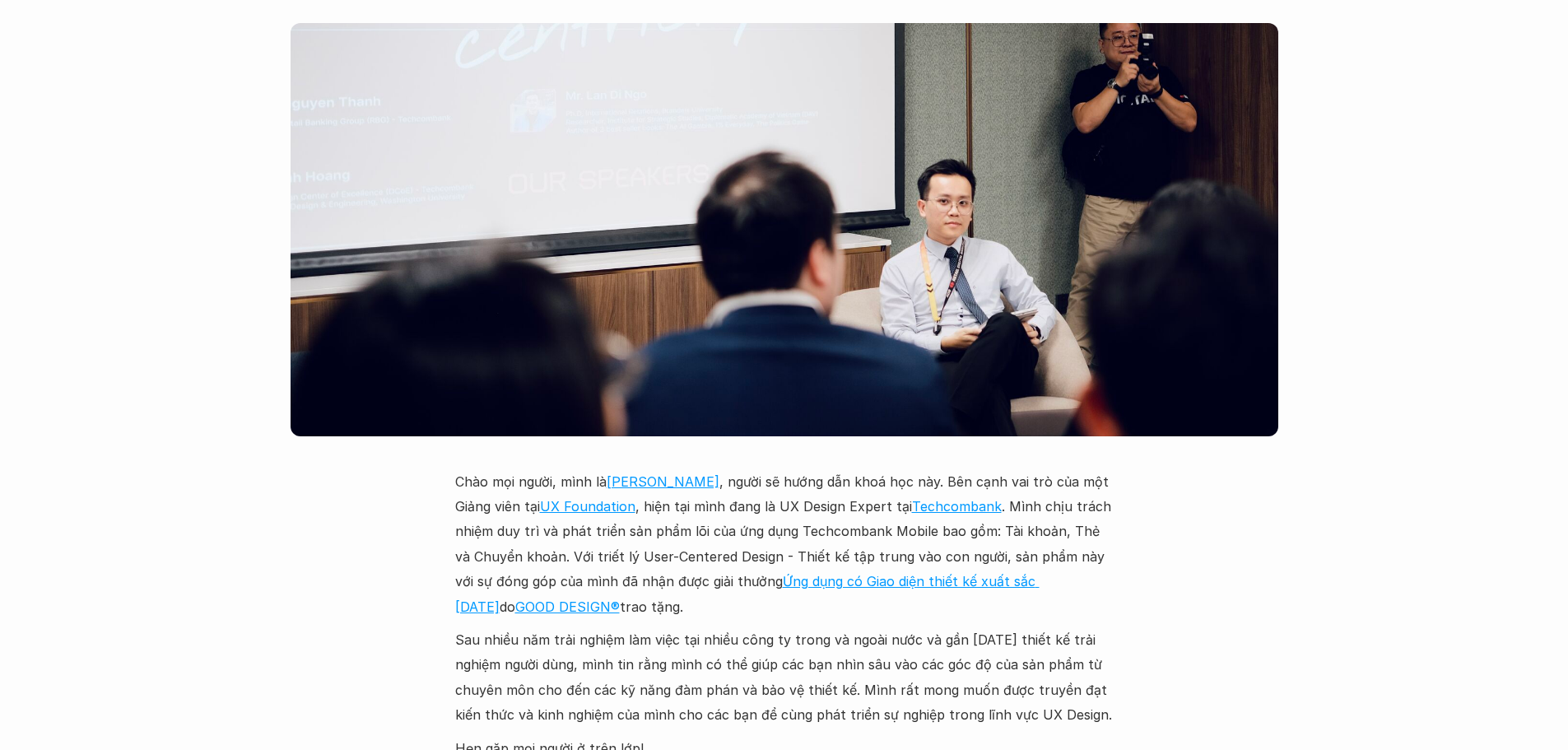
scroll to position [4254, 0]
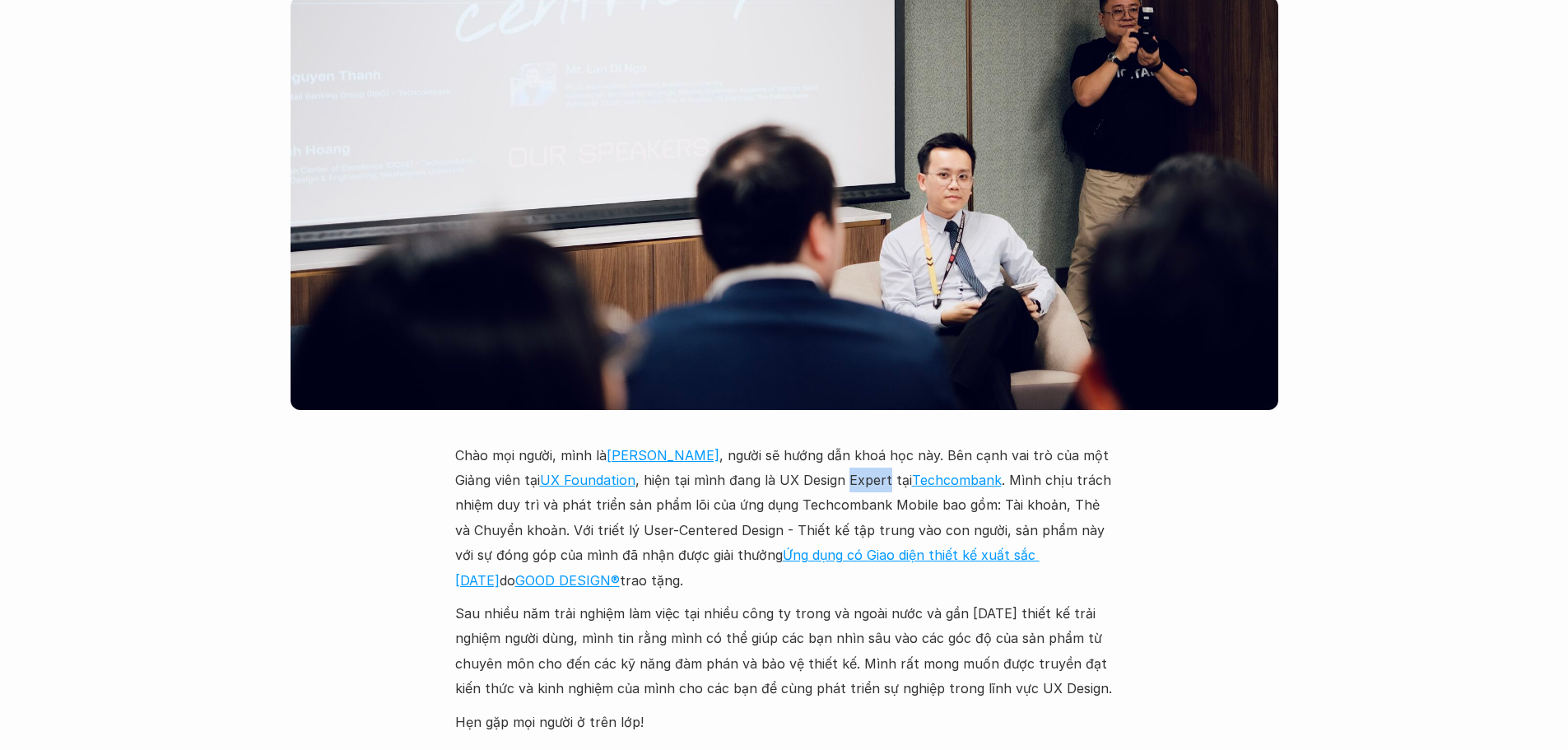
drag, startPoint x: 883, startPoint y: 456, endPoint x: 845, endPoint y: 454, distance: 37.9
click at [845, 454] on p "Chào mọi người, mình là [PERSON_NAME] , người sẽ hướng dẫn khoá học này. Bên cạ…" at bounding box center [784, 518] width 658 height 150
click at [848, 481] on img at bounding box center [854, 482] width 21 height 21
click at [985, 490] on p "Chào mọi người, mình là [PERSON_NAME] , người sẽ hướng dẫn khoá học này. Bên cạ…" at bounding box center [784, 518] width 658 height 150
drag, startPoint x: 771, startPoint y: 456, endPoint x: 883, endPoint y: 458, distance: 112.0
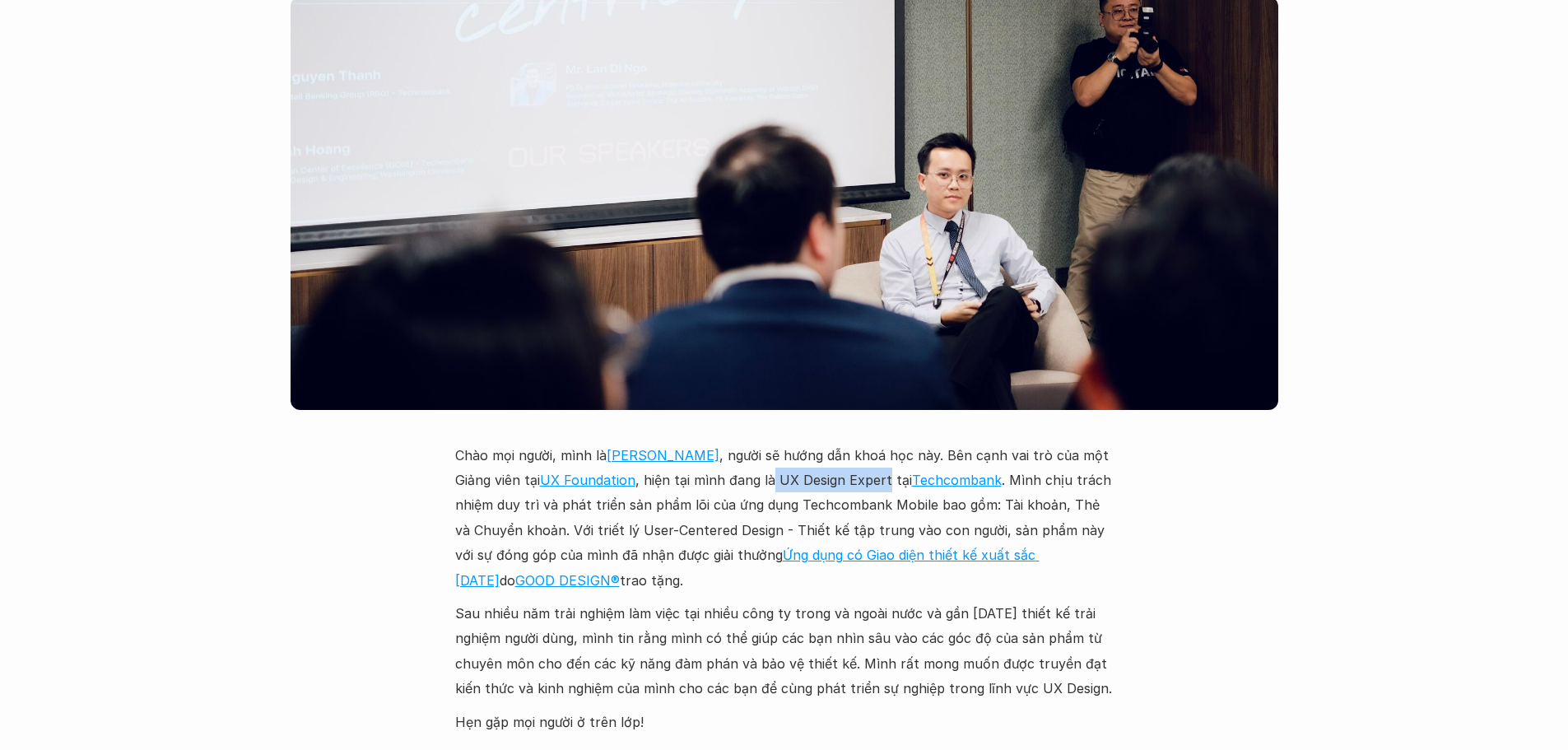
click at [883, 458] on p "Chào mọi người, mình là [PERSON_NAME] , người sẽ hướng dẫn khoá học này. Bên cạ…" at bounding box center [784, 518] width 658 height 150
click at [821, 479] on img at bounding box center [817, 482] width 21 height 21
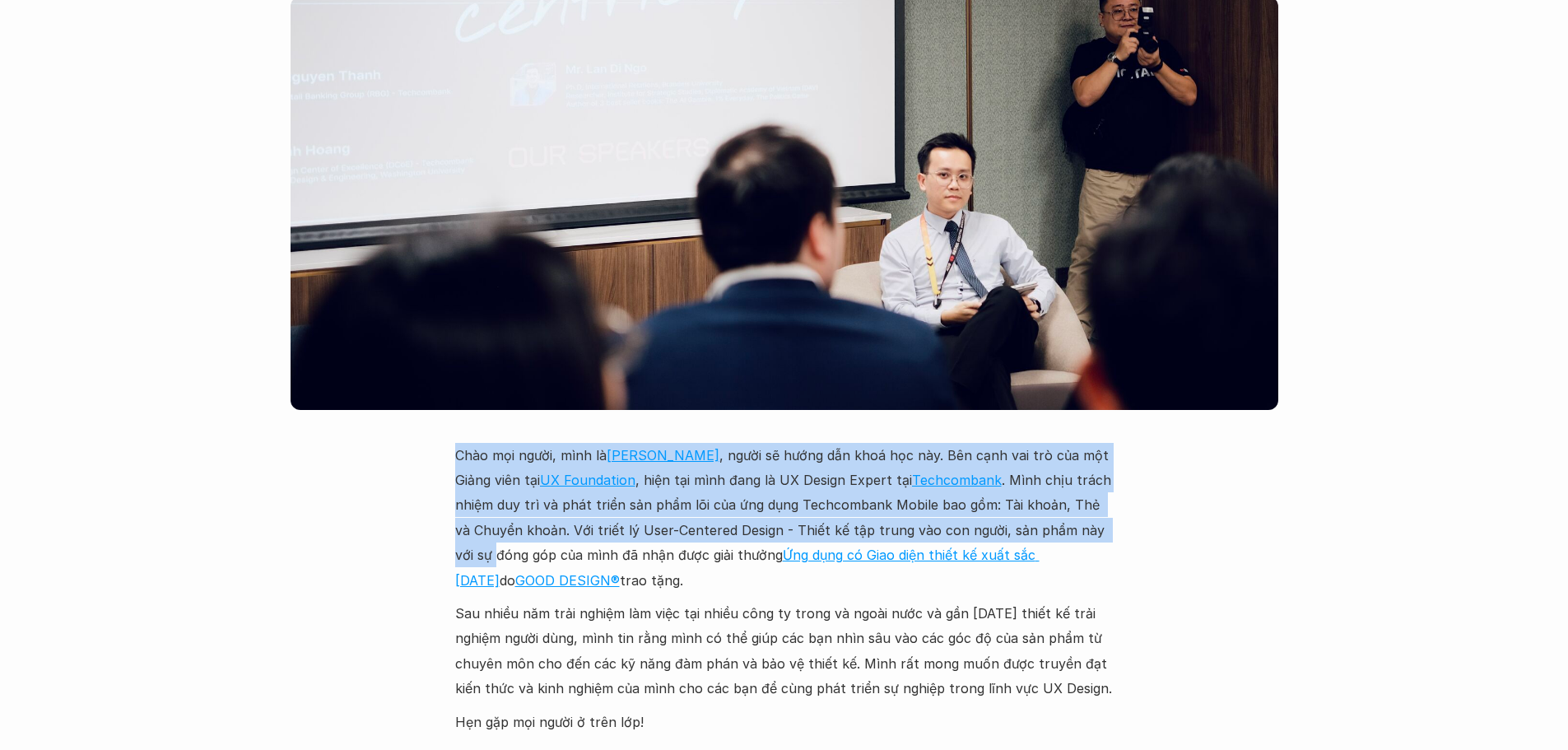
click at [1234, 504] on div "Giới thiệu Các khóa học Case Study Truyện tranh Bài viết UX Map REPORT Lịch kha…" at bounding box center [784, 26] width 1568 height 8560
click at [1230, 504] on div "Giới thiệu Các khóa học Case Study Truyện tranh Bài viết UX Map REPORT Lịch kha…" at bounding box center [784, 26] width 1568 height 8560
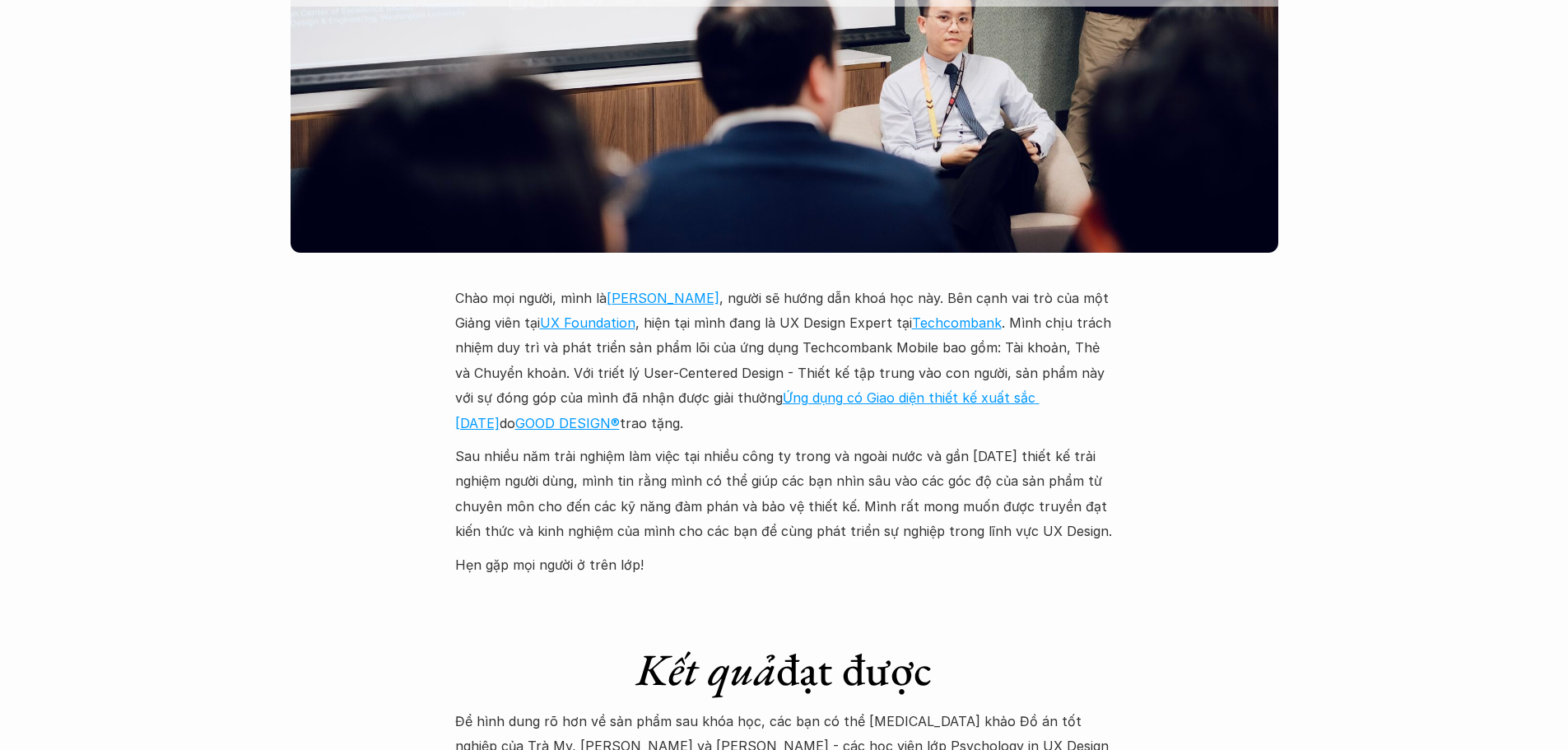
scroll to position [4418, 0]
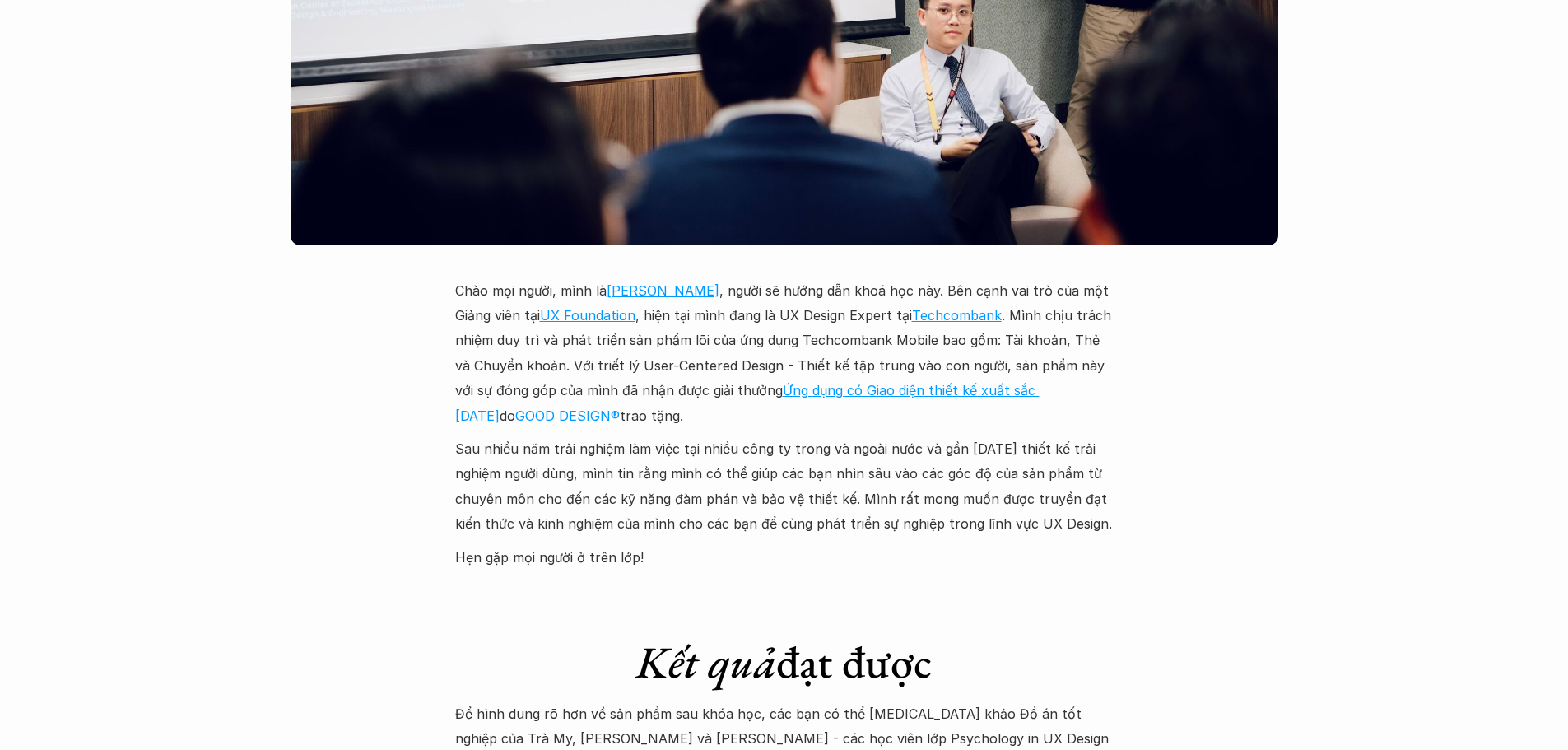
click at [515, 407] on link "GOOD DESIGN®" at bounding box center [567, 415] width 105 height 16
click at [763, 382] on link "Ứng dụng có Giao diện thiết kế xuất sắc [DATE]" at bounding box center [747, 402] width 584 height 41
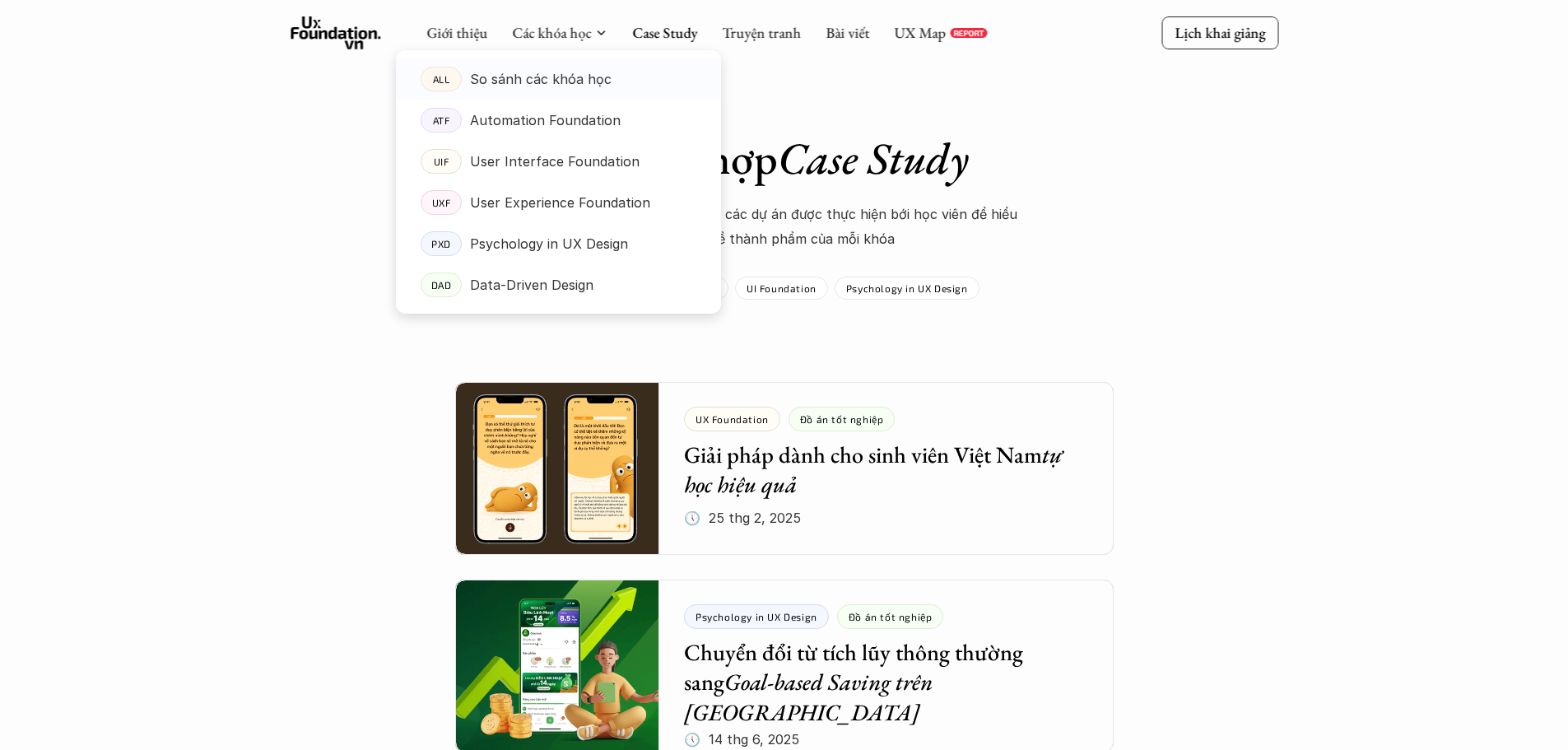
click at [510, 78] on p "So sánh các khóa học" at bounding box center [541, 79] width 142 height 25
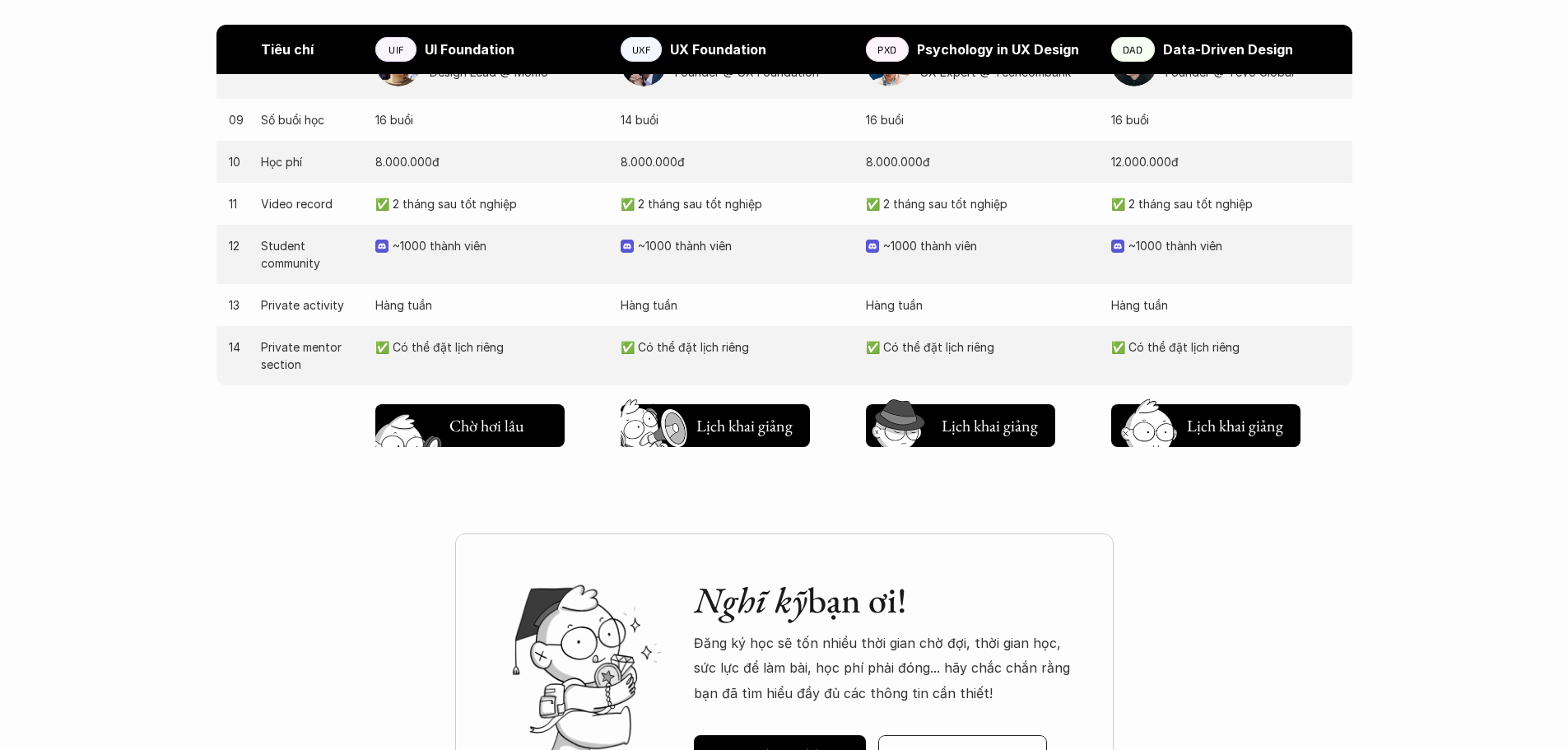
click at [440, 427] on img at bounding box center [411, 451] width 88 height 75
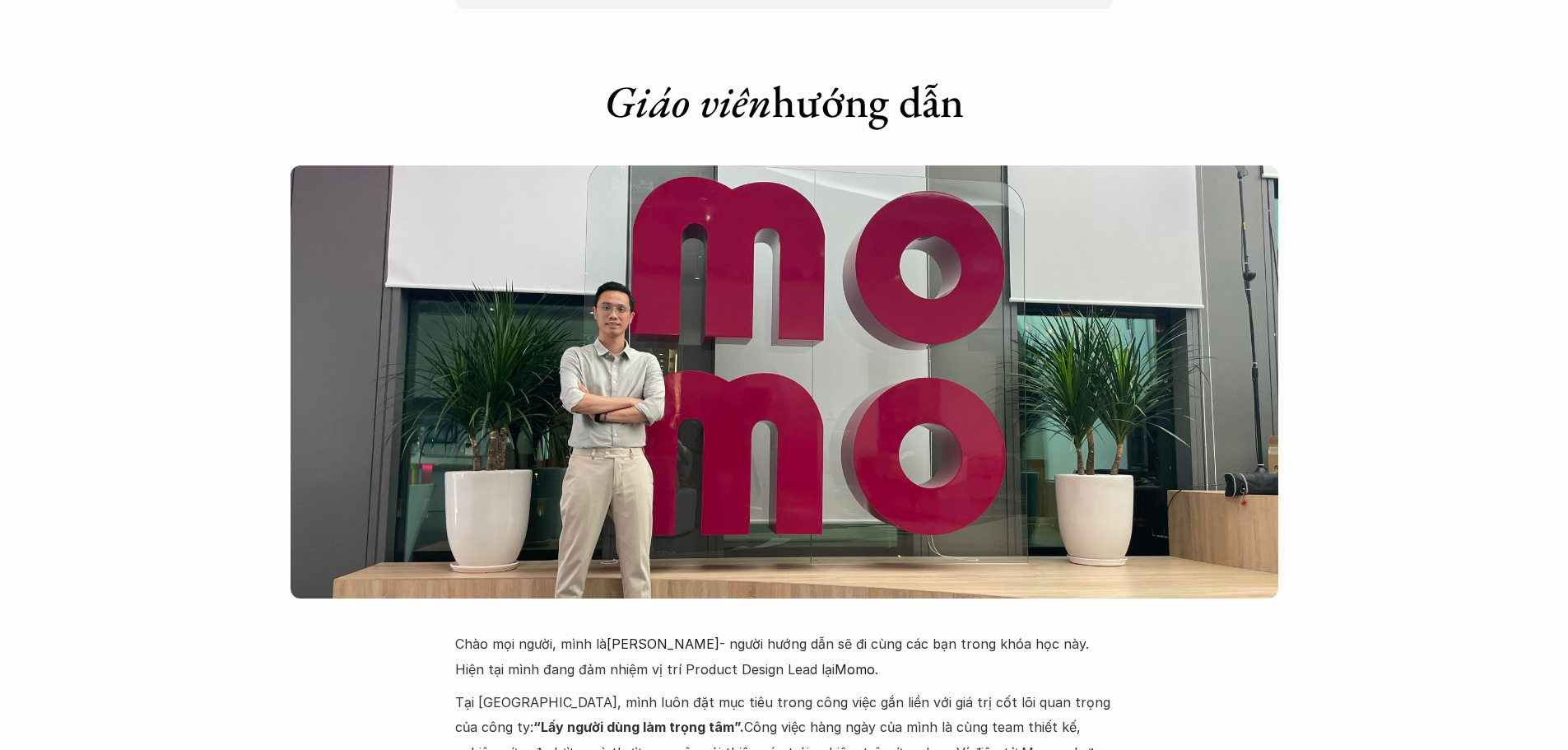
scroll to position [3595, 0]
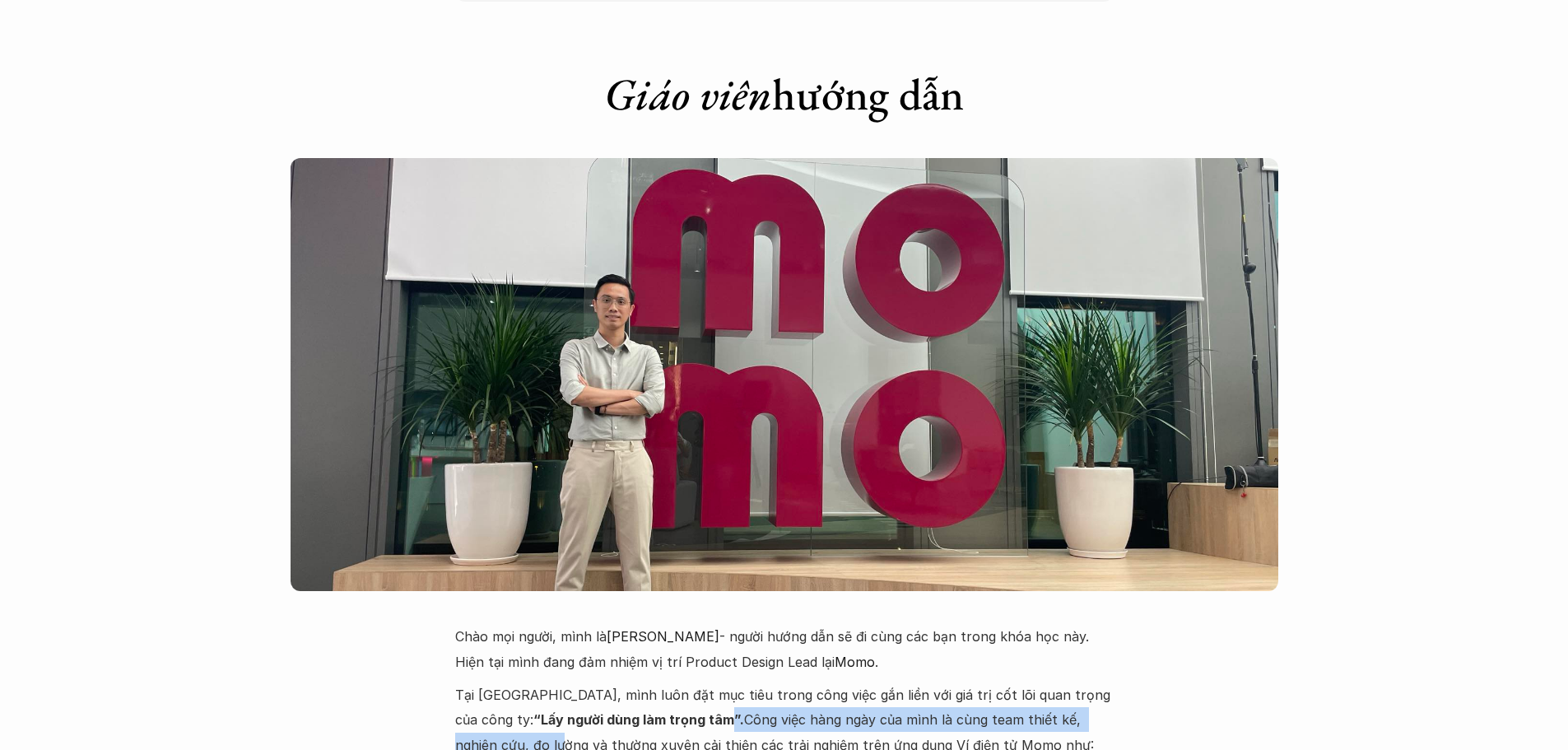
drag, startPoint x: 663, startPoint y: 640, endPoint x: 1068, endPoint y: 647, distance: 404.2
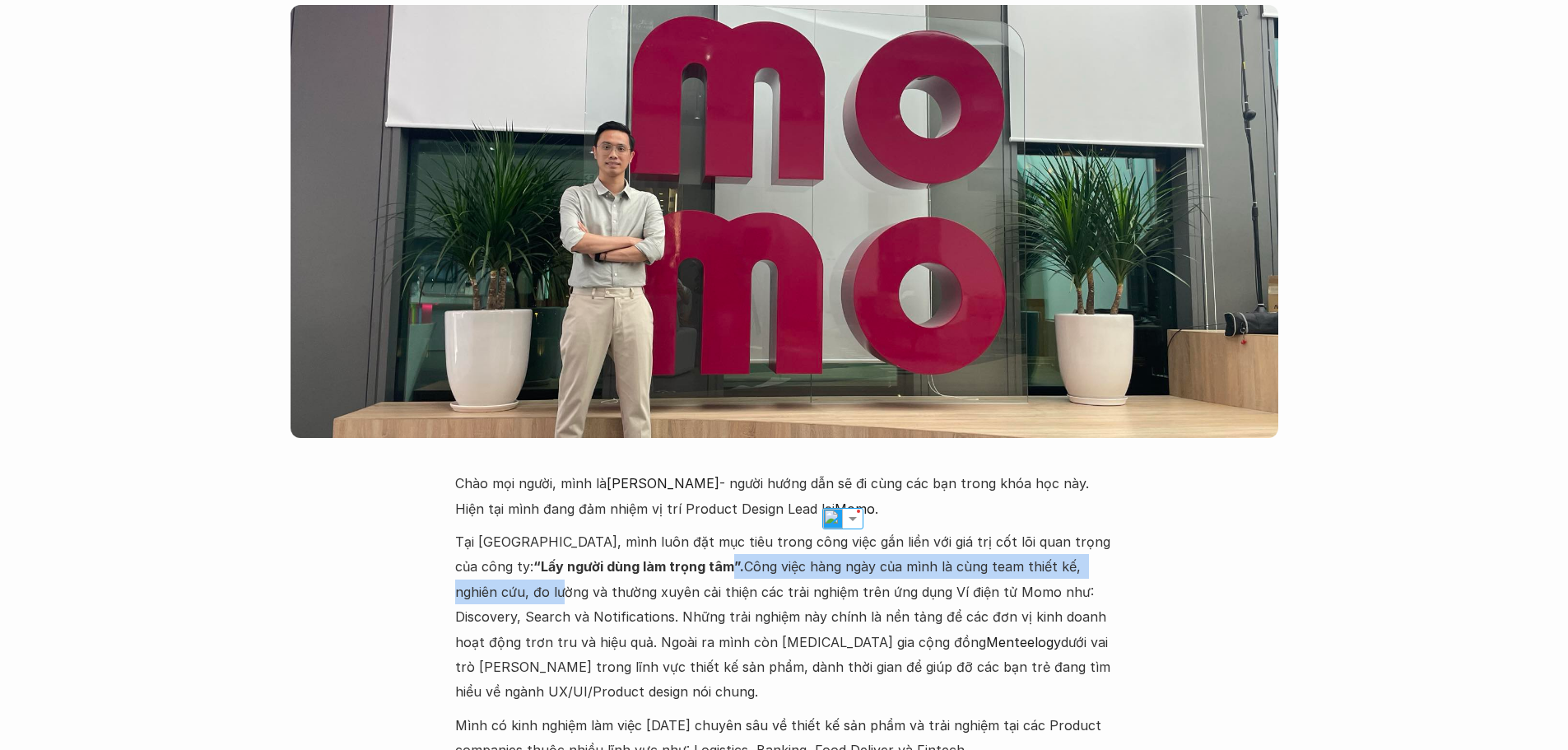
scroll to position [3760, 0]
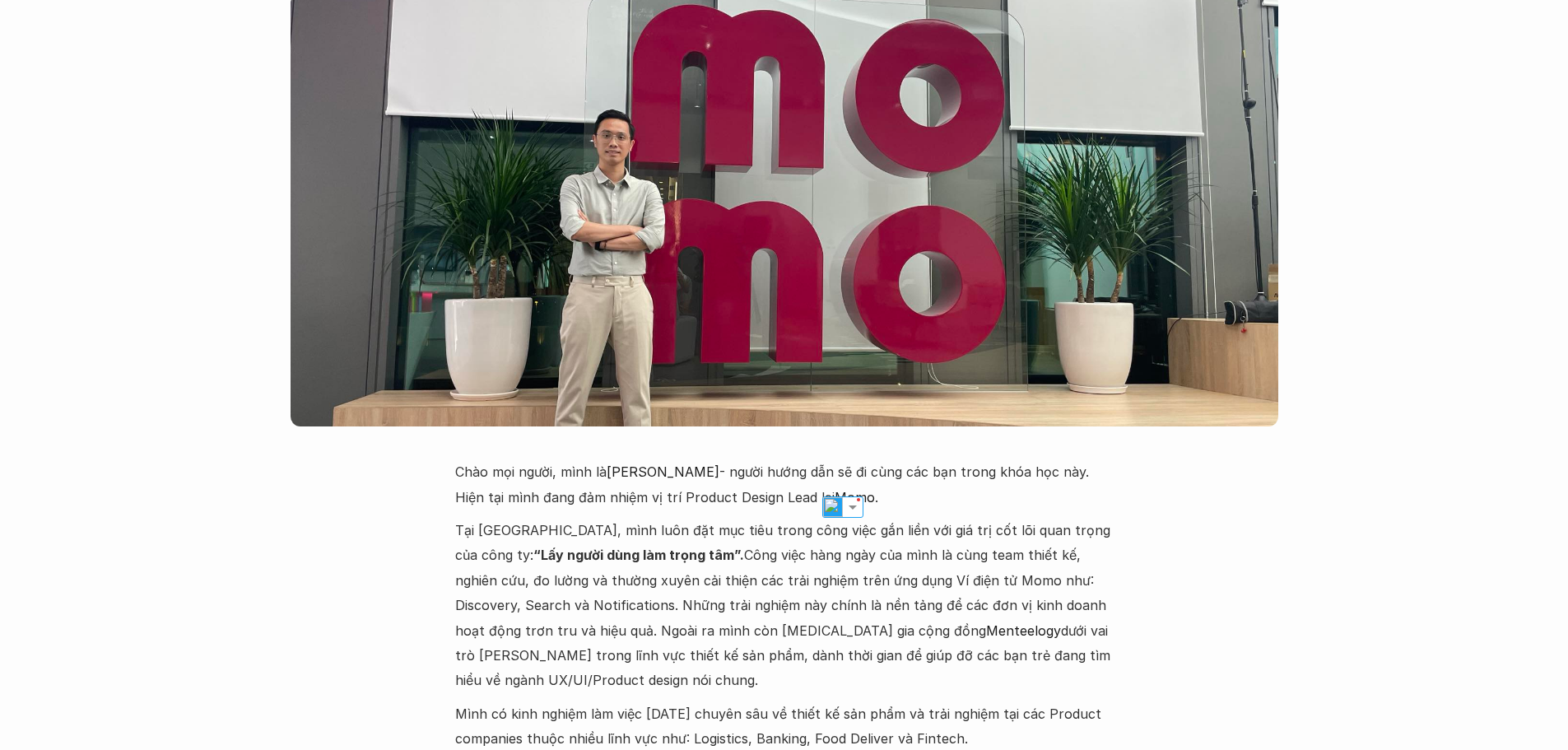
click at [514, 519] on p "Tại Momo, mình luôn đặt mục tiêu trong công việc gắn liền với giá trị cốt lõi q…" at bounding box center [784, 605] width 658 height 175
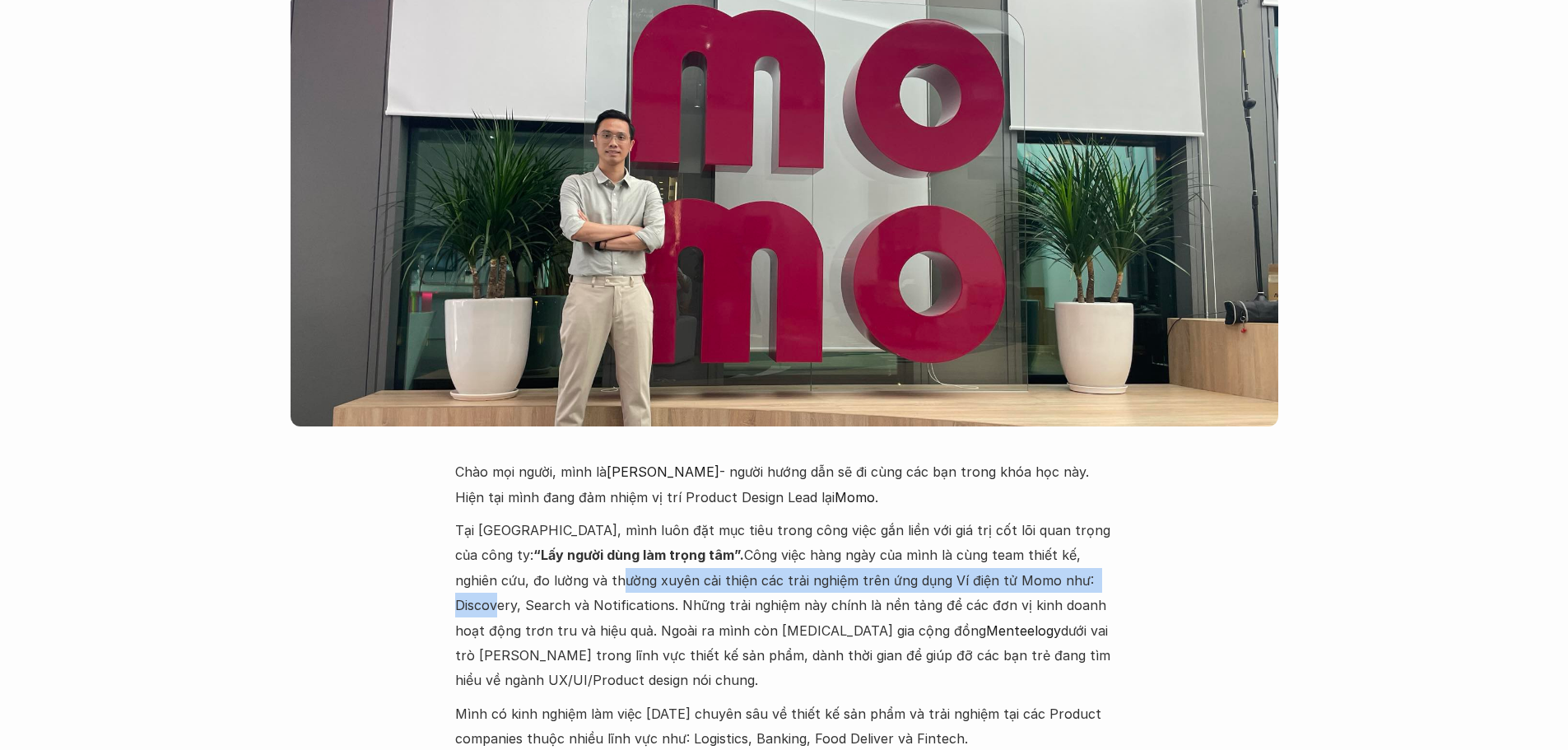
drag, startPoint x: 480, startPoint y: 504, endPoint x: 984, endPoint y: 512, distance: 503.8
click at [984, 518] on p "Tại Momo, mình luôn đặt mục tiêu trong công việc gắn liền với giá trị cốt lõi q…" at bounding box center [784, 605] width 658 height 175
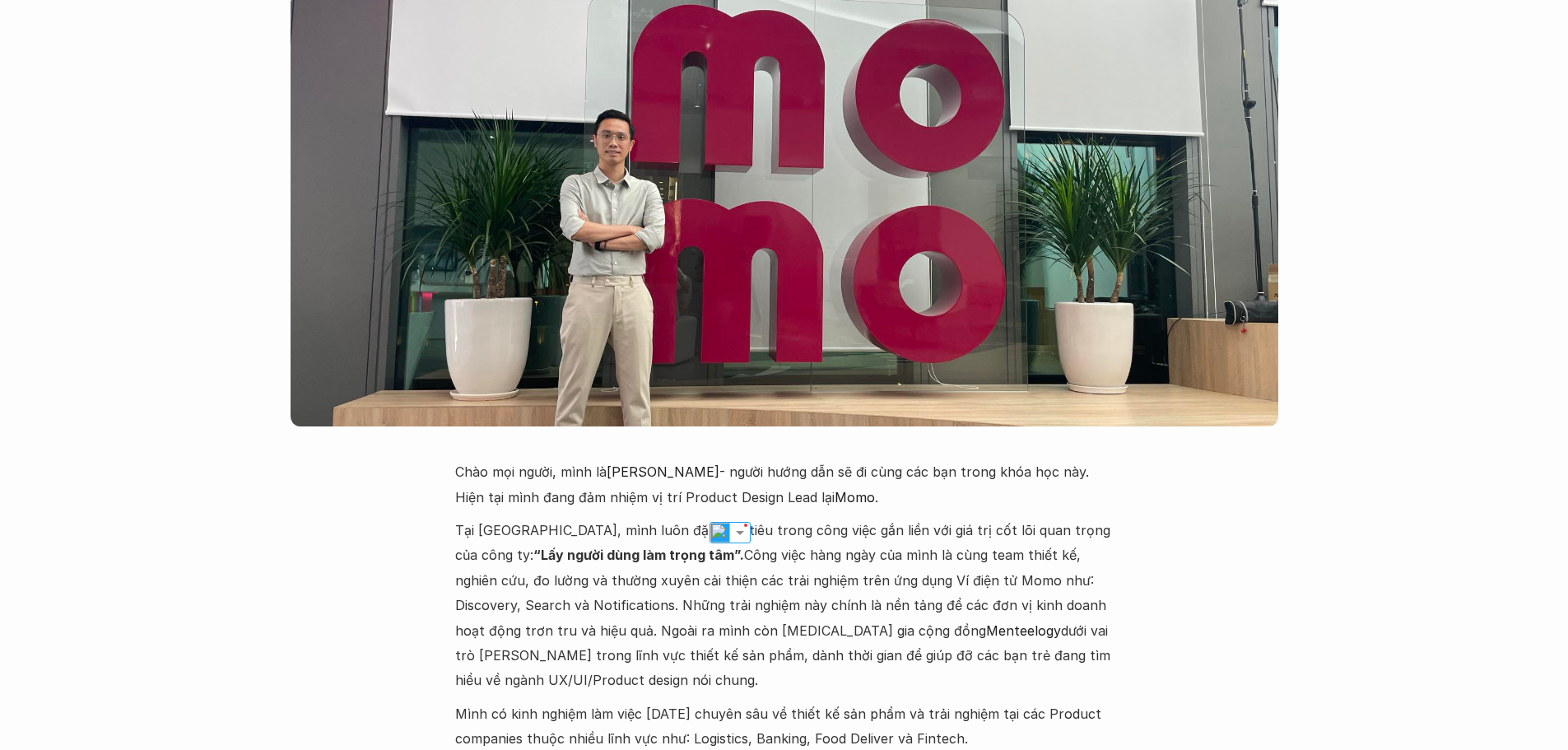
click at [1010, 518] on p "Tại Momo, mình luôn đặt mục tiêu trong công việc gắn liền với giá trị cốt lõi q…" at bounding box center [784, 605] width 658 height 175
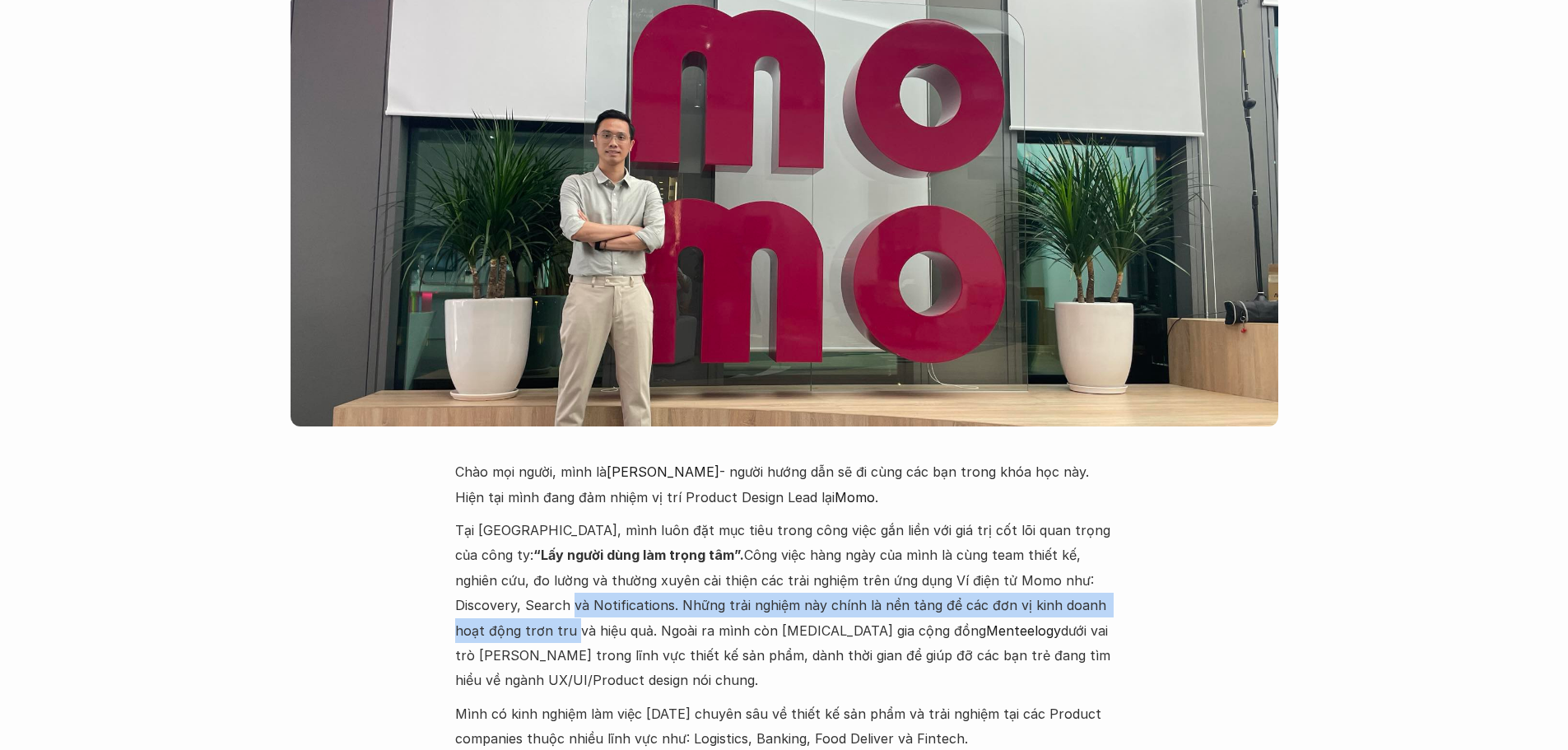
drag, startPoint x: 1058, startPoint y: 509, endPoint x: 1068, endPoint y: 528, distance: 22.5
click at [1068, 528] on p "Tại Momo, mình luôn đặt mục tiêu trong công việc gắn liền với giá trị cốt lõi q…" at bounding box center [784, 605] width 658 height 175
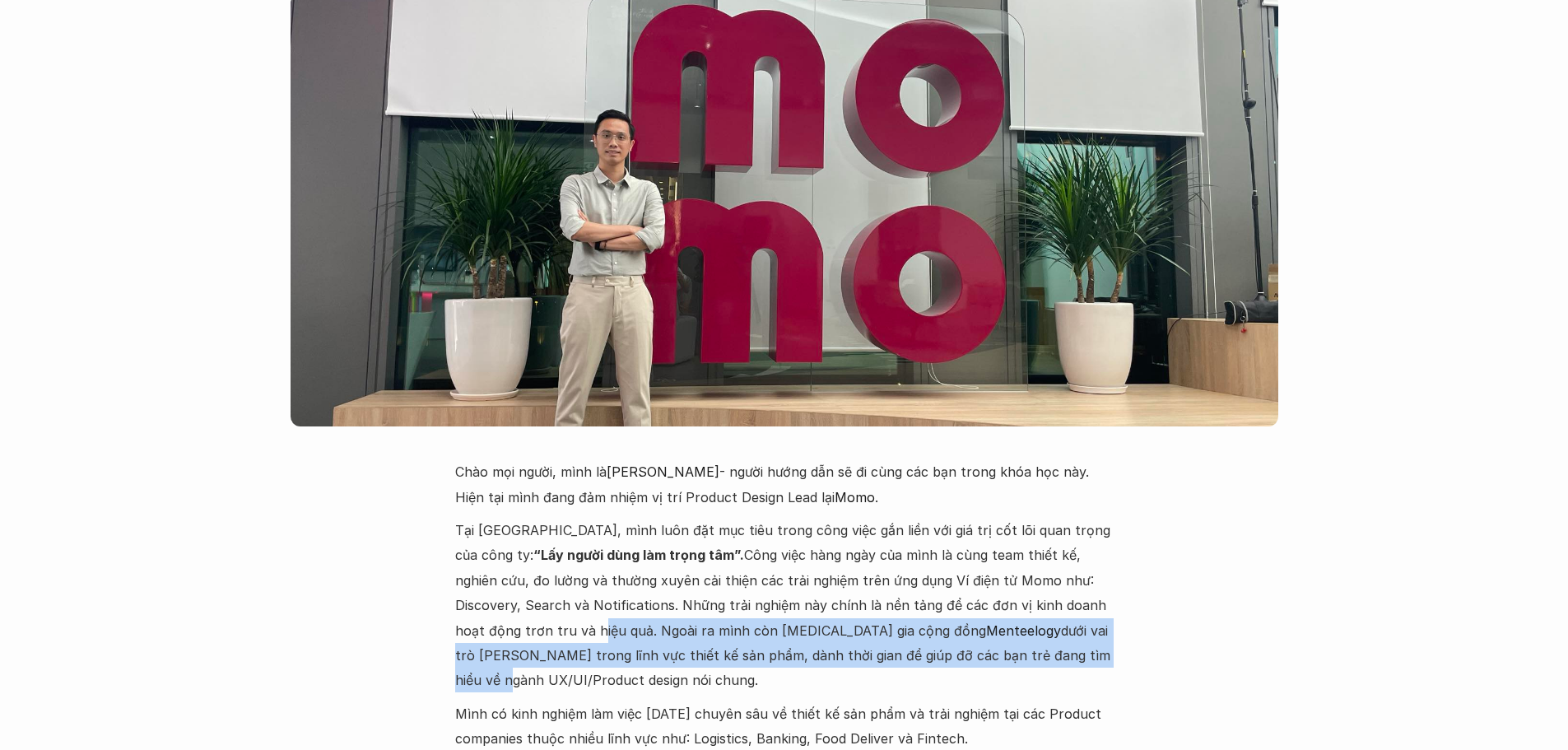
drag, startPoint x: 1086, startPoint y: 533, endPoint x: 920, endPoint y: 568, distance: 170.0
click at [920, 568] on p "Tại Momo, mình luôn đặt mục tiêu trong công việc gắn liền với giá trị cốt lõi q…" at bounding box center [784, 605] width 658 height 175
drag, startPoint x: 898, startPoint y: 540, endPoint x: 1019, endPoint y: 570, distance: 124.6
click at [1019, 570] on p "Tại Momo, mình luôn đặt mục tiêu trong công việc gắn liền với giá trị cốt lõi q…" at bounding box center [784, 605] width 658 height 175
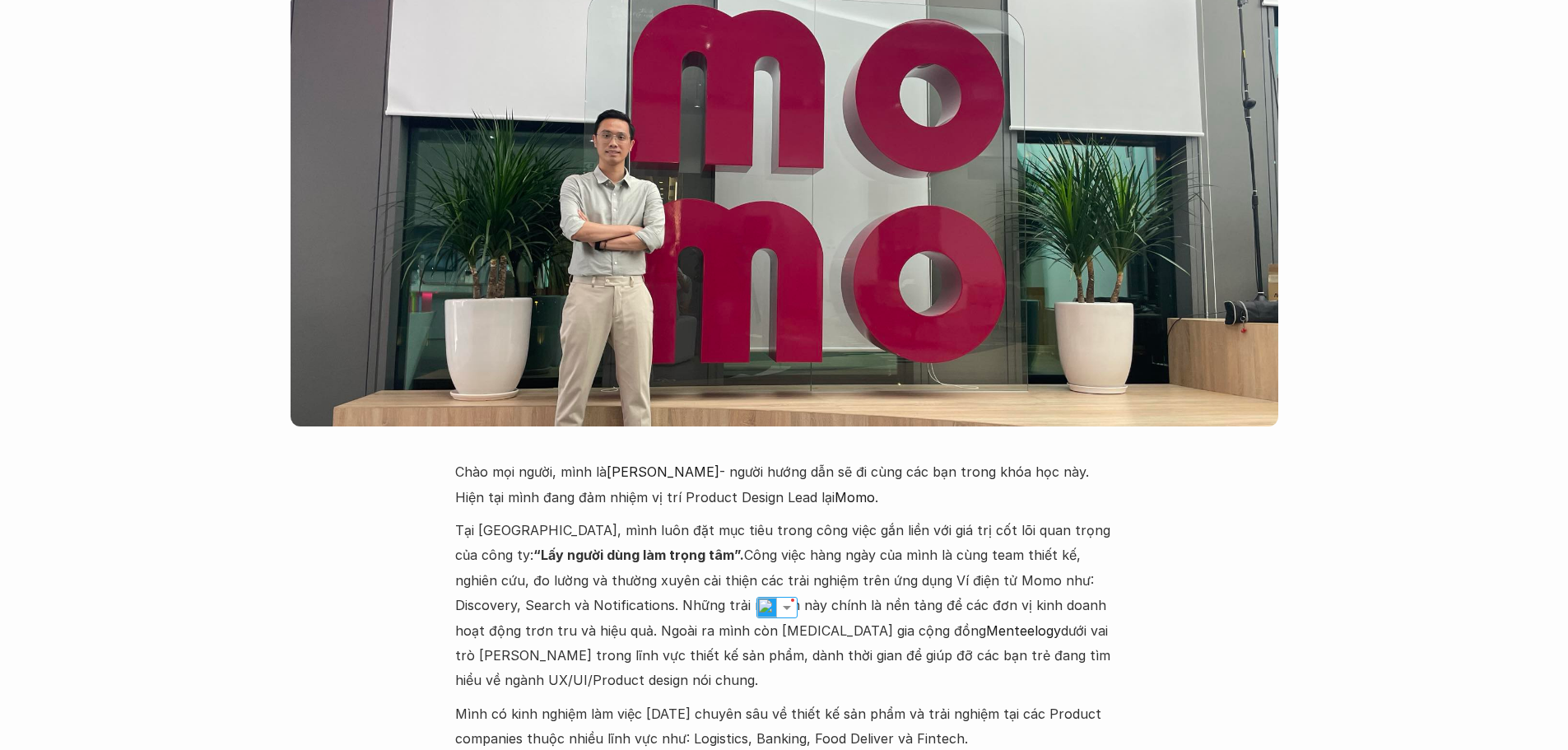
click at [1054, 577] on p "Tại Momo, mình luôn đặt mục tiêu trong công việc gắn liền với giá trị cốt lõi q…" at bounding box center [784, 605] width 658 height 175
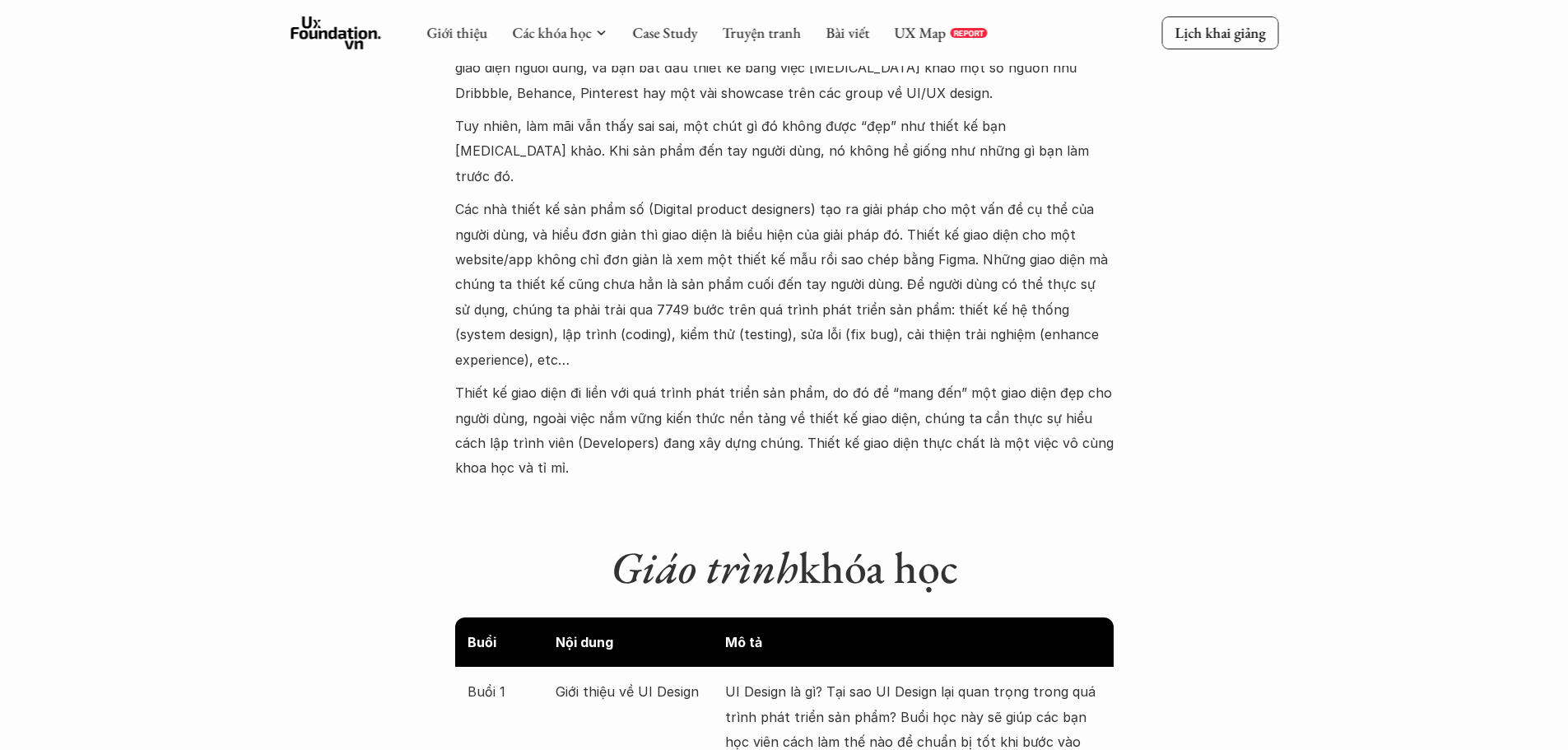
scroll to position [1373, 0]
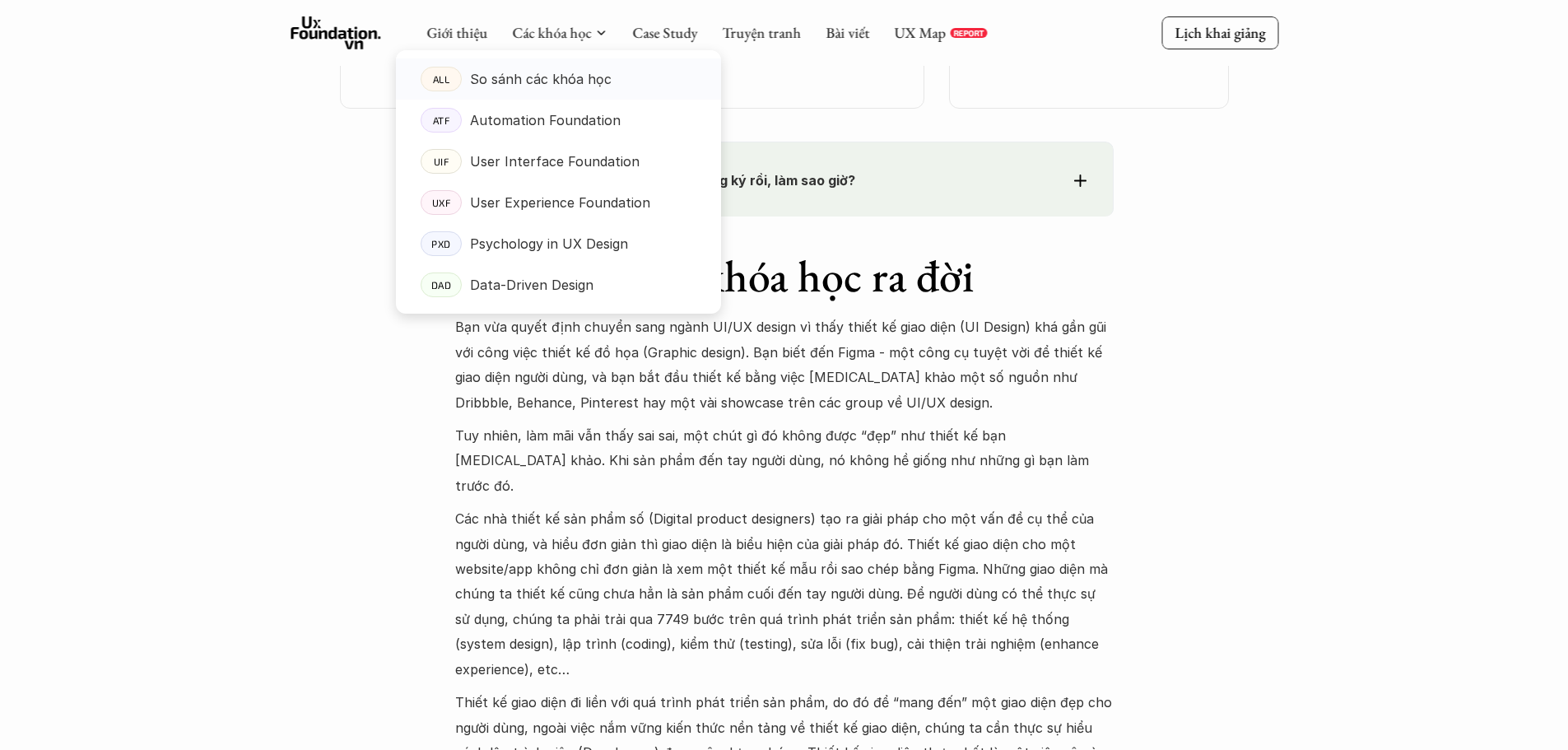
click at [527, 75] on p "So sánh các khóa học" at bounding box center [541, 79] width 142 height 25
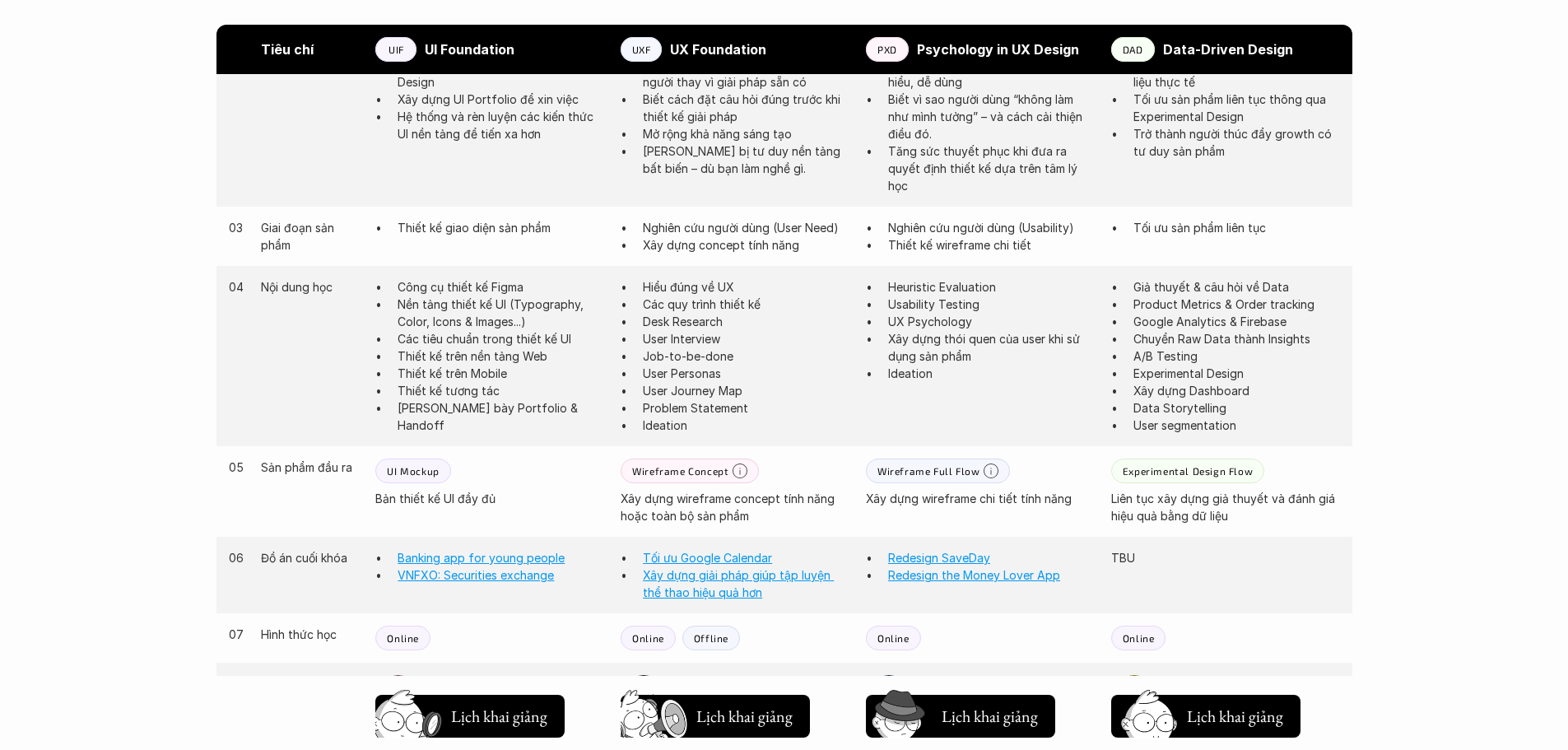
scroll to position [1235, 0]
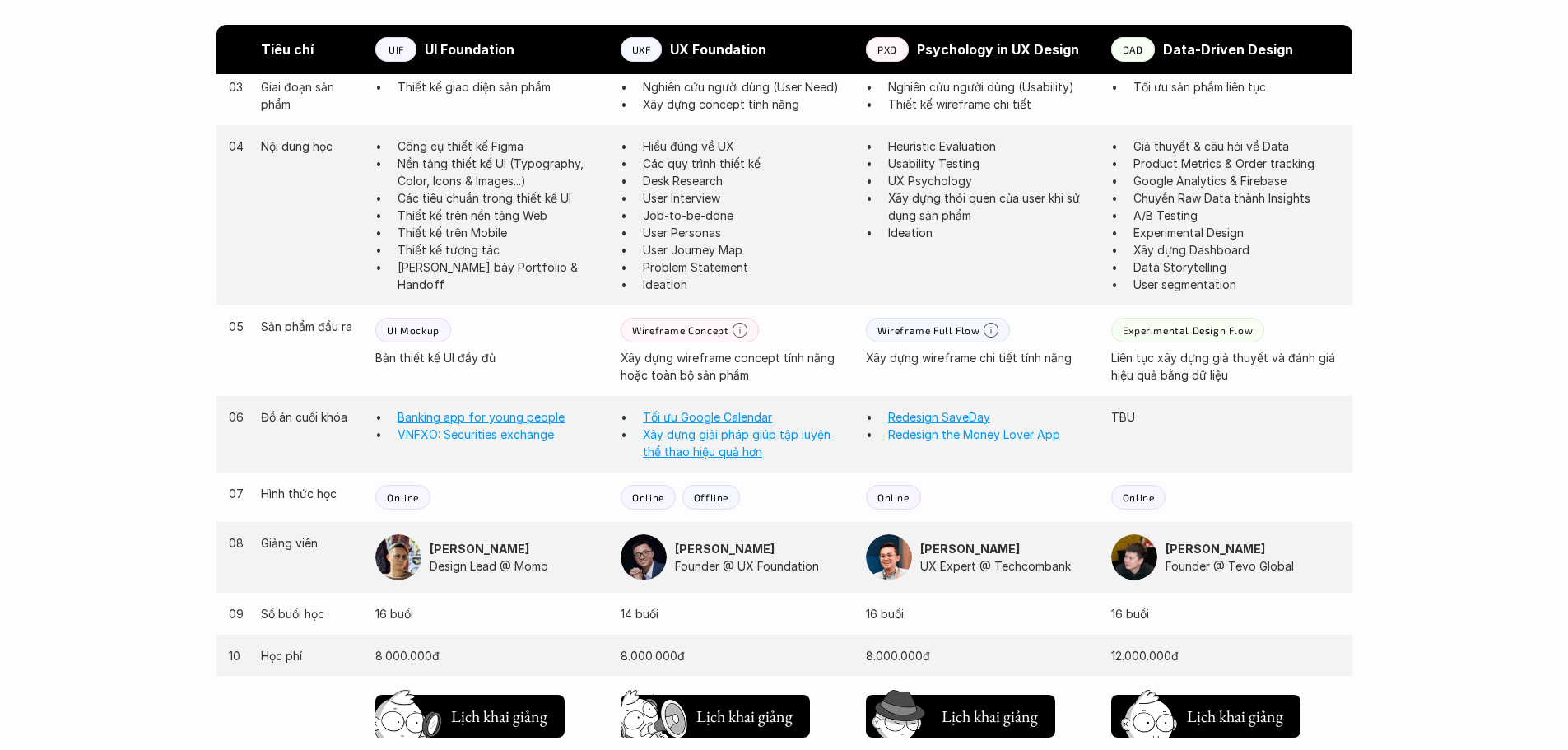
click at [407, 568] on img at bounding box center [398, 557] width 46 height 46
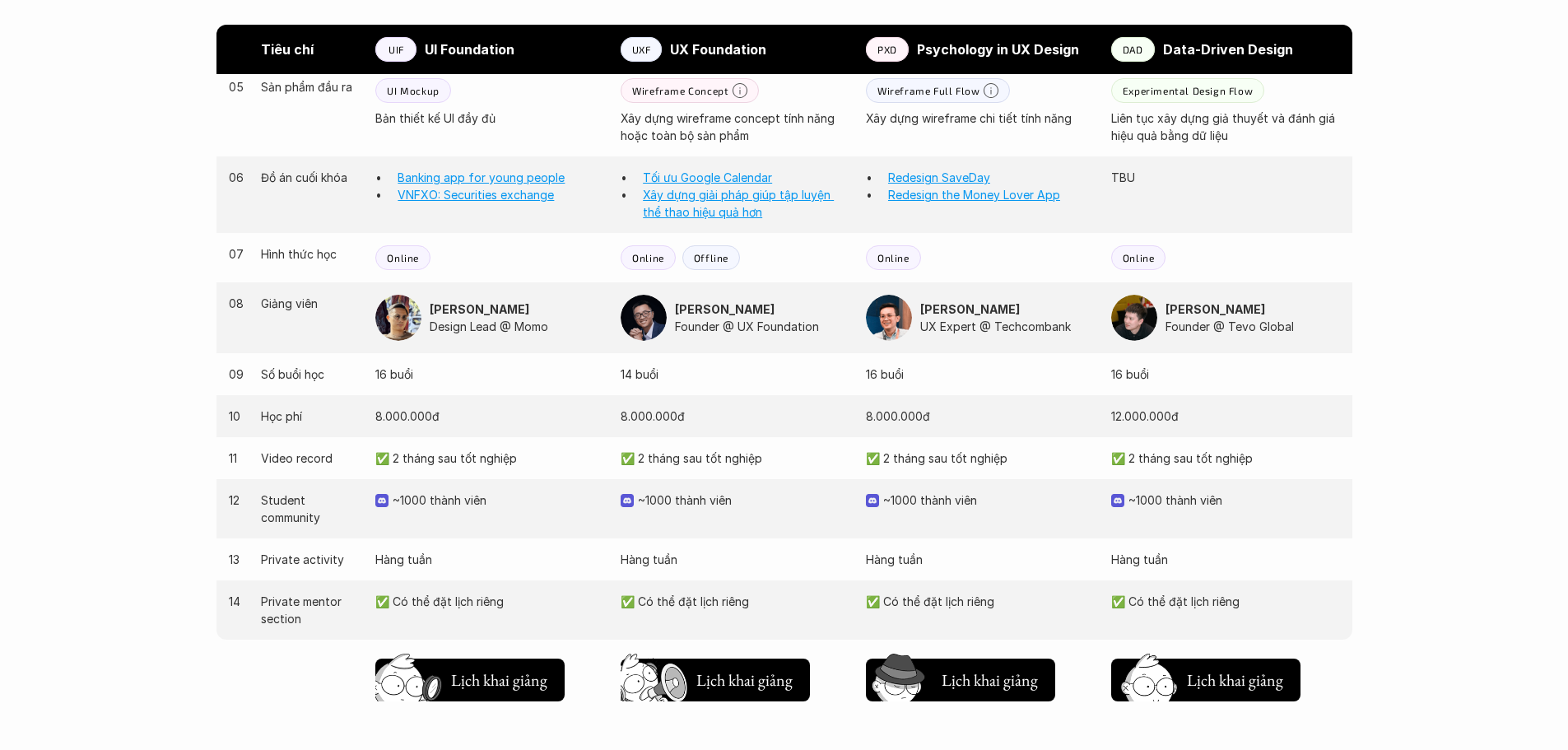
scroll to position [1482, 0]
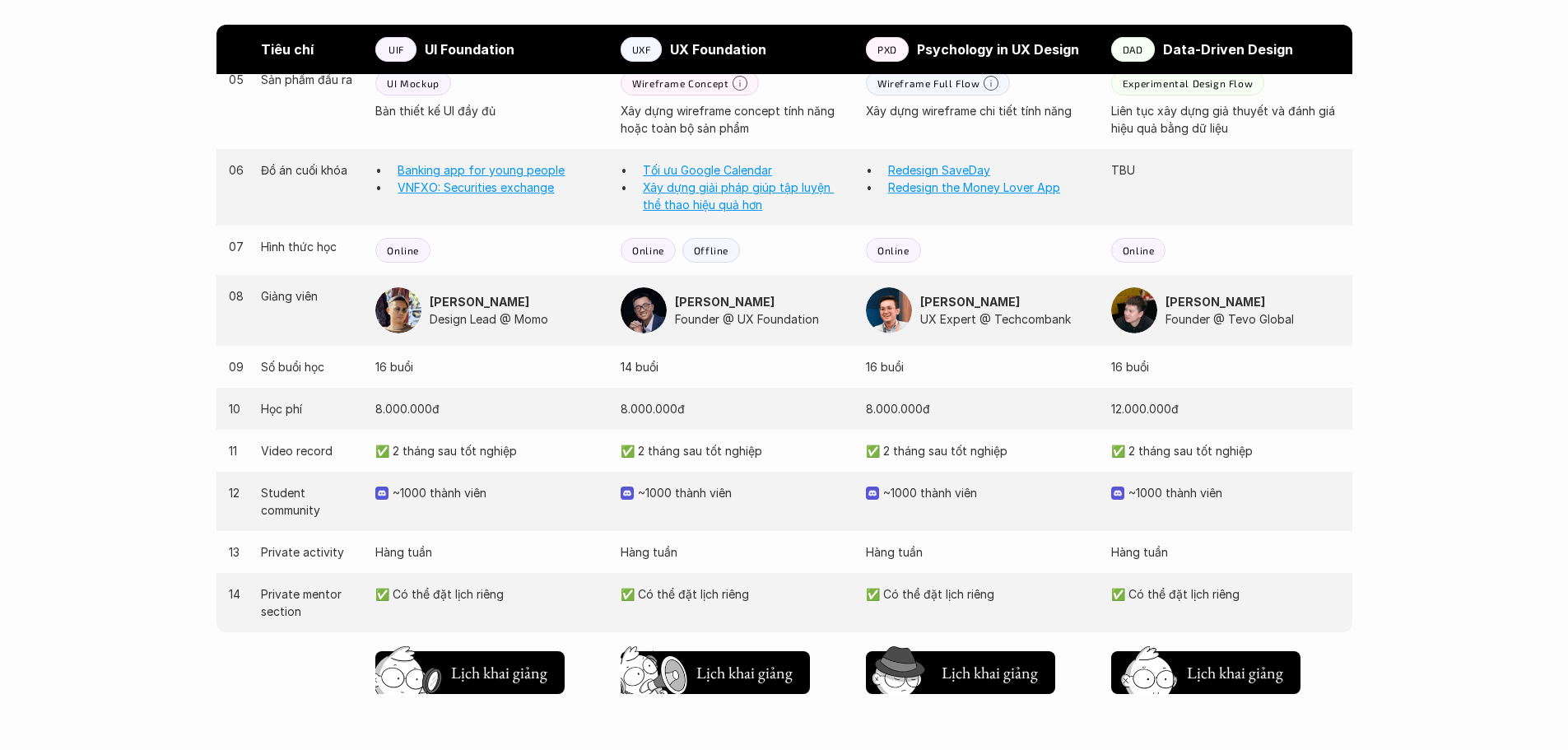
drag, startPoint x: 725, startPoint y: 308, endPoint x: 679, endPoint y: 323, distance: 48.7
click at [679, 323] on p "Founder @ UX Foundation" at bounding box center [762, 318] width 174 height 17
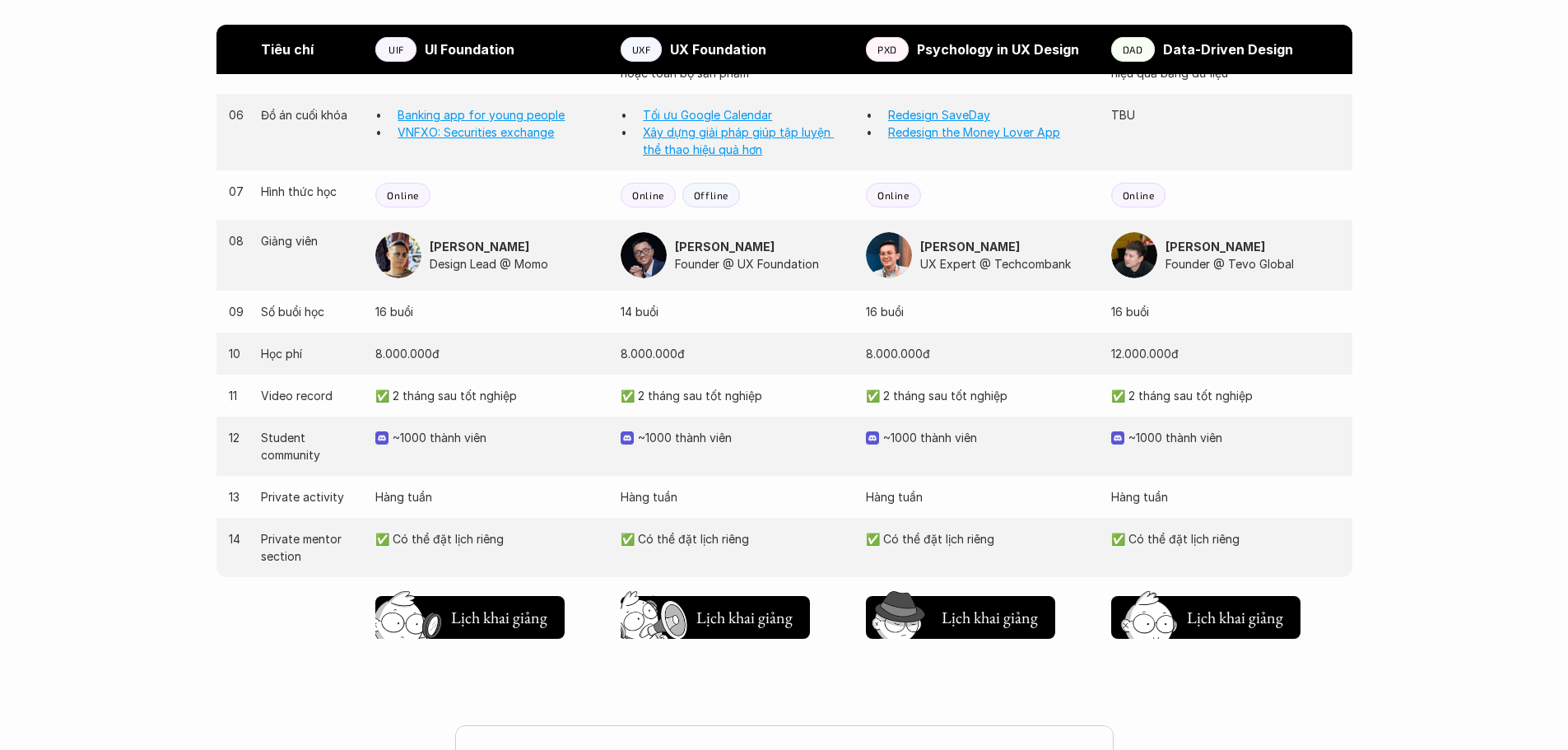
scroll to position [1646, 0]
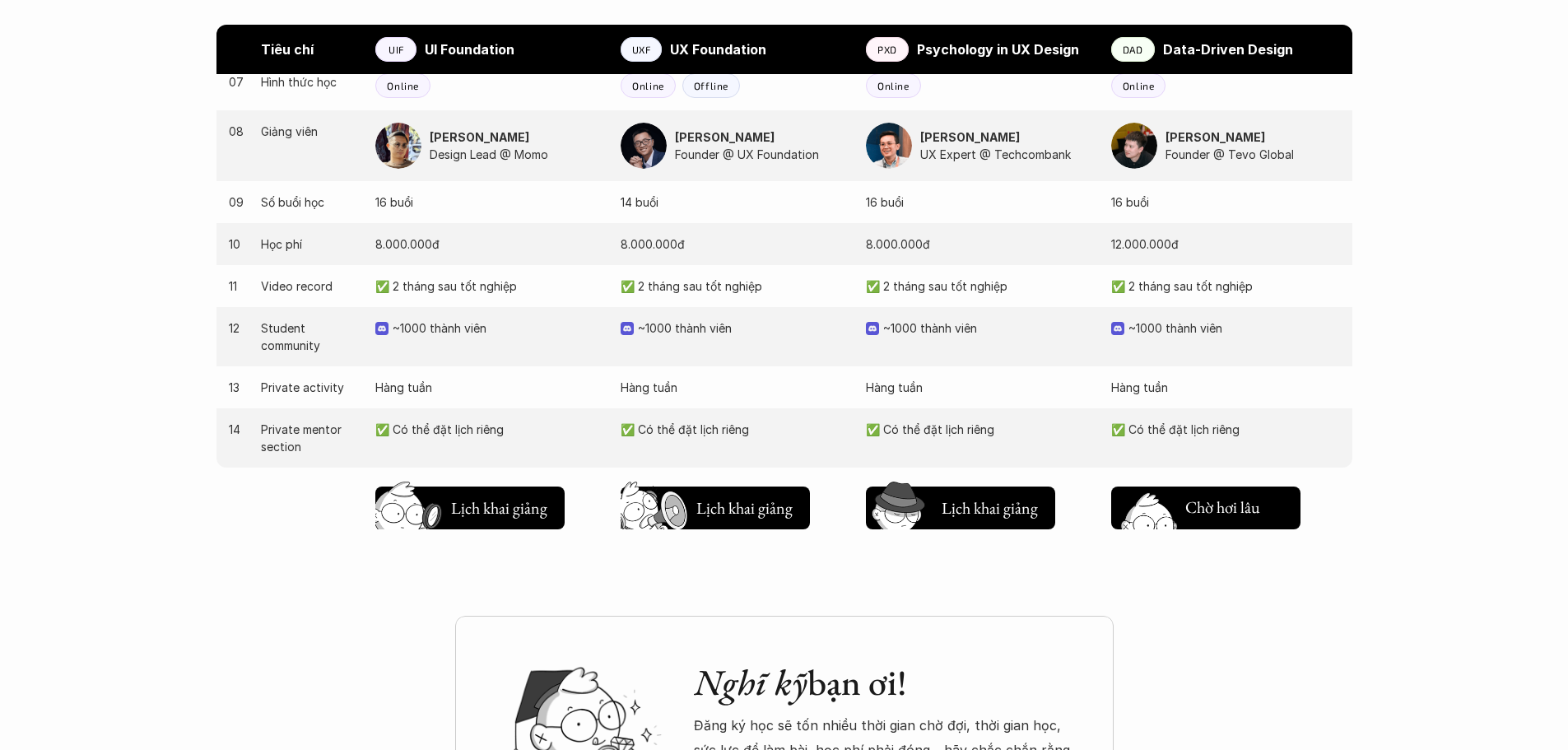
click at [1197, 520] on h5 "Lịch khai giảng" at bounding box center [1234, 509] width 99 height 23
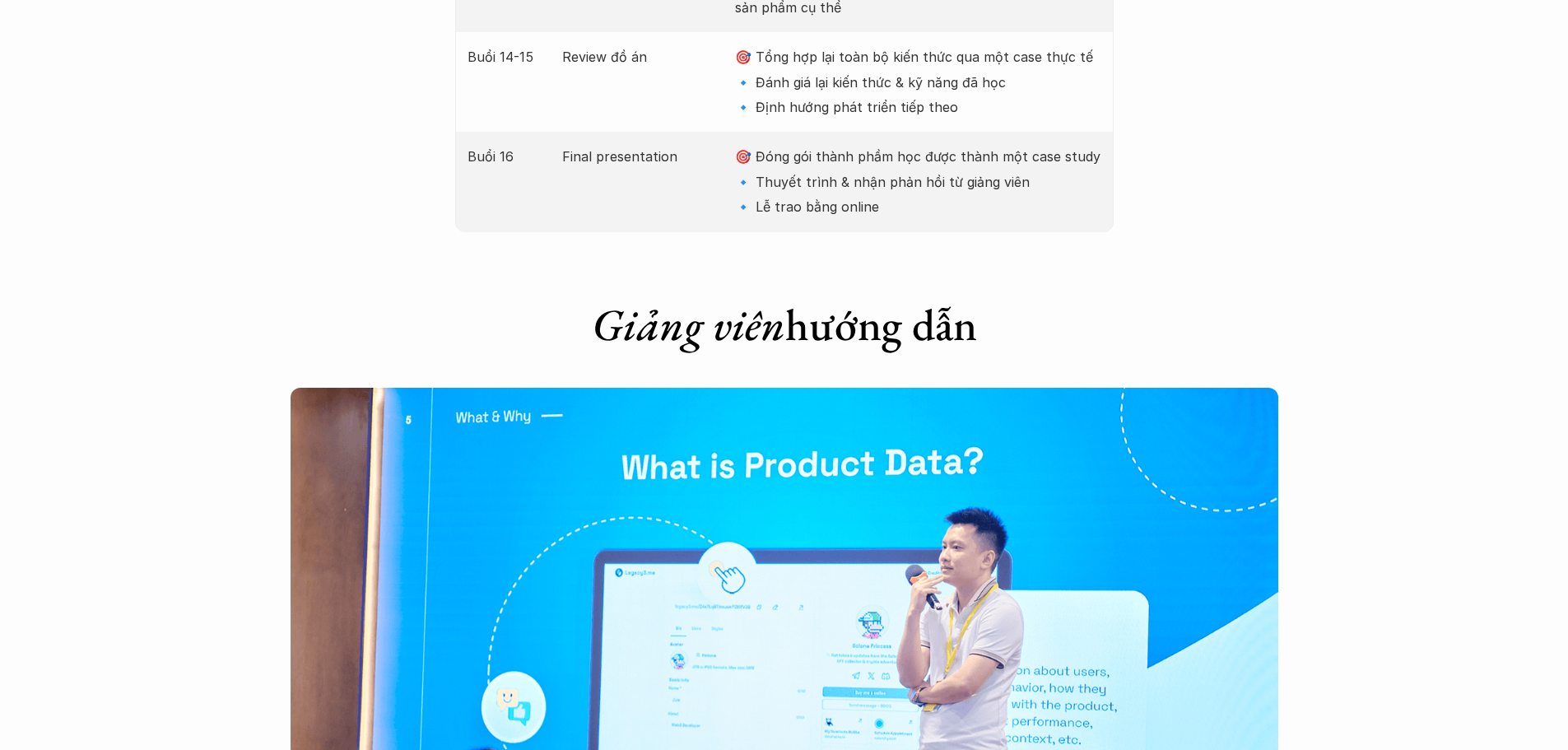
scroll to position [4808, 0]
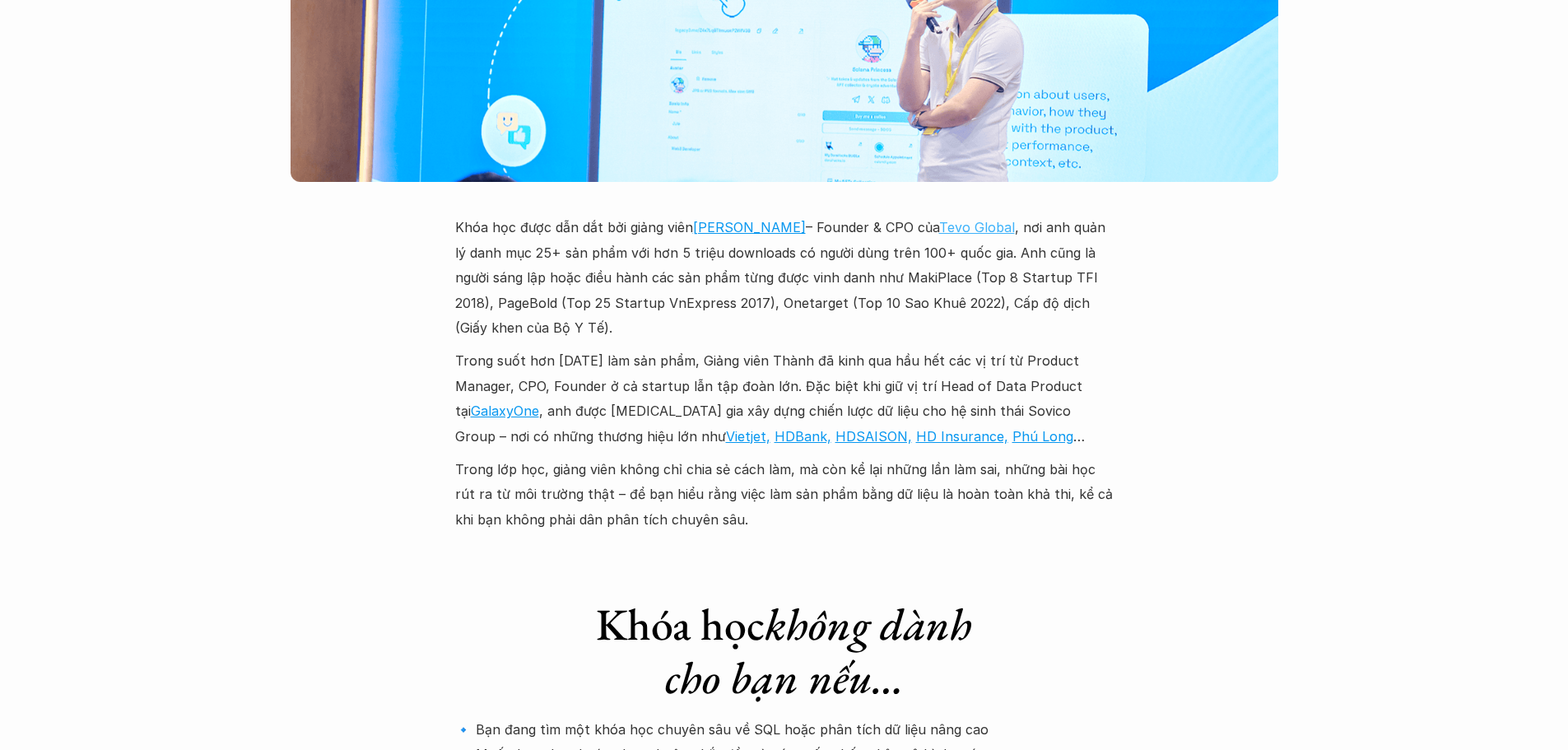
click at [972, 219] on link "Tevo Global" at bounding box center [977, 227] width 76 height 16
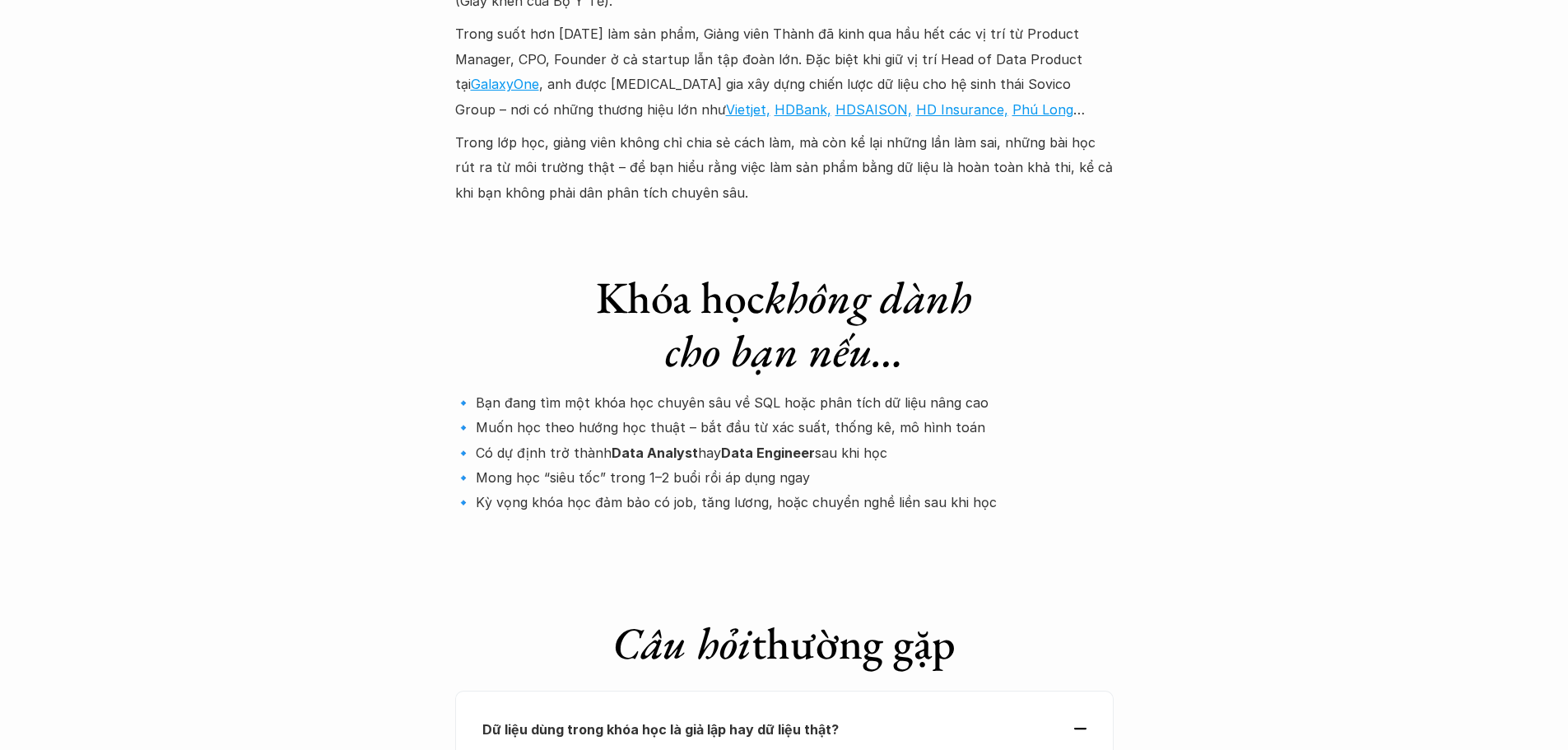
scroll to position [5138, 0]
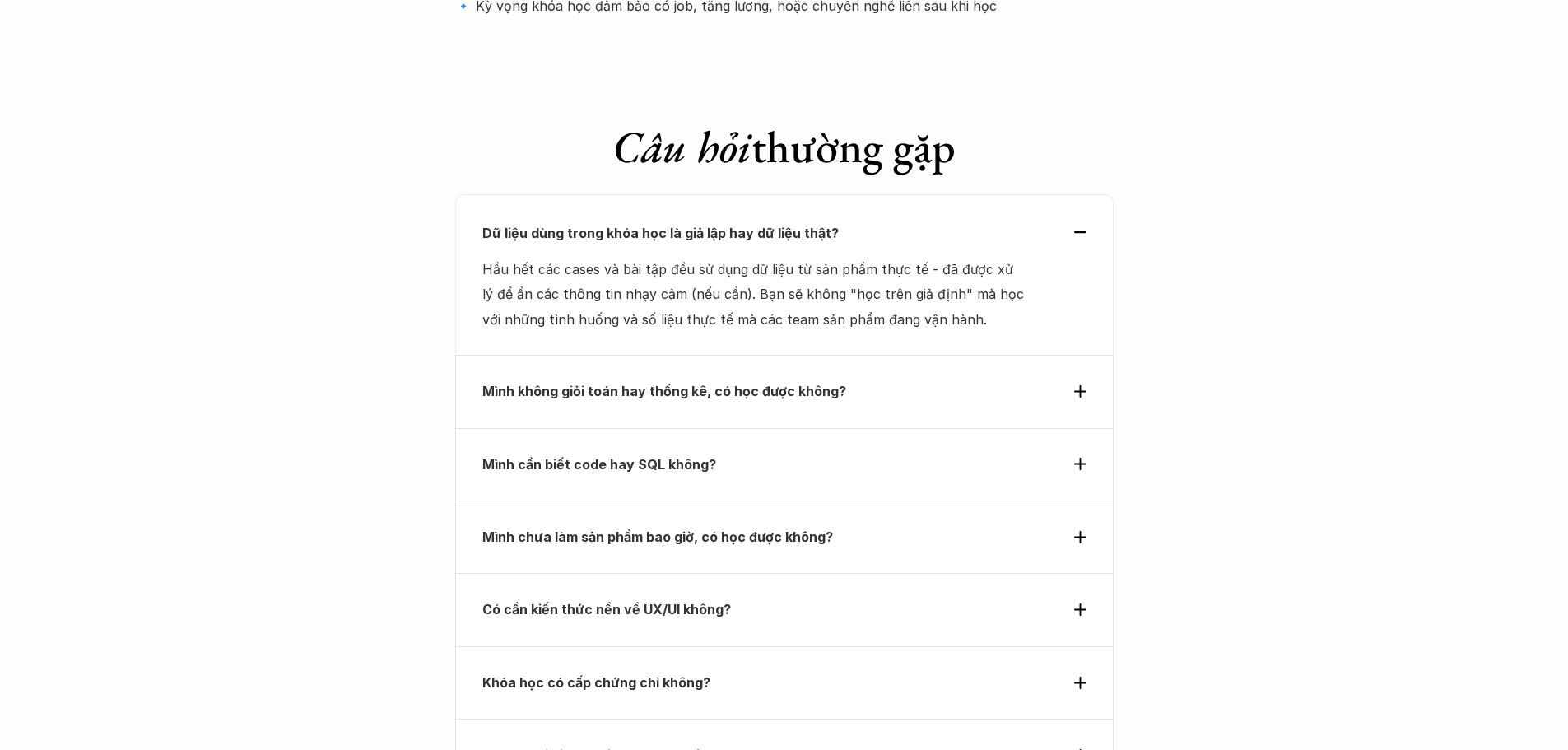
drag, startPoint x: 985, startPoint y: 300, endPoint x: 994, endPoint y: 297, distance: 9.6
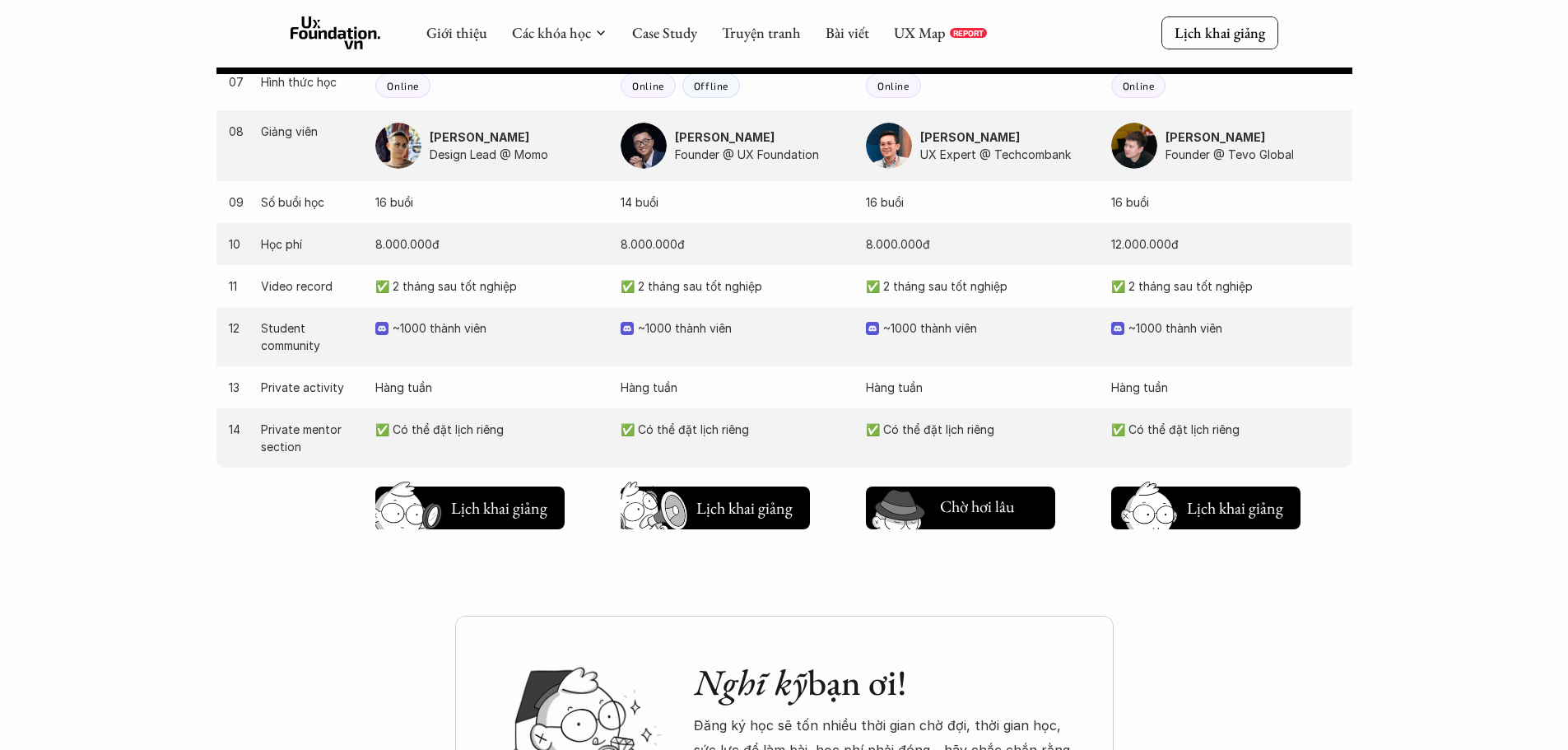
click at [982, 519] on h5 "Lịch khai giảng" at bounding box center [989, 508] width 99 height 23
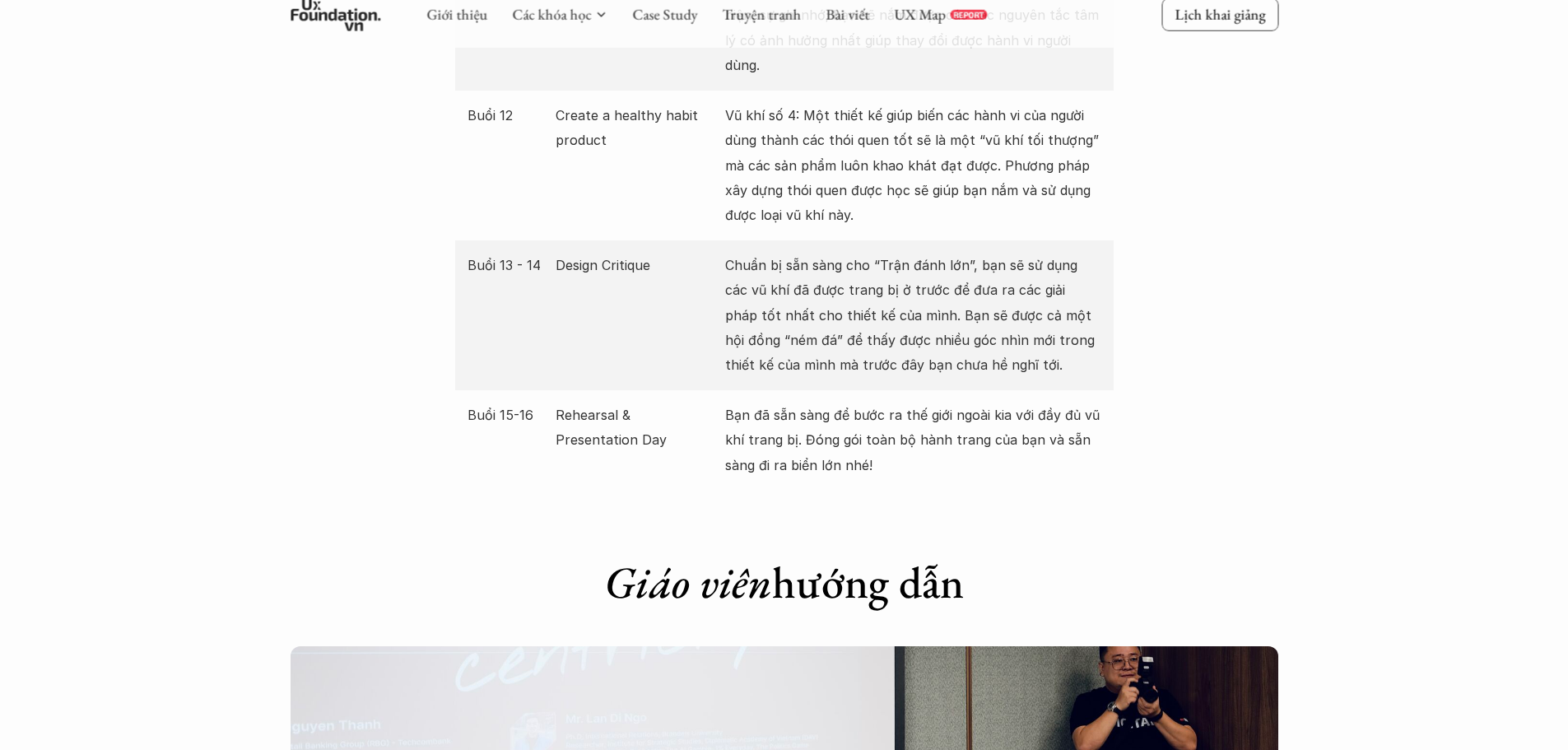
scroll to position [3348, 0]
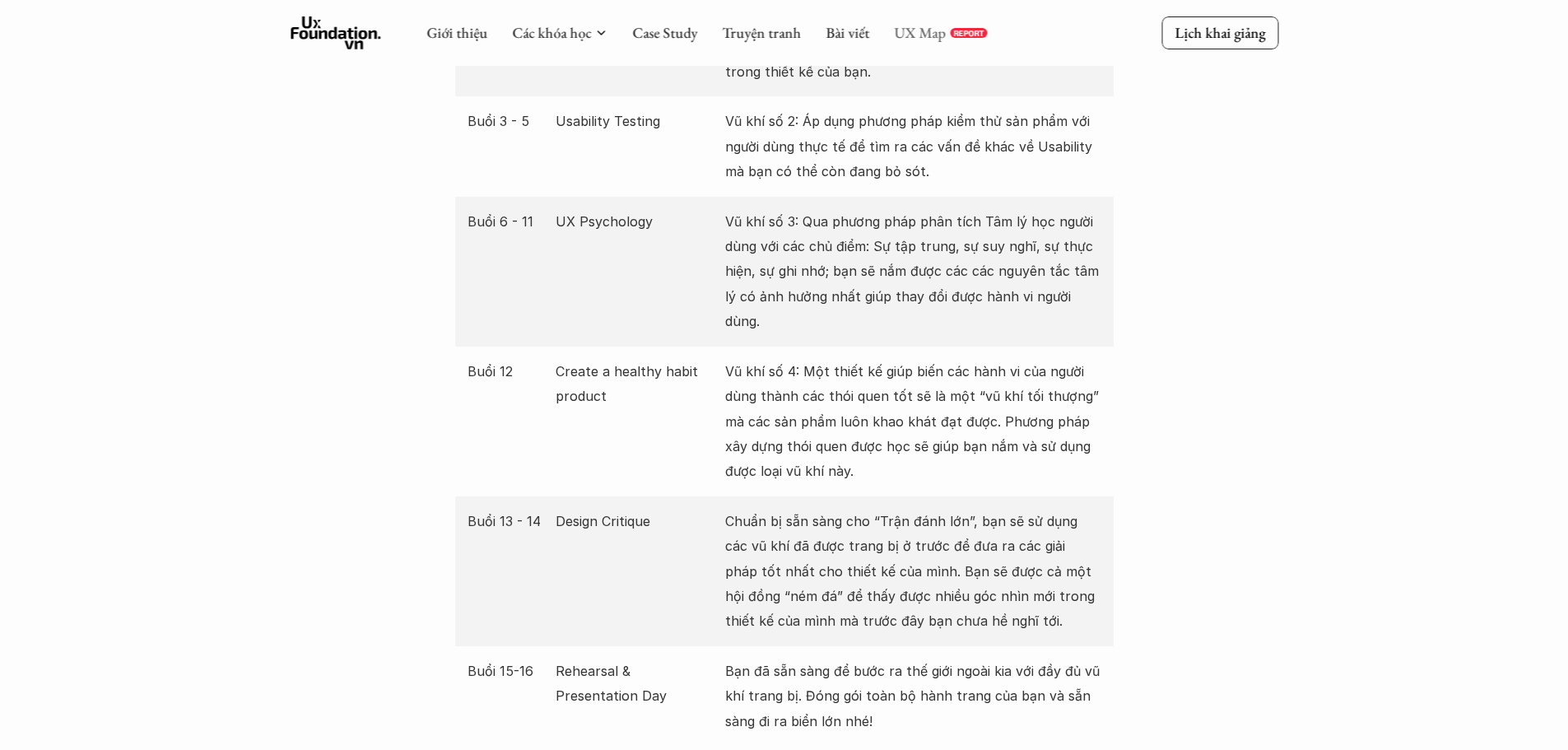
click at [918, 30] on link "UX Map" at bounding box center [920, 32] width 52 height 19
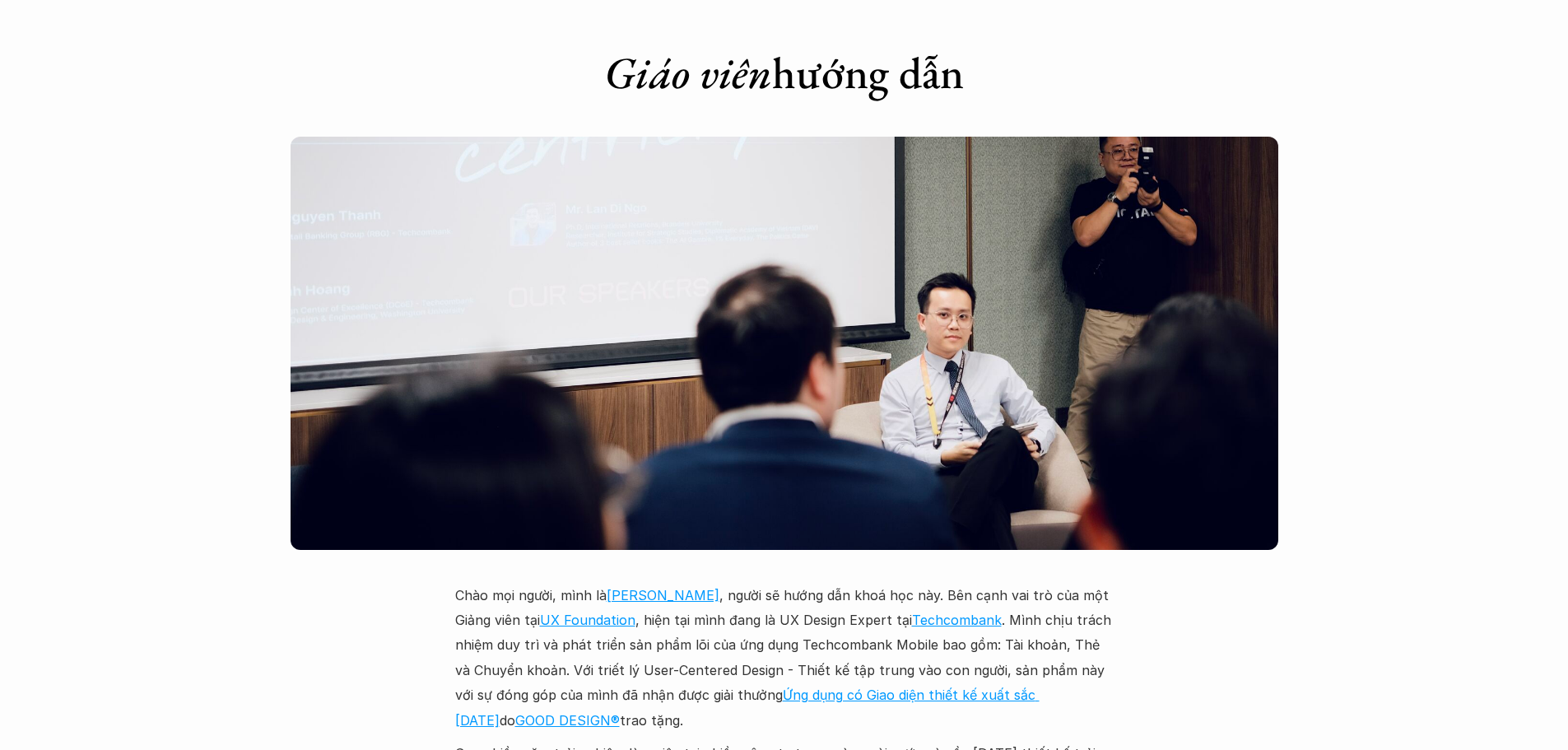
scroll to position [4418, 0]
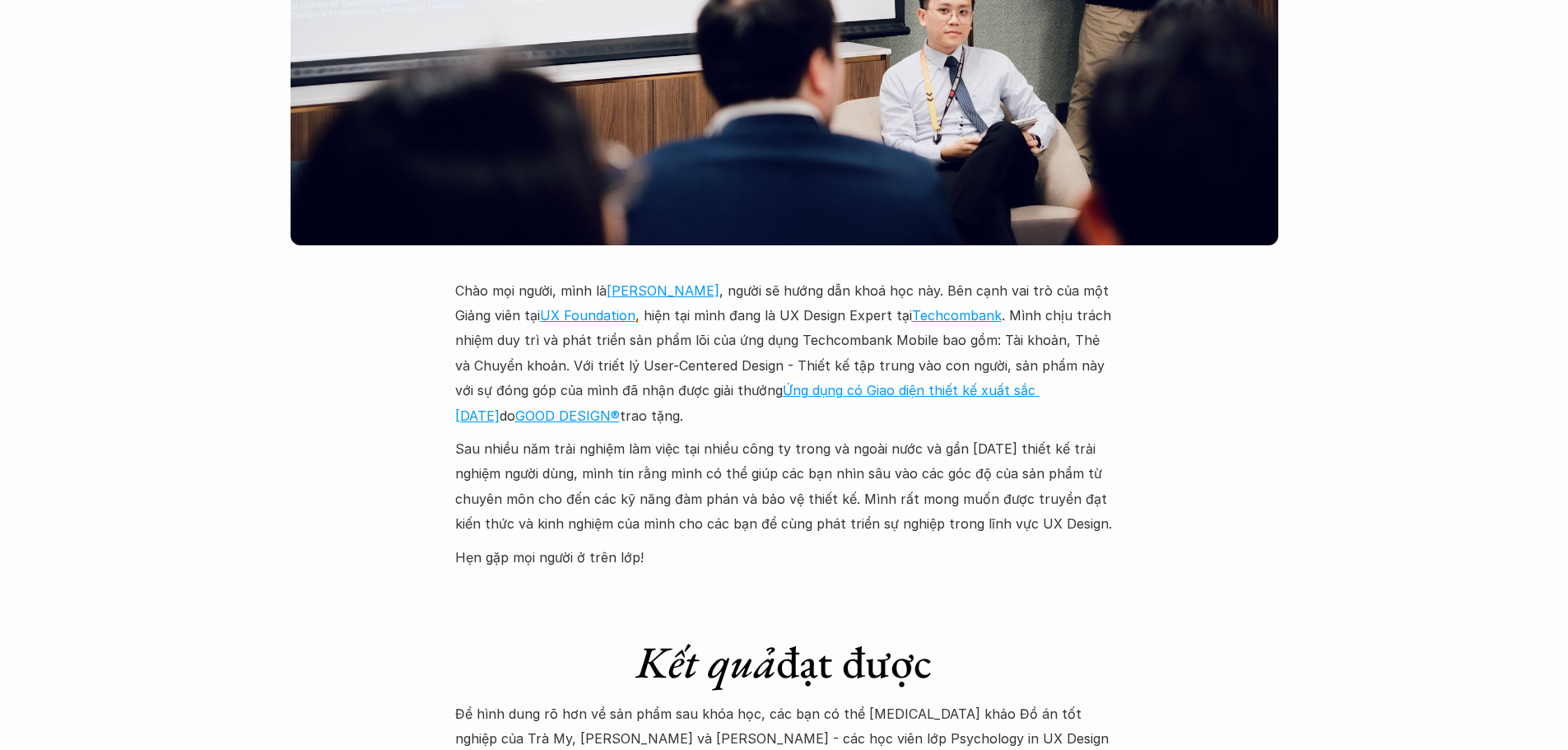
click at [670, 282] on link "[PERSON_NAME]" at bounding box center [663, 290] width 113 height 16
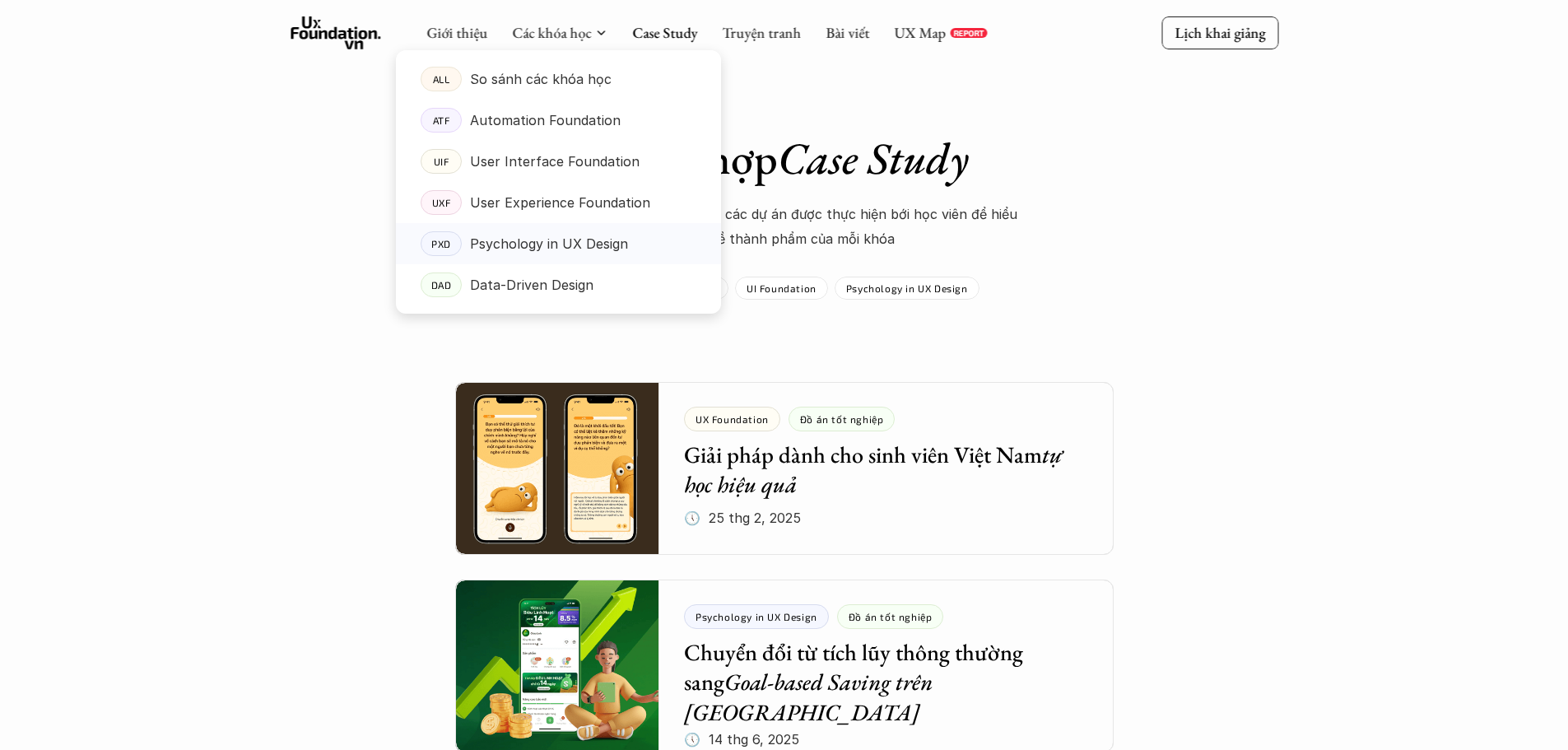
click at [486, 237] on p "Psychology in UX Design" at bounding box center [549, 243] width 158 height 25
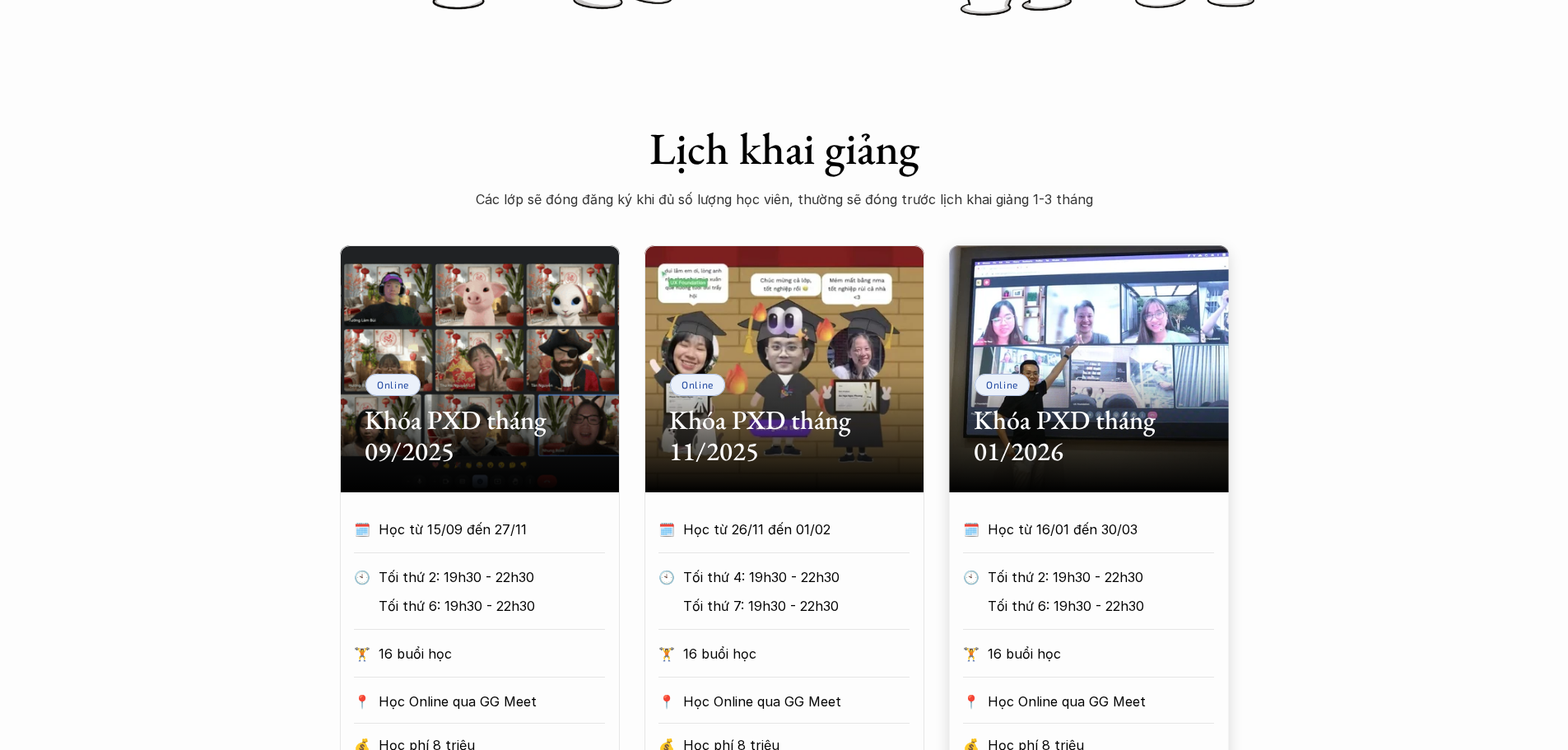
scroll to position [741, 0]
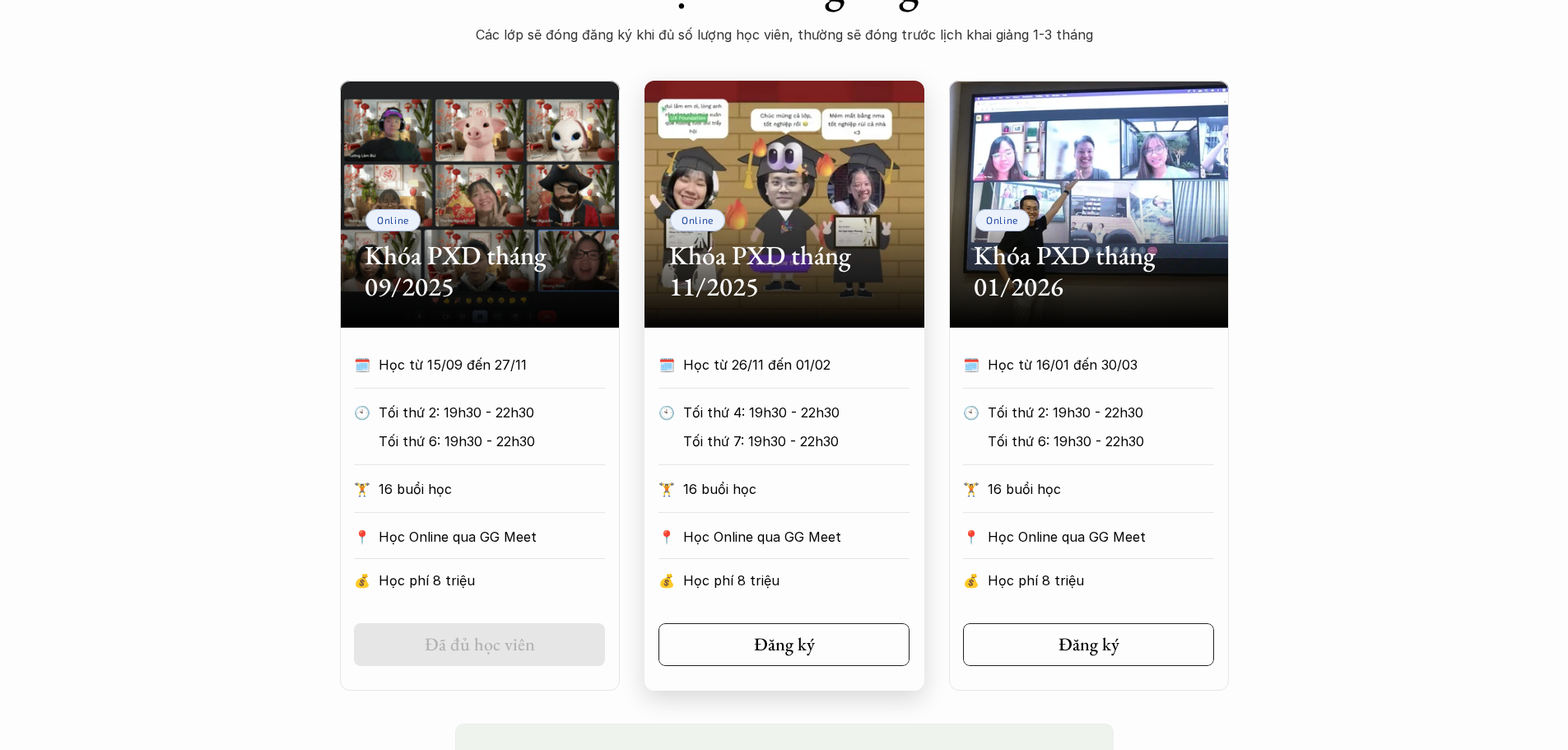
drag, startPoint x: 829, startPoint y: 266, endPoint x: 1379, endPoint y: 309, distance: 552.3
click at [865, 269] on h2 "Khóa PXD tháng 11/2025" at bounding box center [784, 271] width 230 height 63
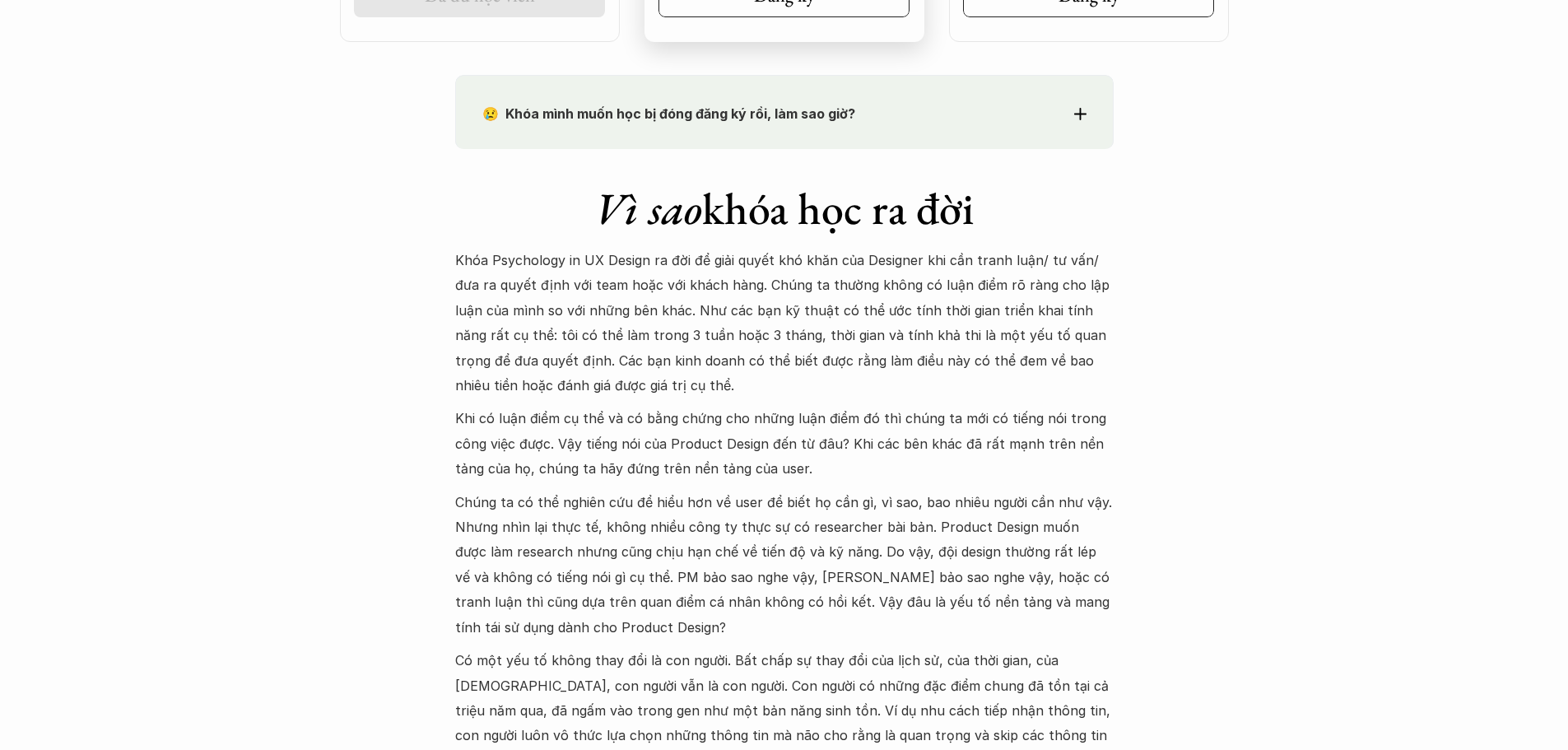
scroll to position [1399, 0]
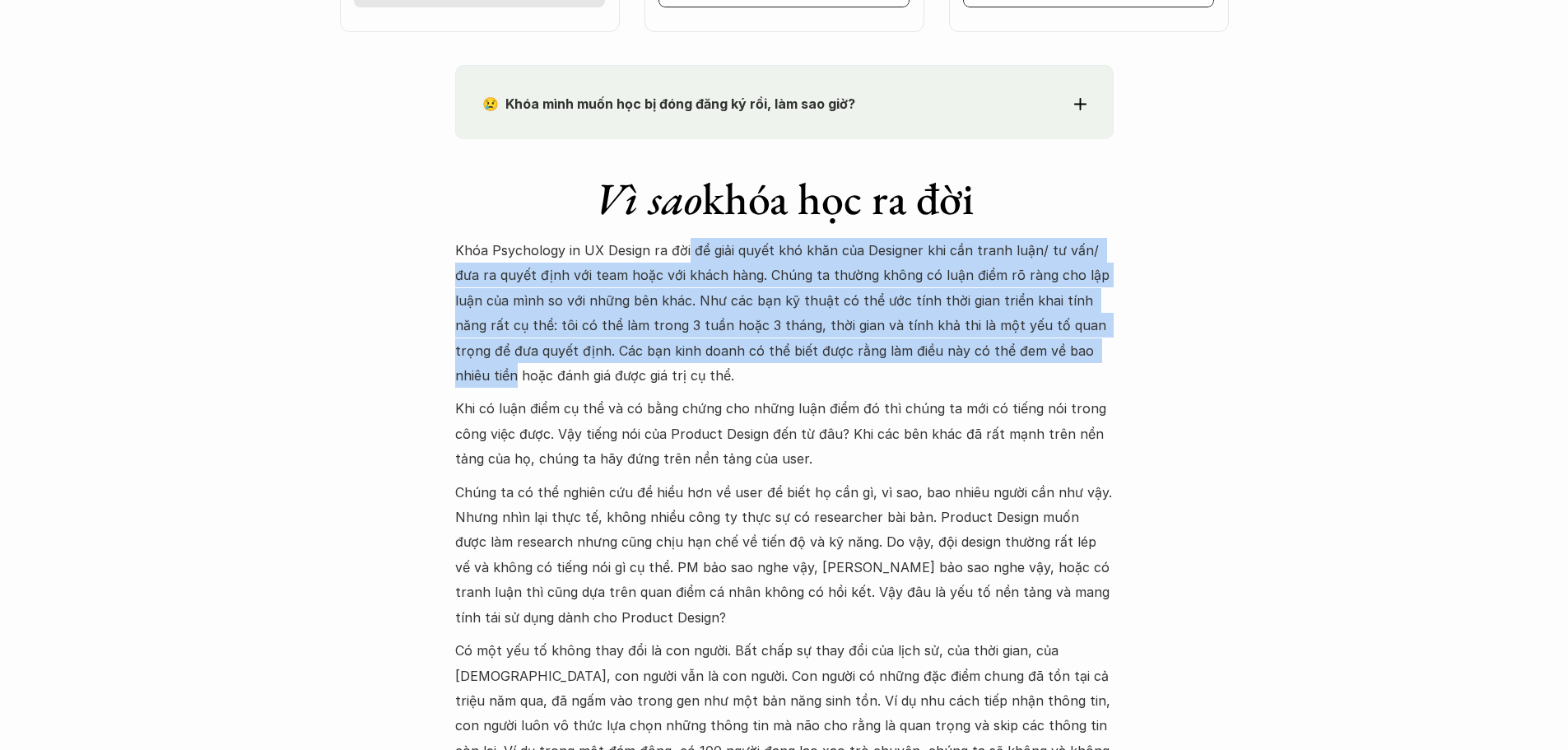
drag, startPoint x: 700, startPoint y: 258, endPoint x: 1054, endPoint y: 339, distance: 363.2
click at [1054, 339] on p "Khóa Psychology in UX Design ra đời để giải quyết khó khăn của Designer khi cần…" at bounding box center [784, 313] width 658 height 150
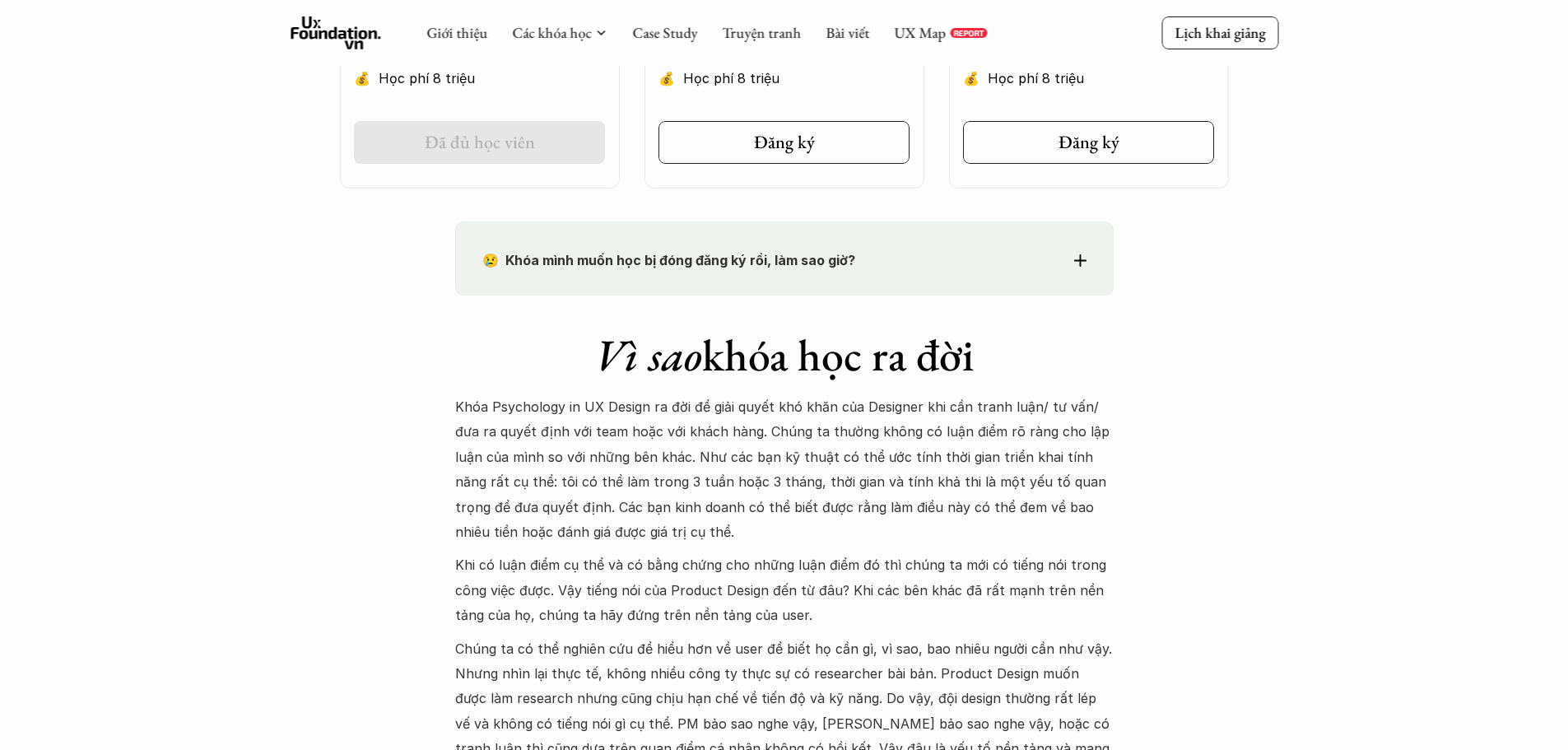
scroll to position [1235, 0]
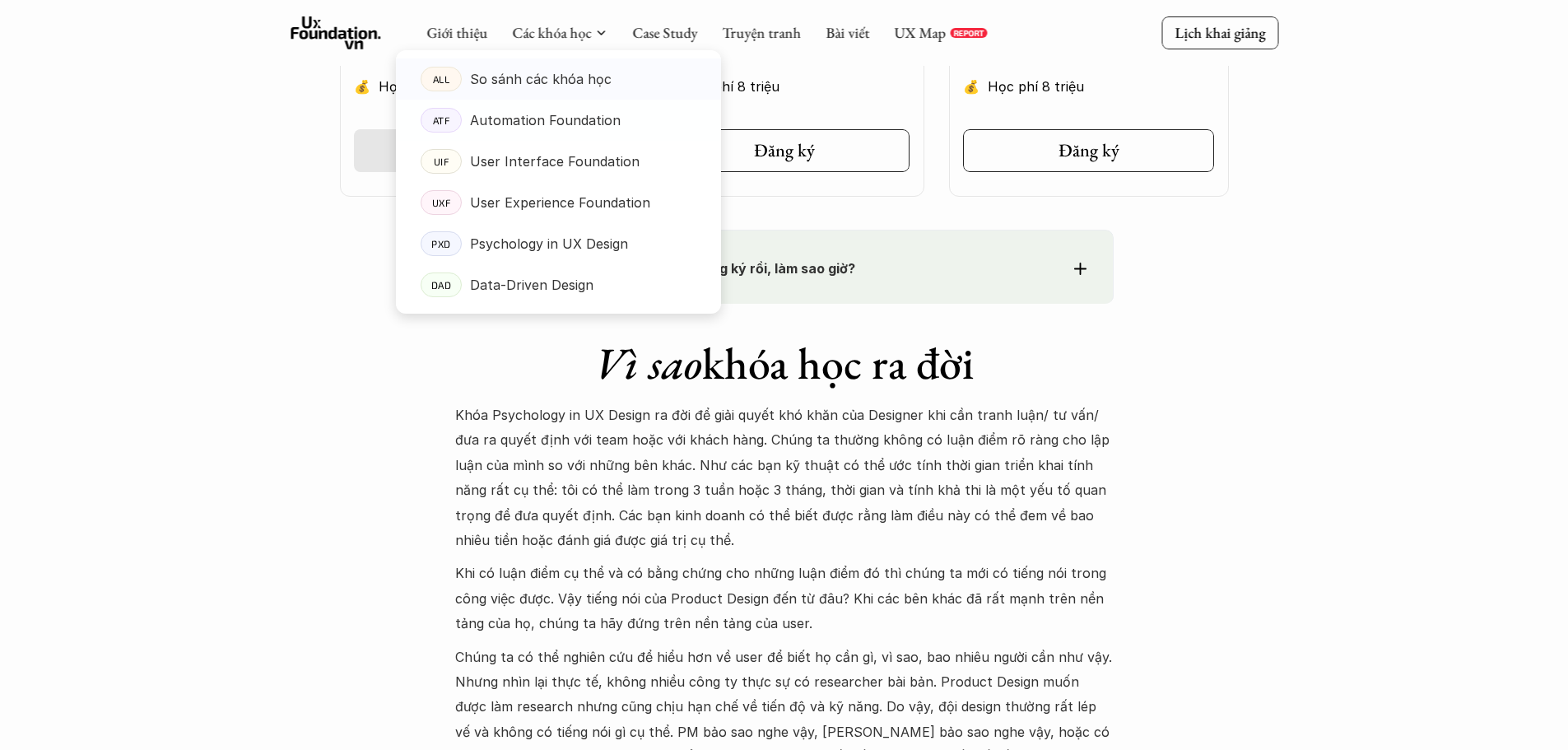
click at [539, 79] on p "So sánh các khóa học" at bounding box center [541, 79] width 142 height 25
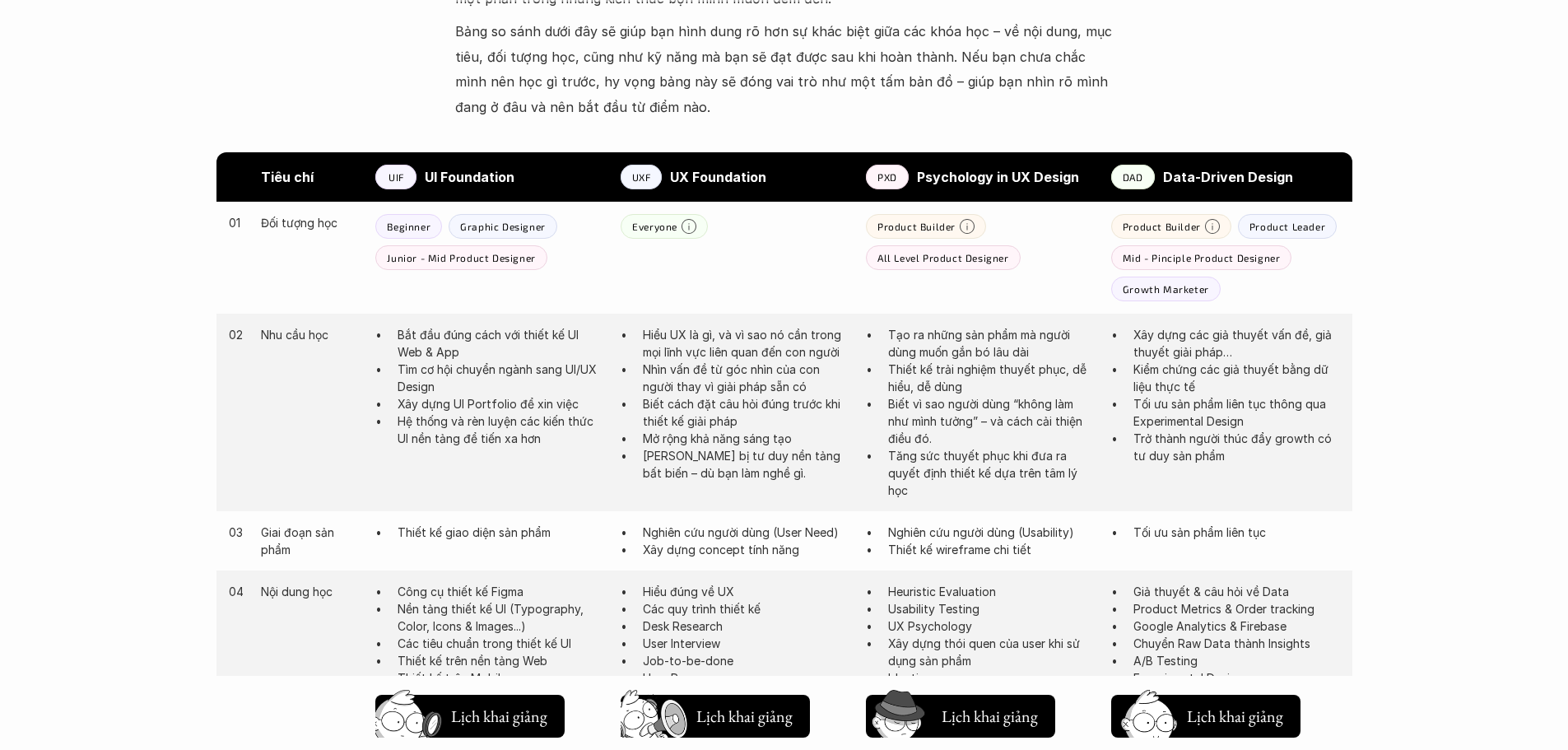
scroll to position [823, 0]
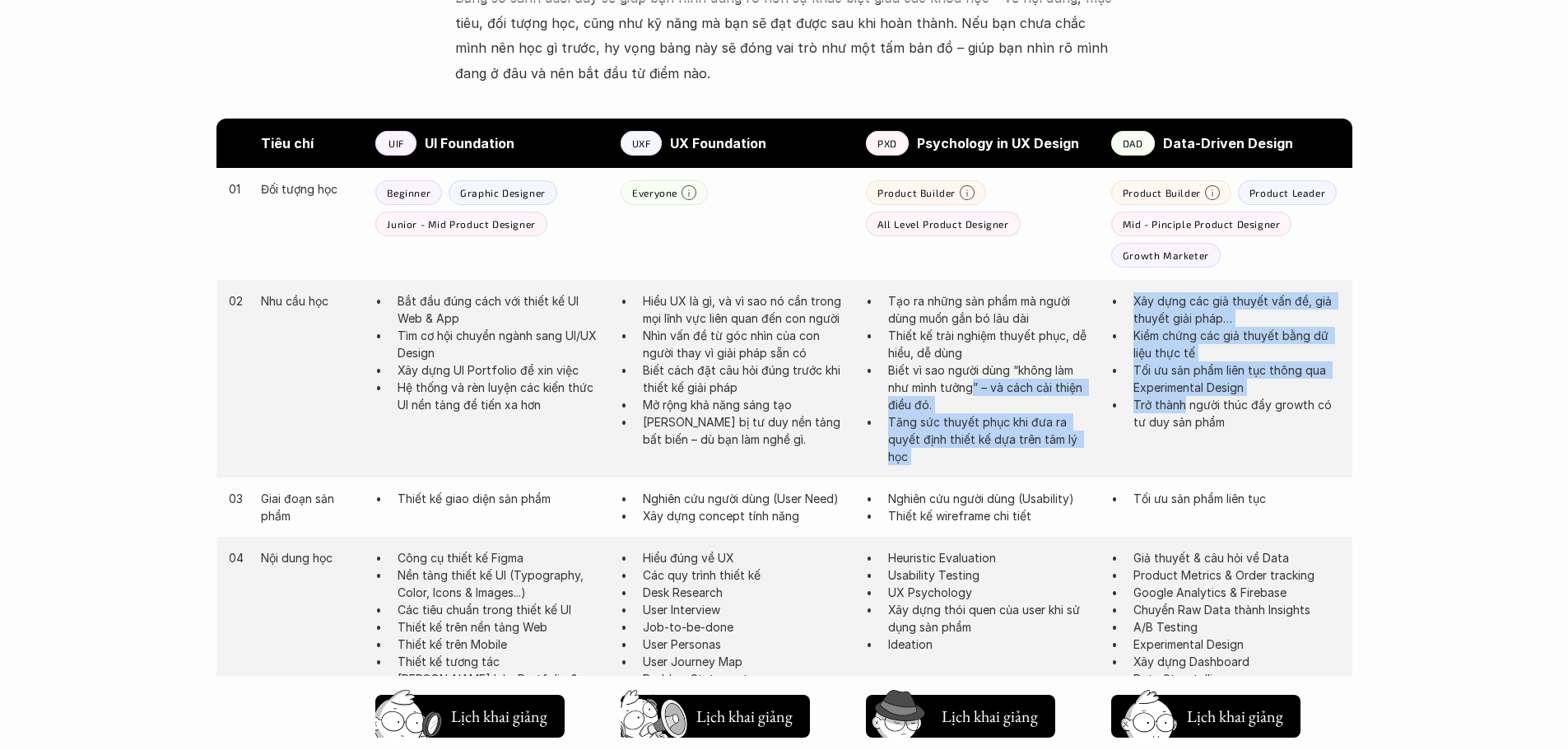
drag, startPoint x: 1124, startPoint y: 400, endPoint x: 972, endPoint y: 393, distance: 152.4
click at [972, 393] on div "02 Nhu cầu học Bắt đầu đúng cách với thiết kế UI Web & App Tìm cơ hội chuyển ng…" at bounding box center [784, 379] width 1136 height 198
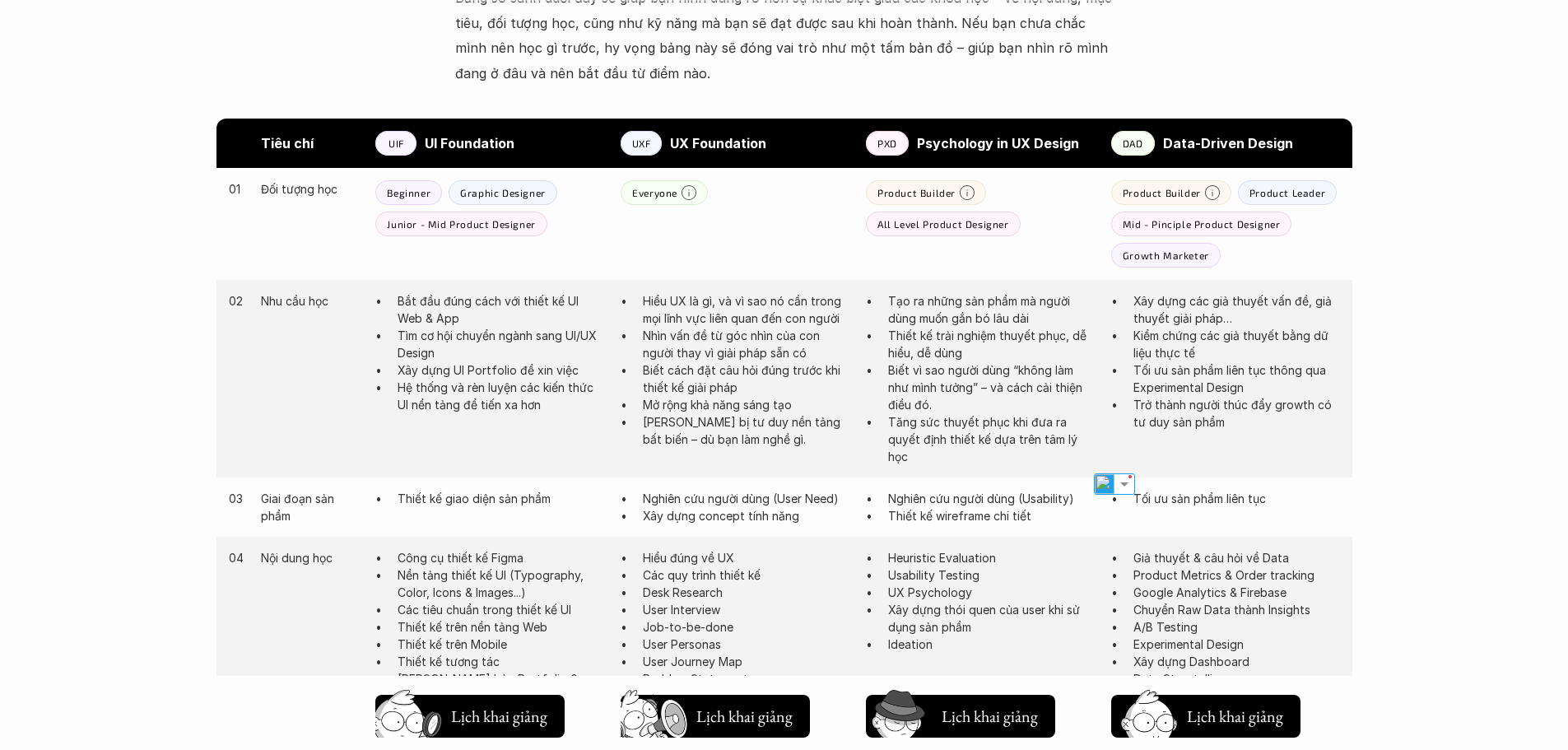
click at [1101, 372] on div "02 Nhu cầu học Bắt đầu đúng cách với thiết kế UI Web & App Tìm cơ hội chuyển ng…" at bounding box center [784, 379] width 1136 height 198
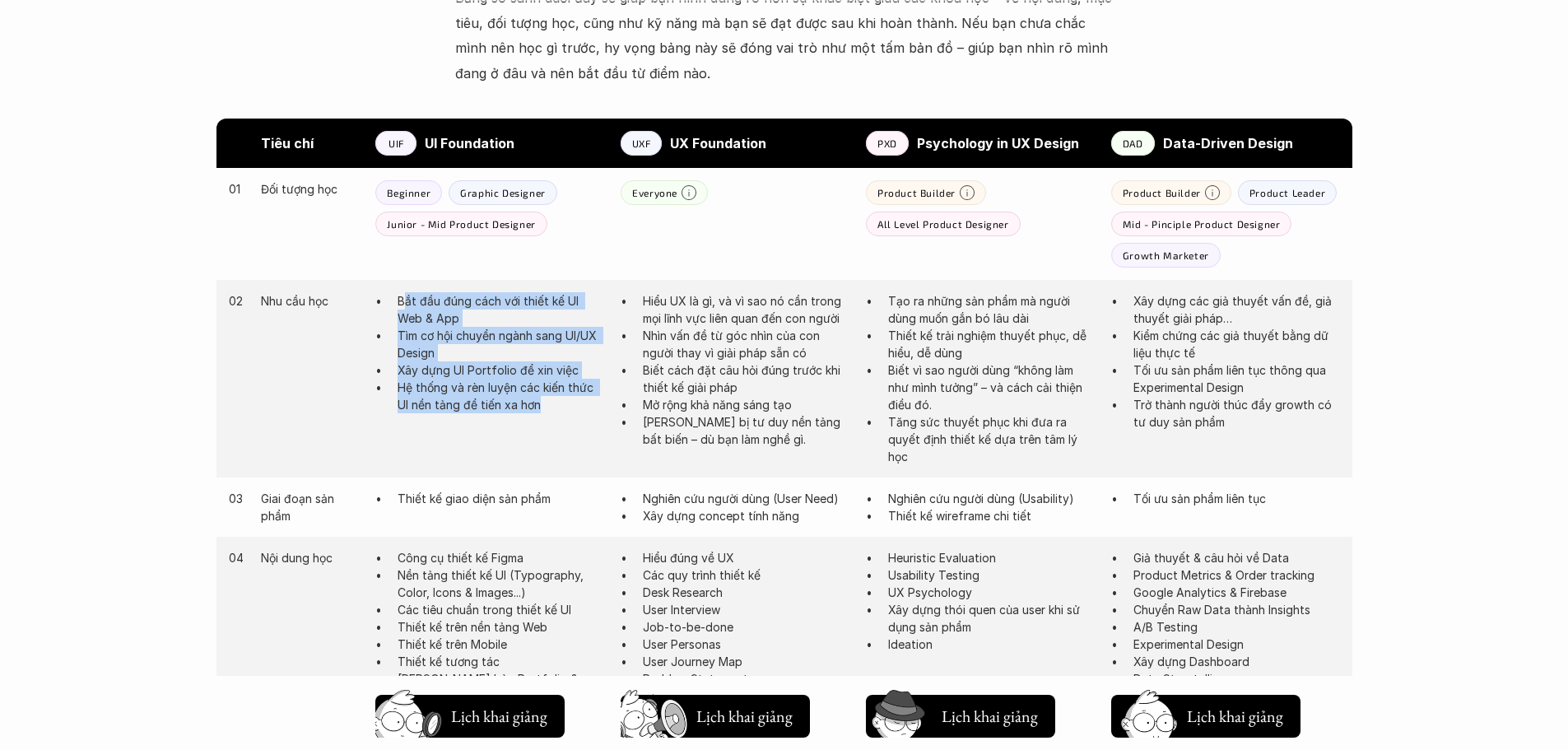
drag, startPoint x: 402, startPoint y: 292, endPoint x: 602, endPoint y: 402, distance: 228.0
click at [602, 402] on ul "Bắt đầu đúng cách với thiết kế UI Web & App Tìm cơ hội chuyển ngành sang UI/UX …" at bounding box center [489, 352] width 229 height 121
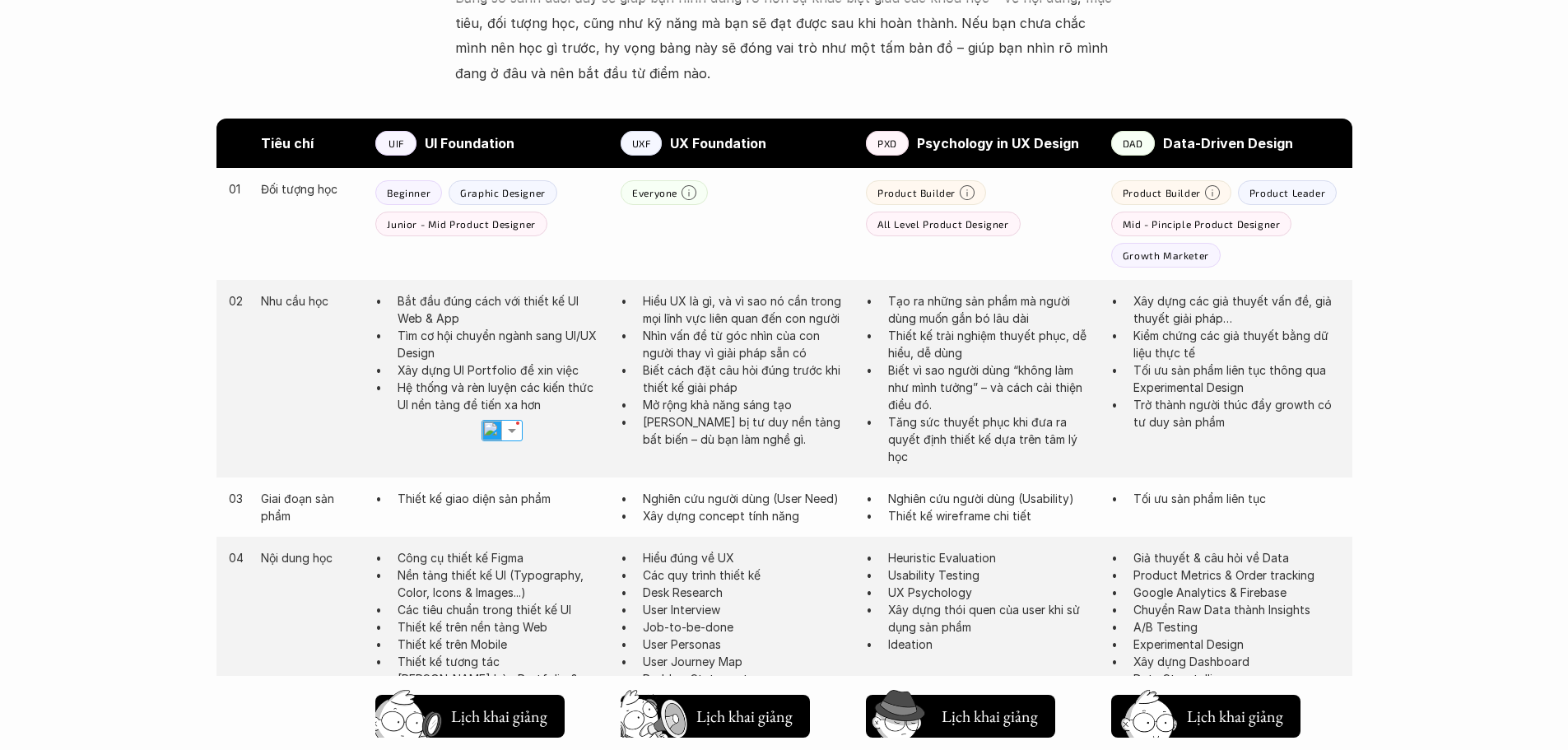
click at [694, 368] on p "Biết cách đặt câu hỏi đúng trước khi thiết kế giải pháp" at bounding box center [746, 378] width 207 height 35
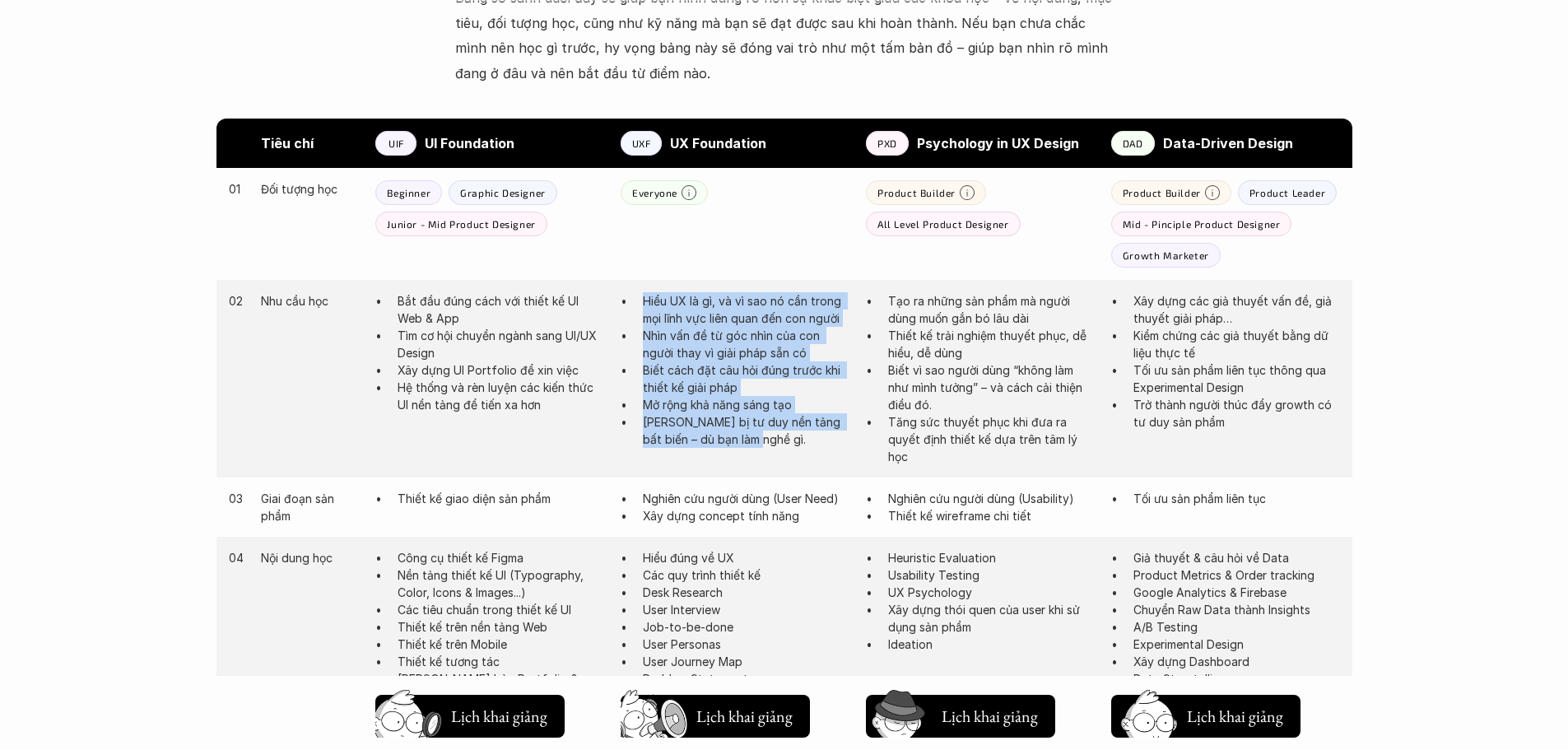
drag, startPoint x: 663, startPoint y: 299, endPoint x: 829, endPoint y: 448, distance: 222.6
click at [829, 448] on ul "Hiểu UX là gì, và vì sao nó cần trong mọi lĩnh vực liên quan đến con người Nhìn…" at bounding box center [735, 370] width 229 height 156
click at [829, 448] on p "[PERSON_NAME] bị tư duy nền tảng bất biến – dù bạn làm nghề gì." at bounding box center [746, 430] width 207 height 35
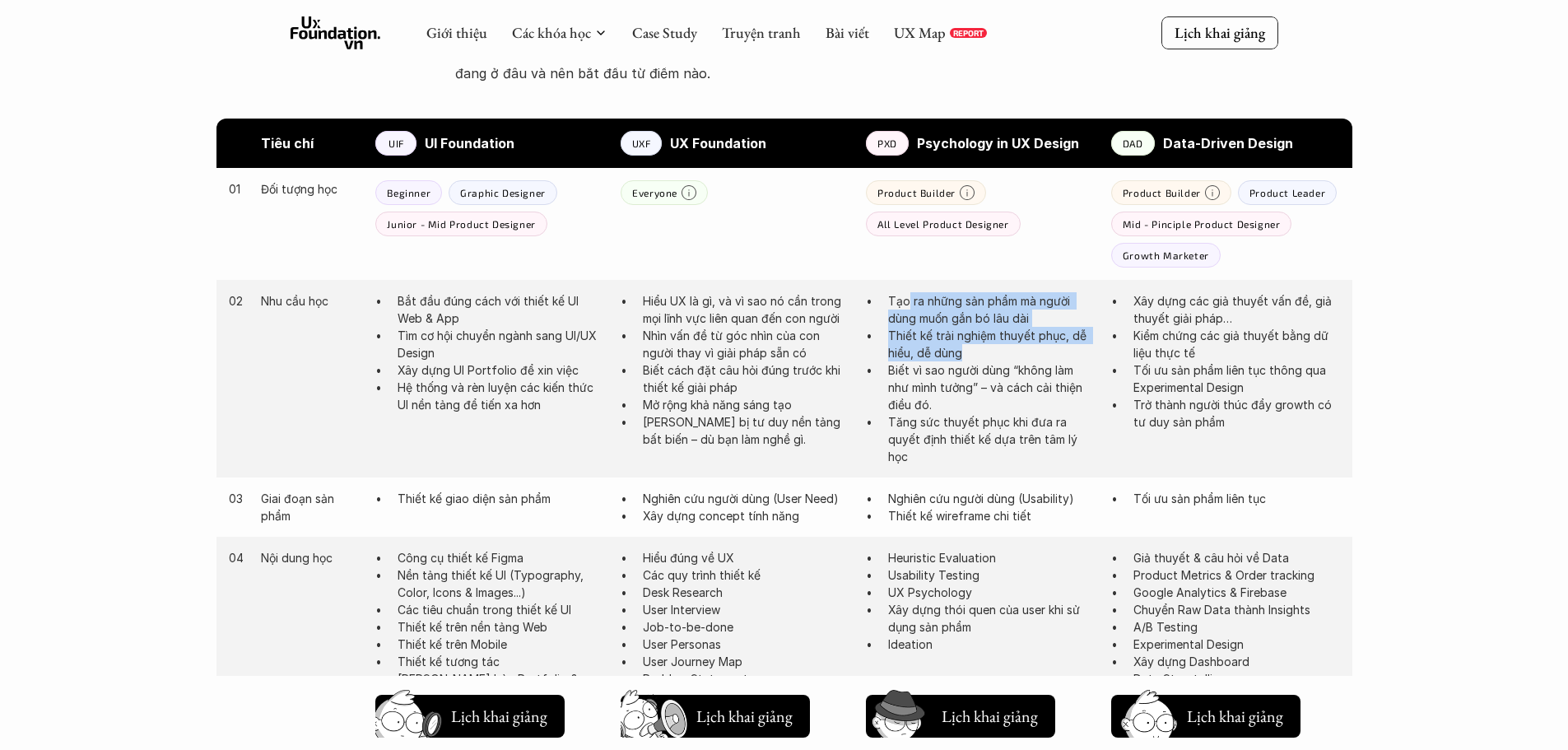
drag, startPoint x: 906, startPoint y: 293, endPoint x: 1015, endPoint y: 354, distance: 124.6
click at [1015, 354] on ul "Tạo ra những sản phẩm mà người dùng muốn gắn bó lâu dài Thiết kế trải nghiệm th…" at bounding box center [980, 378] width 229 height 173
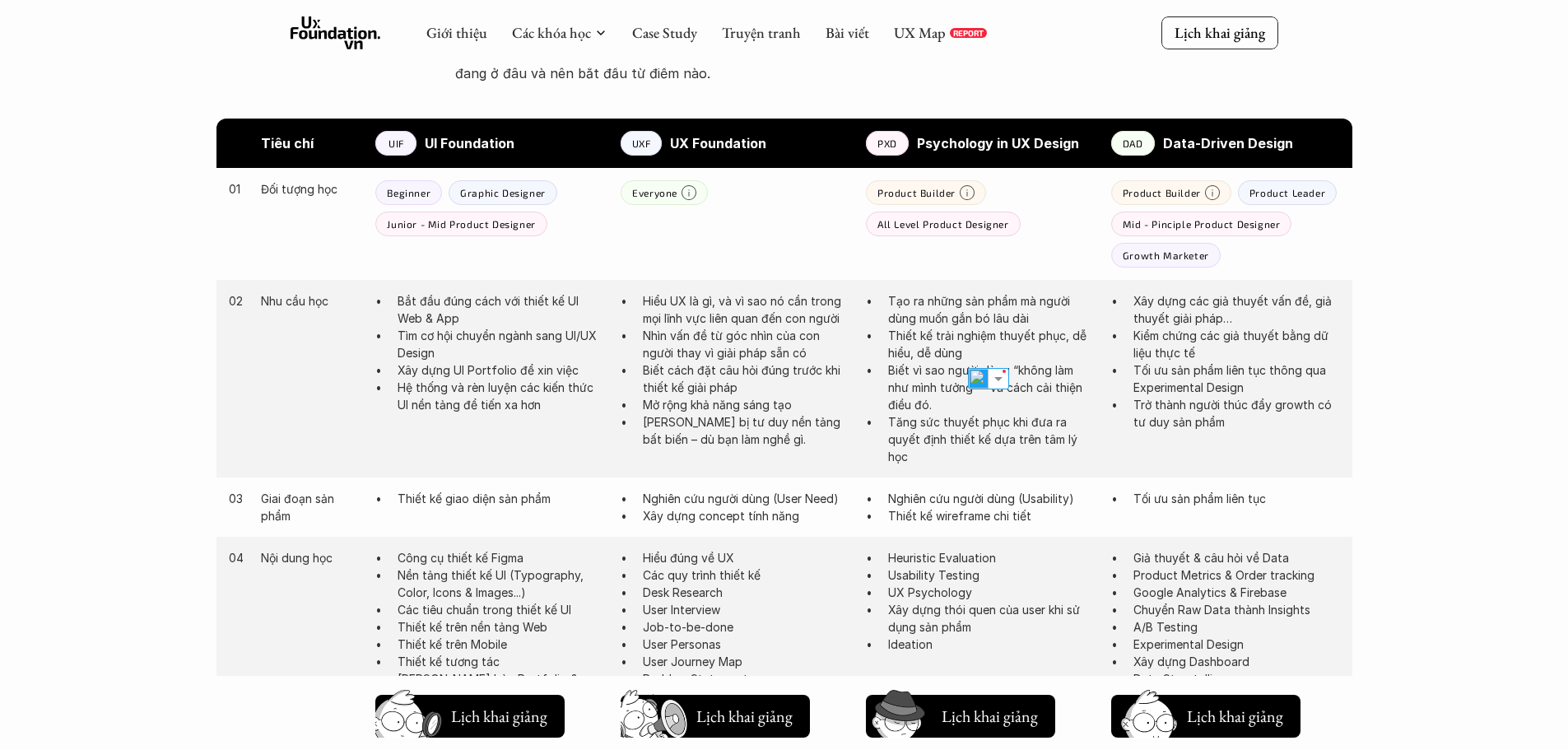
click at [1027, 382] on p "Biết vì sao người dùng “không làm như mình tưởng” – và cách cải thiện điều đó." at bounding box center [991, 387] width 207 height 52
